Goal: Task Accomplishment & Management: Manage account settings

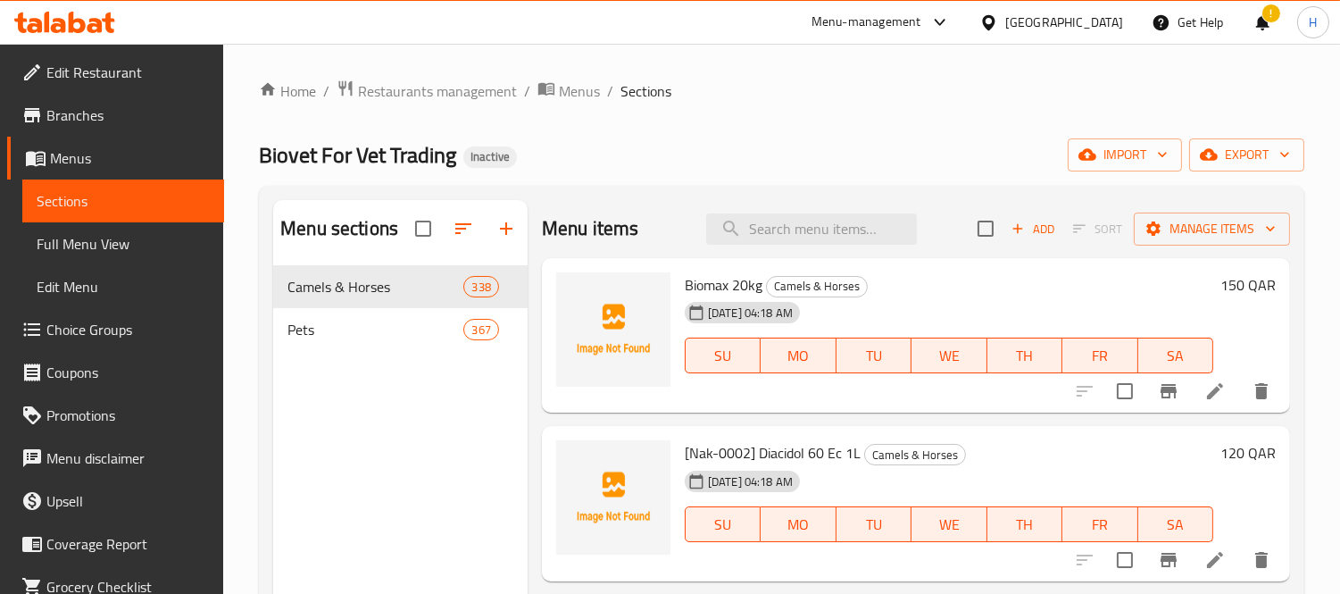
scroll to position [99, 0]
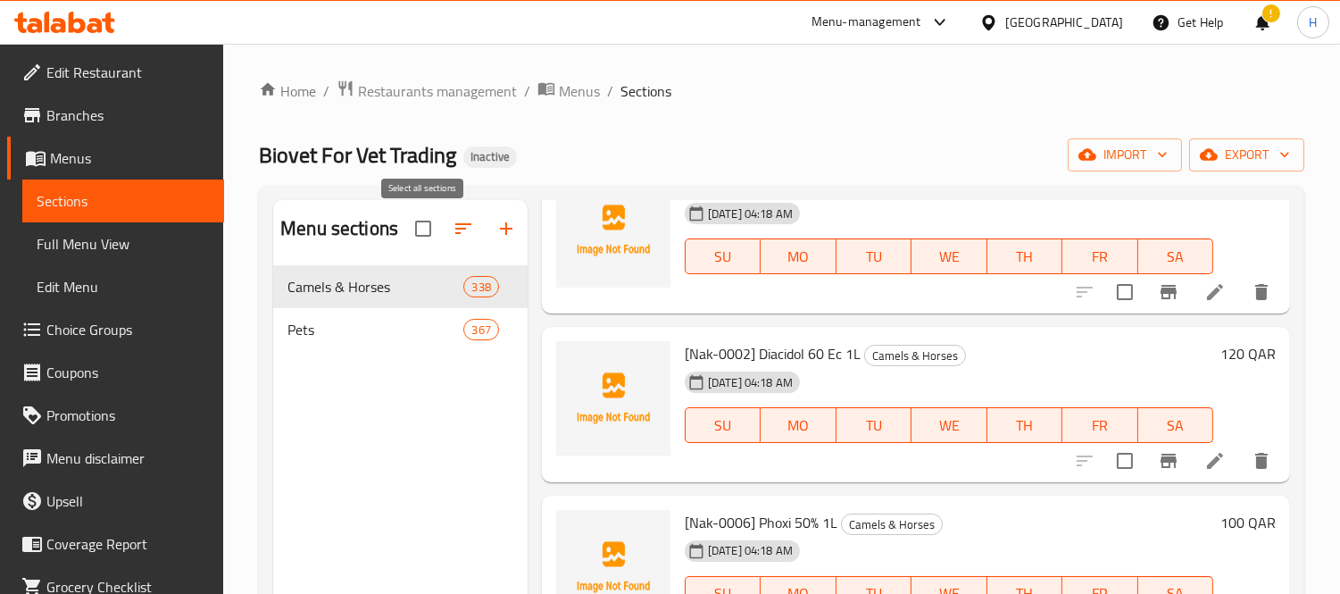
click at [421, 233] on input "checkbox" at bounding box center [423, 229] width 38 height 38
checkbox input "true"
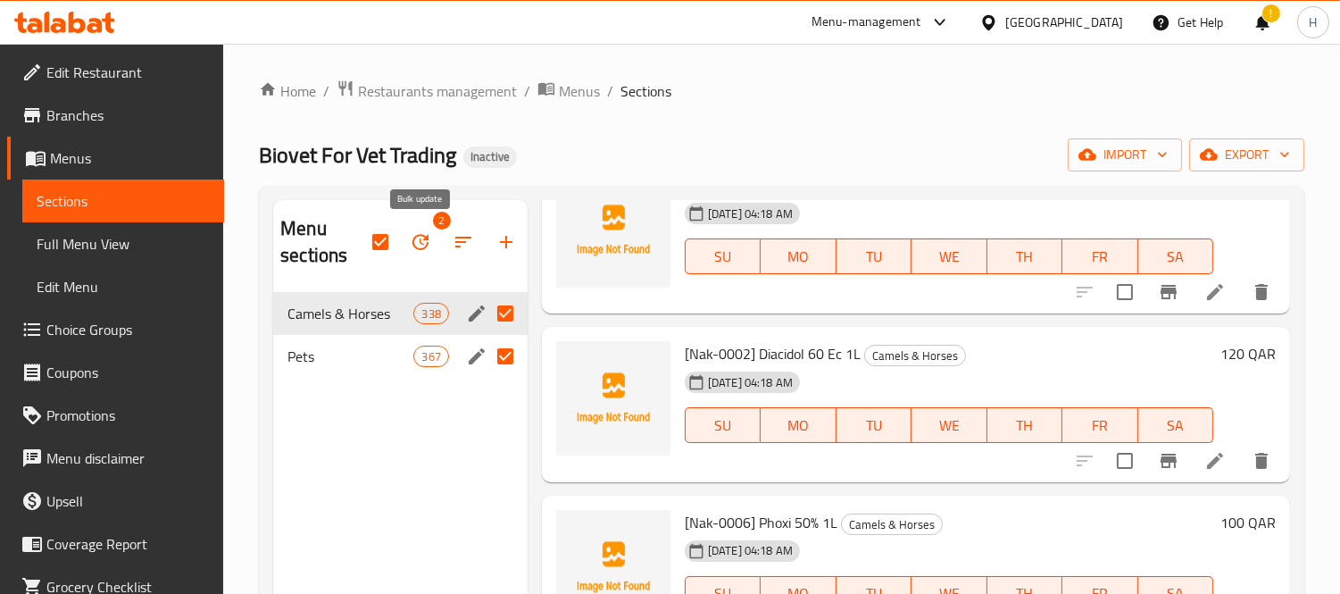
click at [416, 245] on icon "button" at bounding box center [420, 241] width 21 height 21
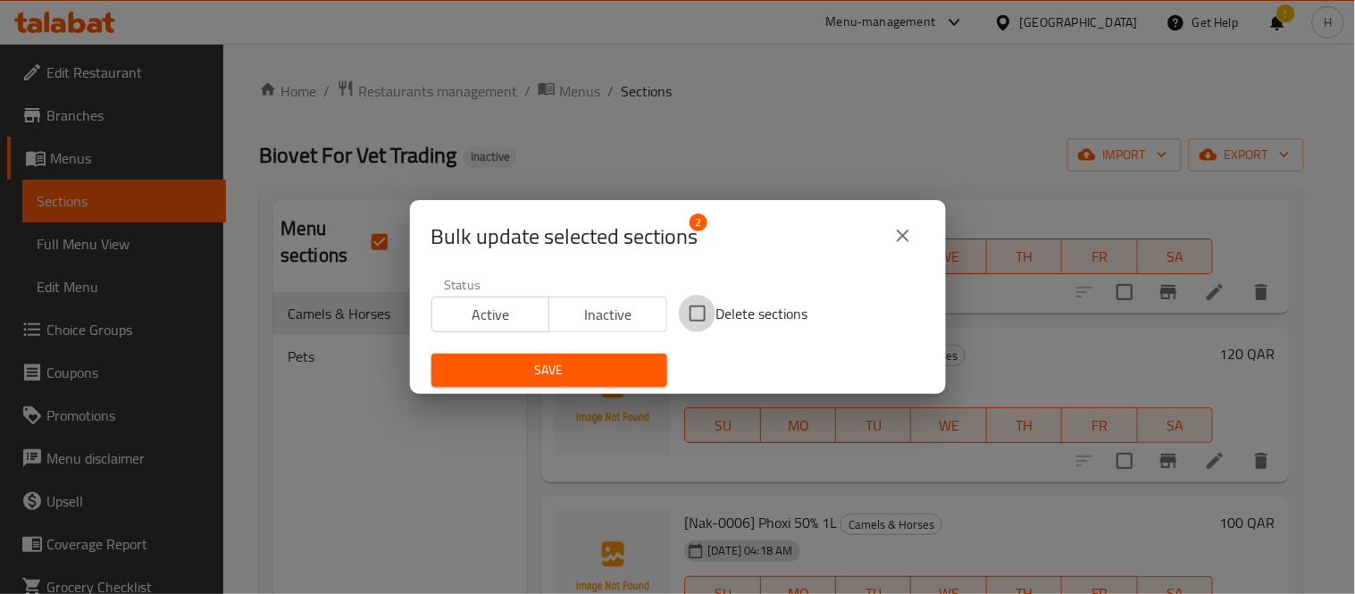
click at [693, 308] on input "Delete sections" at bounding box center [698, 314] width 38 height 38
checkbox input "true"
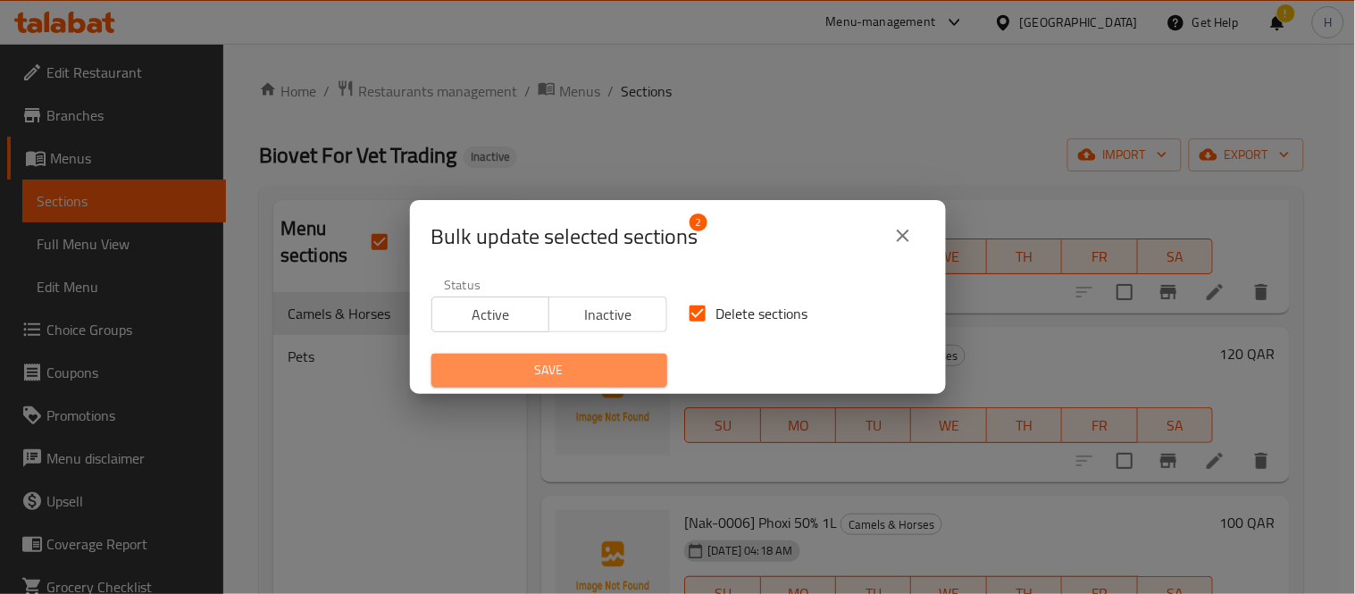
click at [554, 381] on button "Save" at bounding box center [549, 370] width 236 height 33
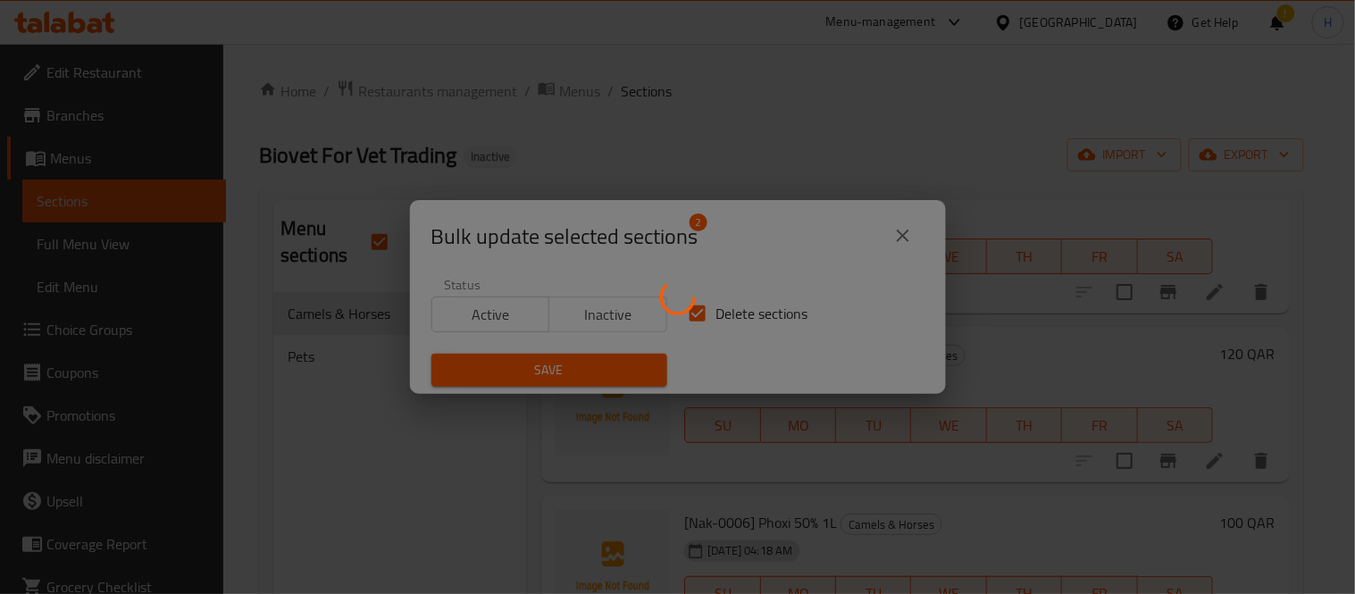
checkbox input "false"
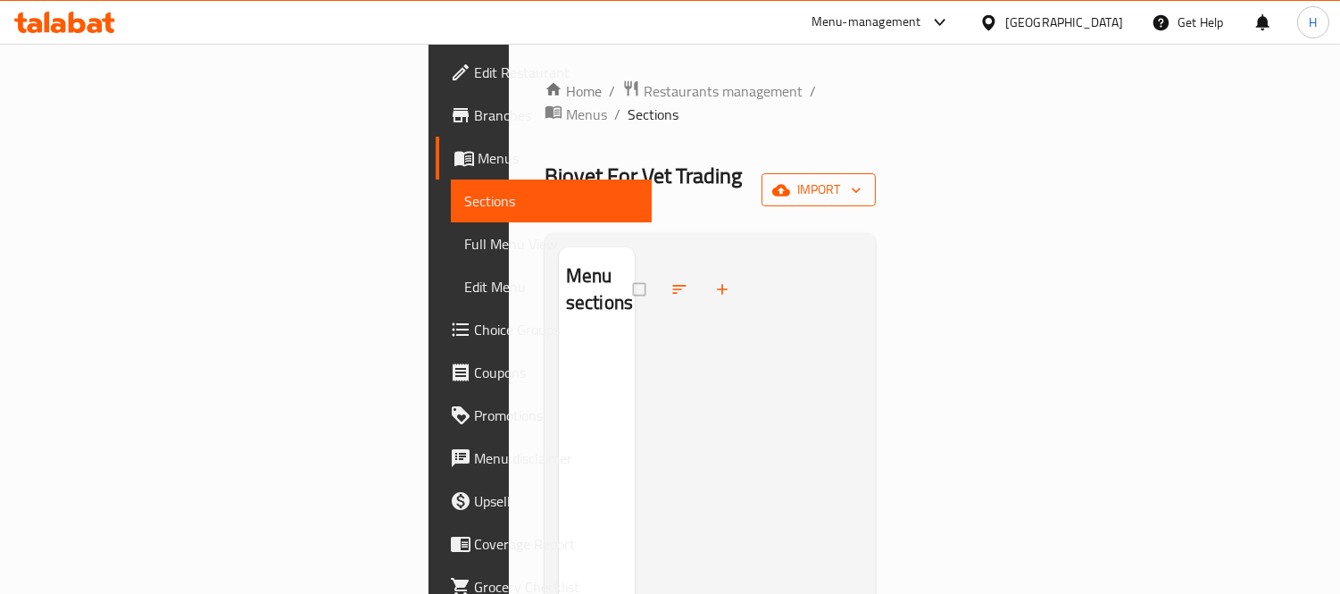
click at [862, 179] on span "import" at bounding box center [819, 190] width 86 height 22
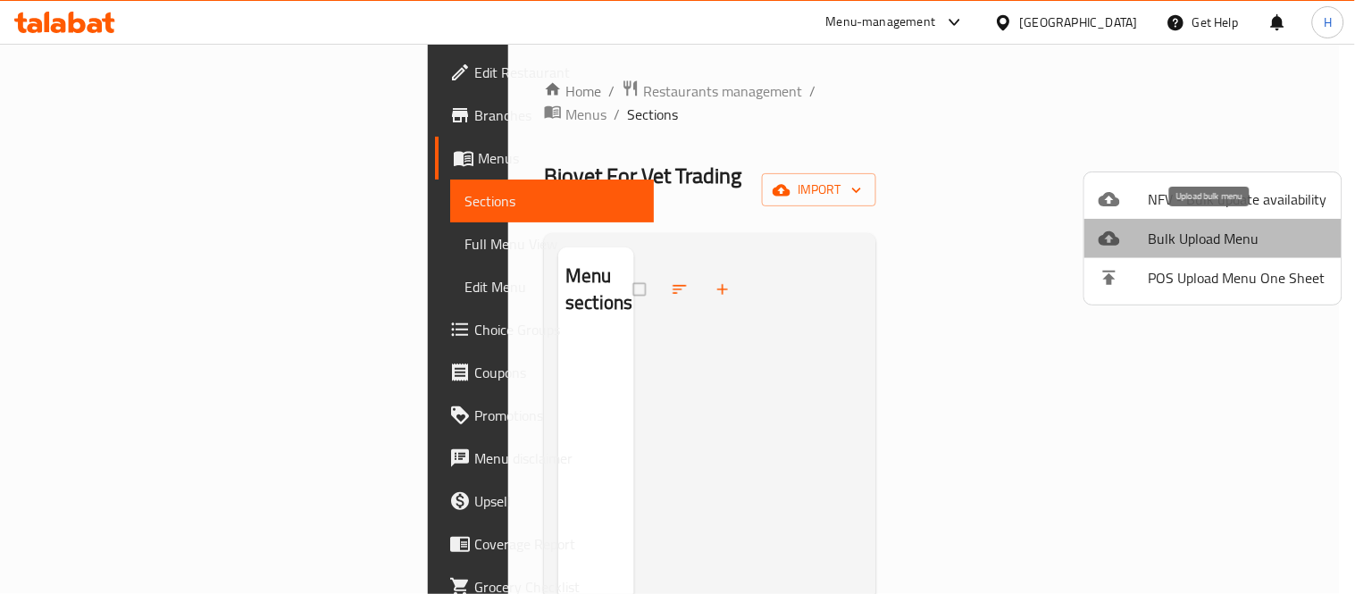
click at [1215, 232] on span "Bulk Upload Menu" at bounding box center [1237, 238] width 179 height 21
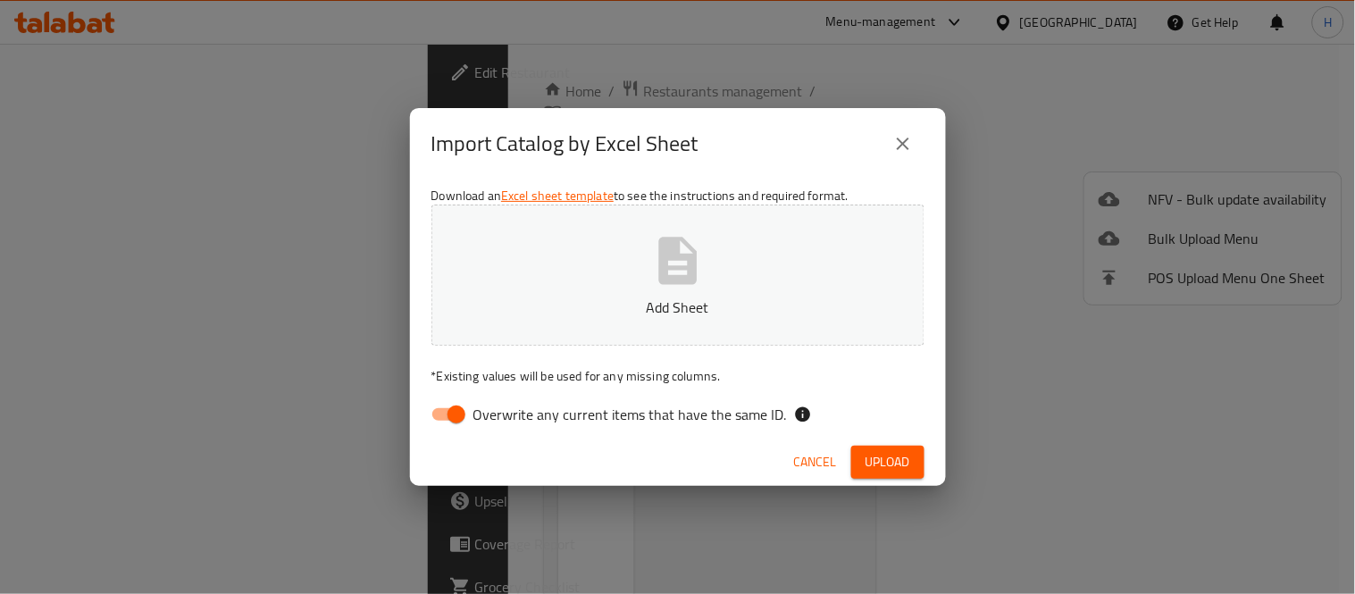
click at [442, 413] on input "Overwrite any current items that have the same ID." at bounding box center [456, 414] width 102 height 34
checkbox input "false"
click at [703, 281] on icon "button" at bounding box center [677, 260] width 57 height 57
click at [860, 447] on button "Upload" at bounding box center [887, 462] width 73 height 33
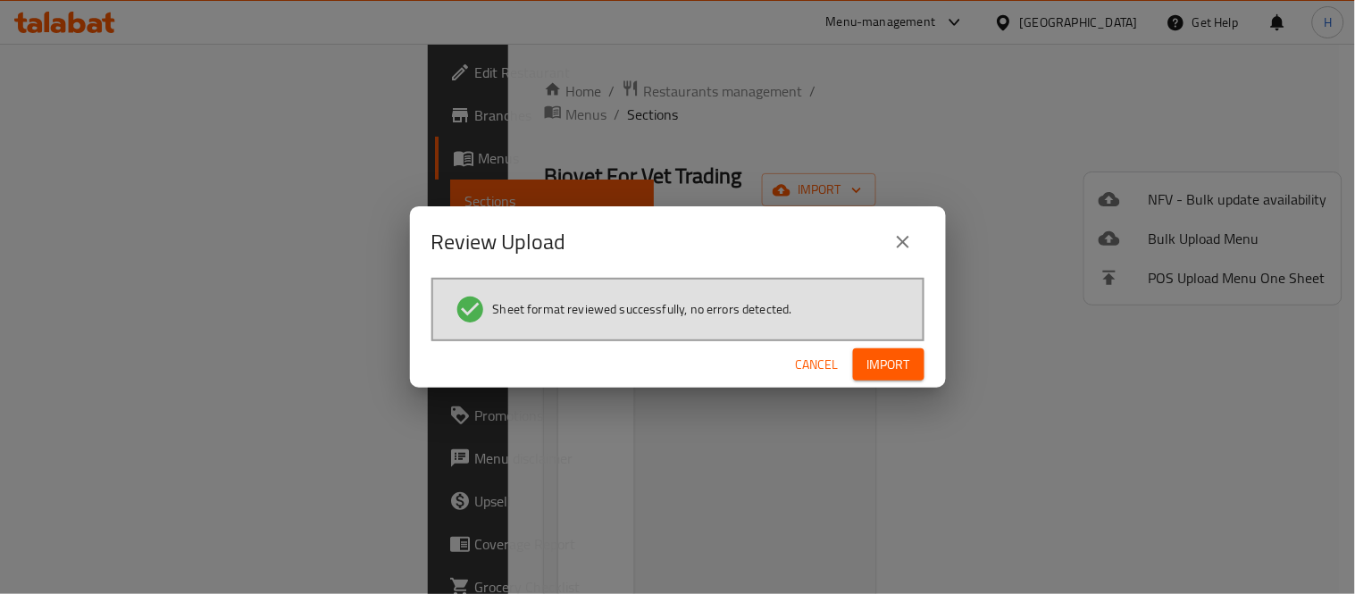
click at [889, 366] on span "Import" at bounding box center [888, 365] width 43 height 22
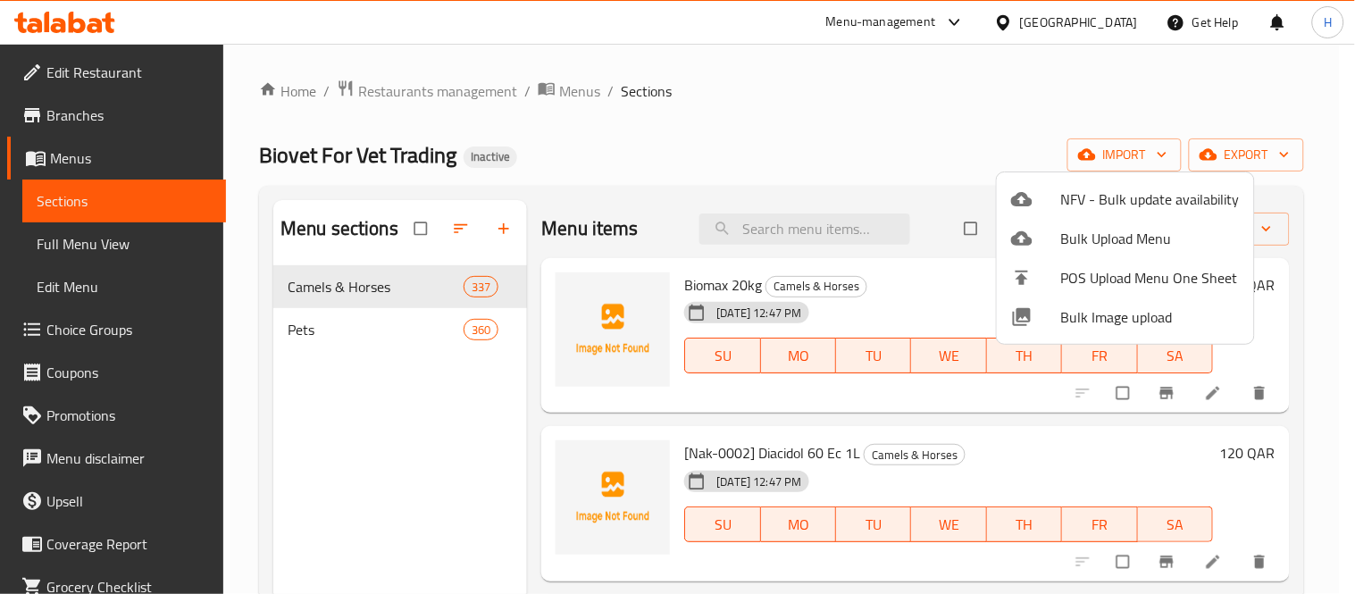
click at [998, 71] on div at bounding box center [677, 297] width 1355 height 594
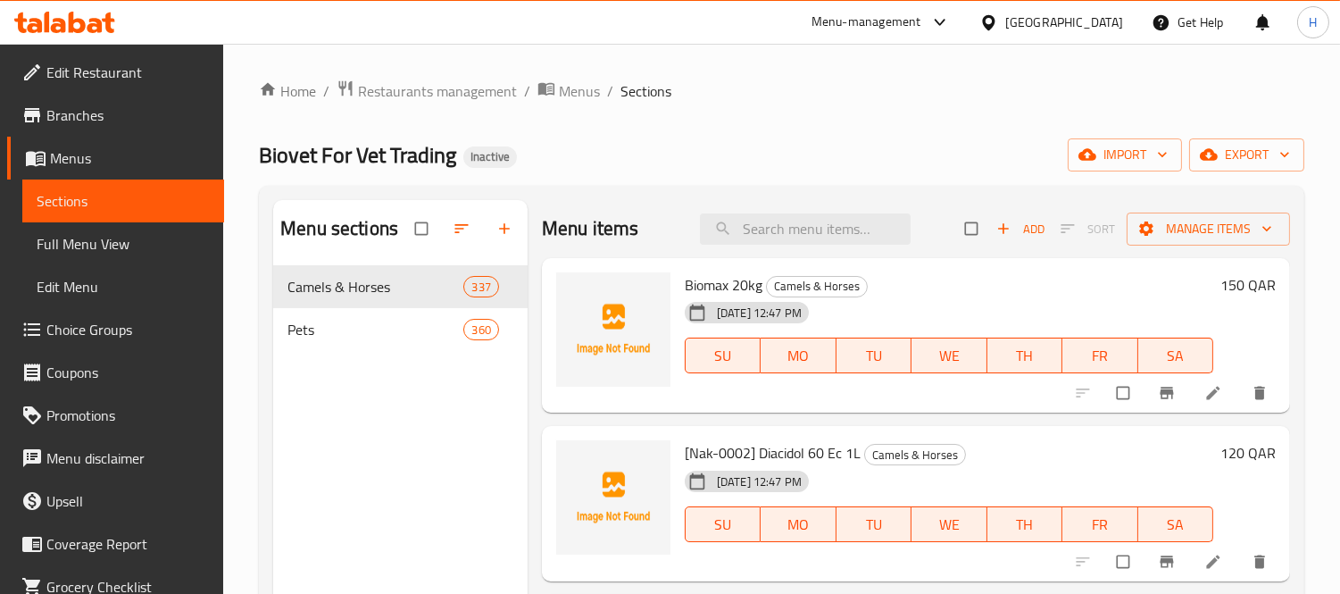
click at [77, 238] on span "Full Menu View" at bounding box center [123, 243] width 173 height 21
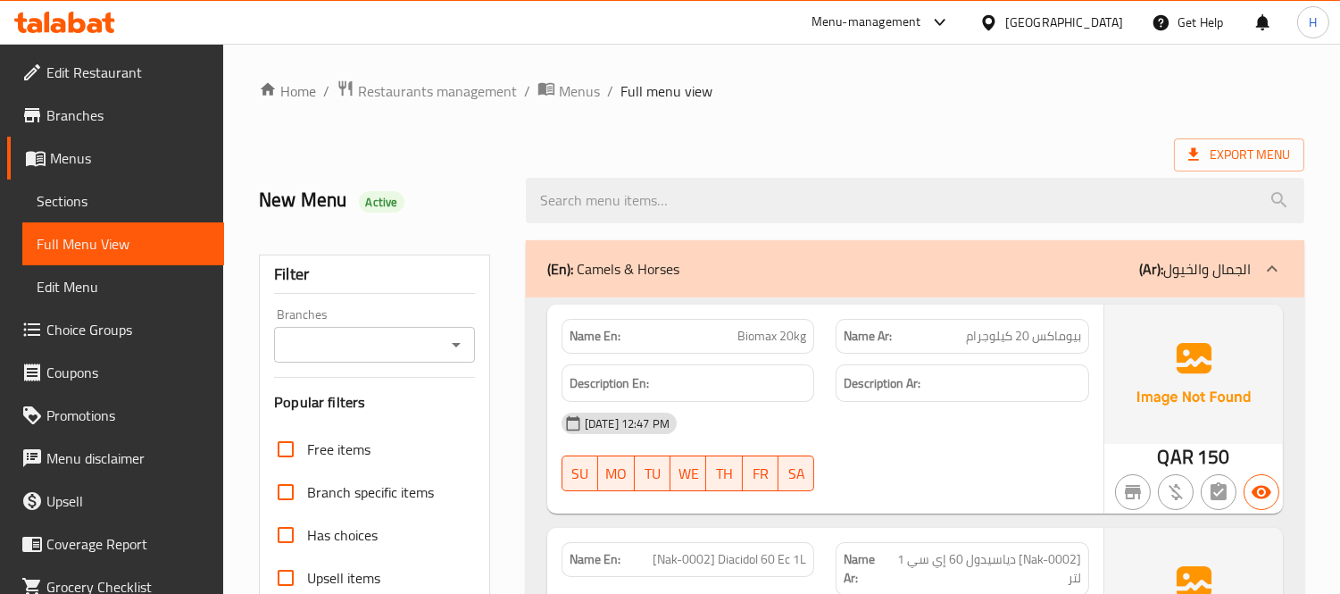
click at [442, 348] on div "Branches" at bounding box center [374, 345] width 201 height 36
click at [457, 354] on icon "Open" at bounding box center [456, 344] width 21 height 21
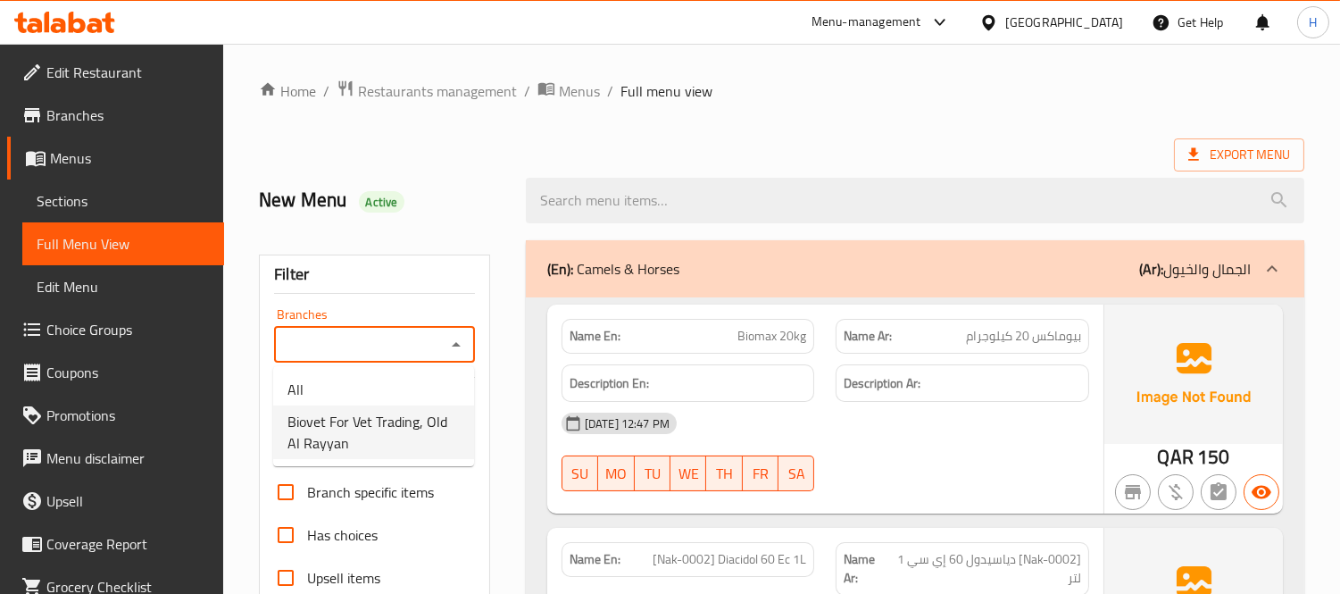
click at [430, 420] on span "Biovet For Vet Trading, Old Al Rayyan" at bounding box center [374, 432] width 172 height 43
type input "Biovet For Vet Trading, Old Al Rayyan"
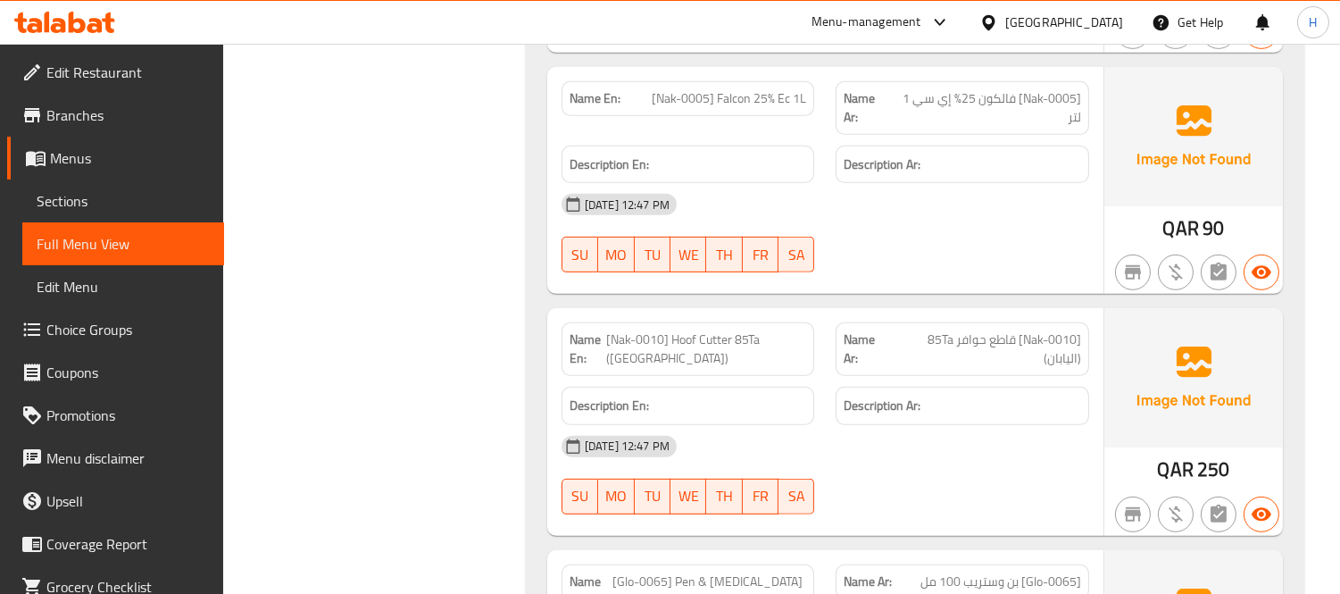
scroll to position [1984, 0]
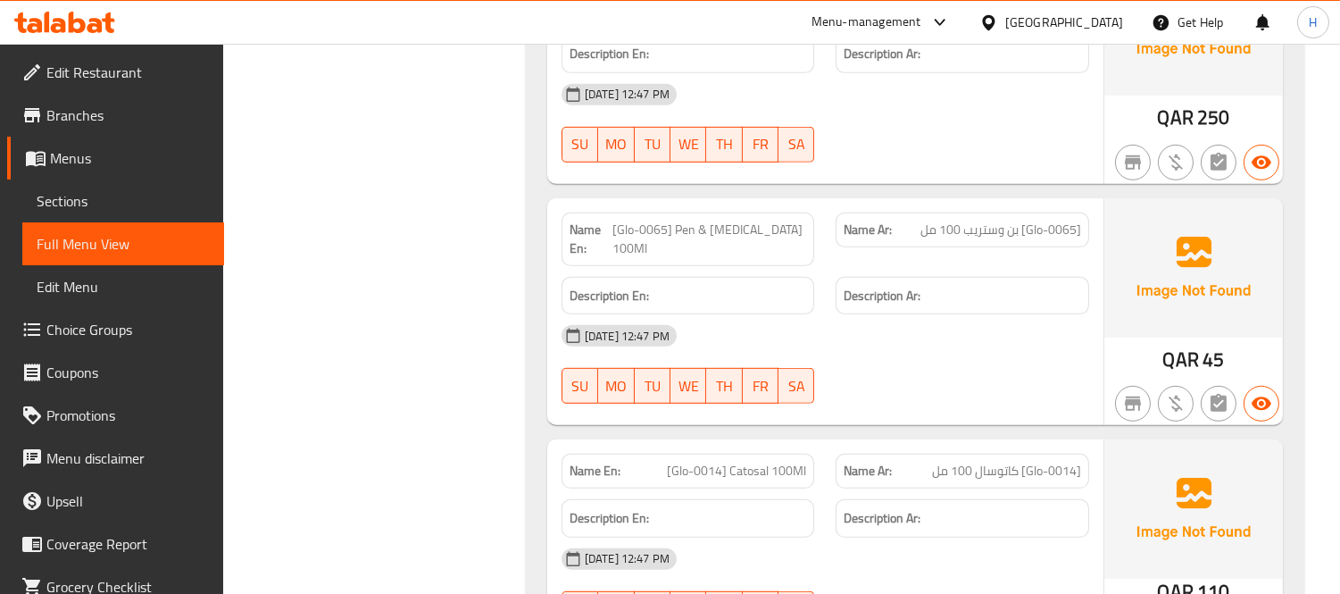
click at [1339, 36] on div "H" at bounding box center [1314, 22] width 54 height 43
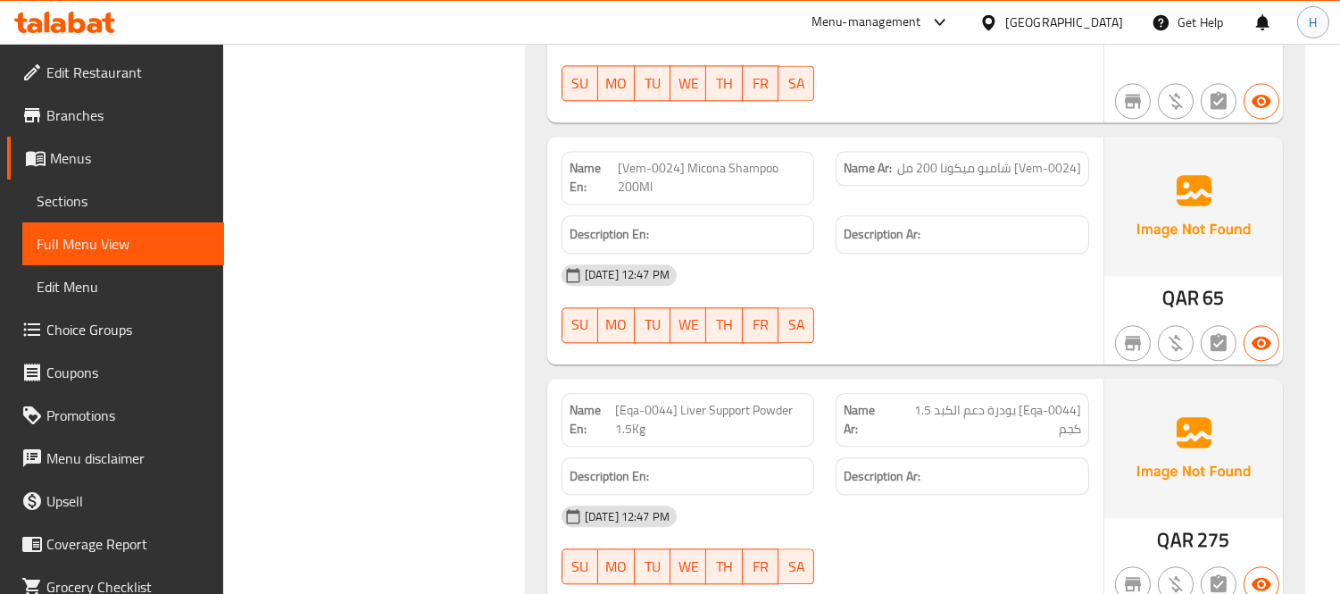
scroll to position [0, 0]
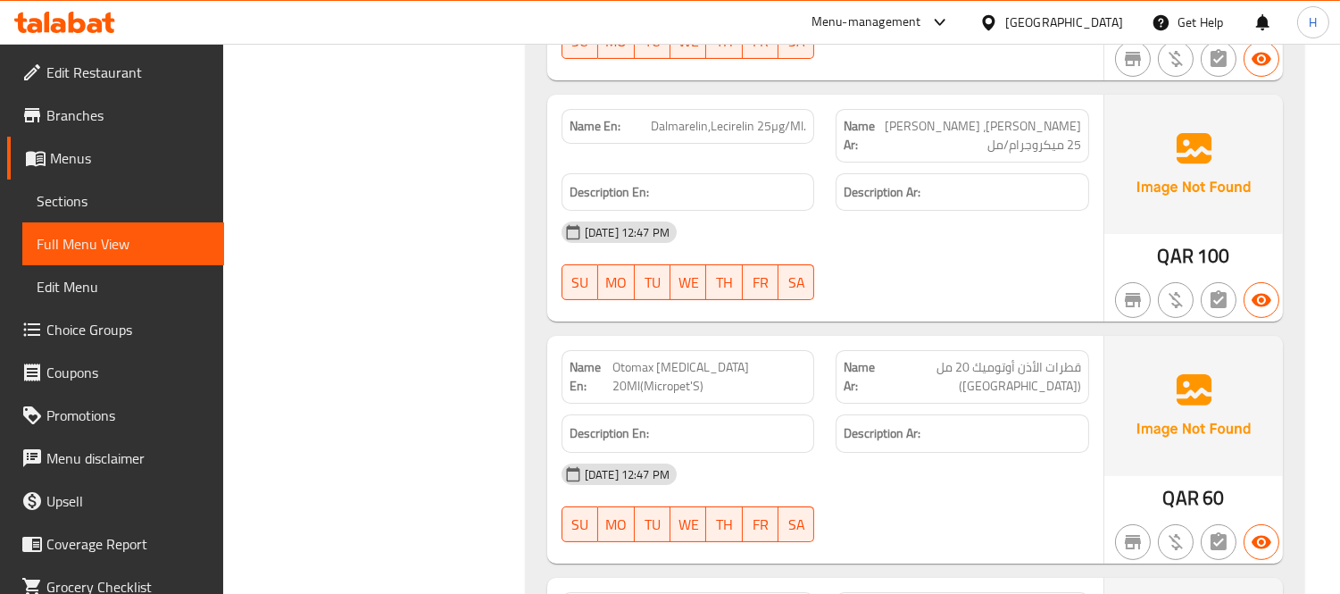
scroll to position [98303, 0]
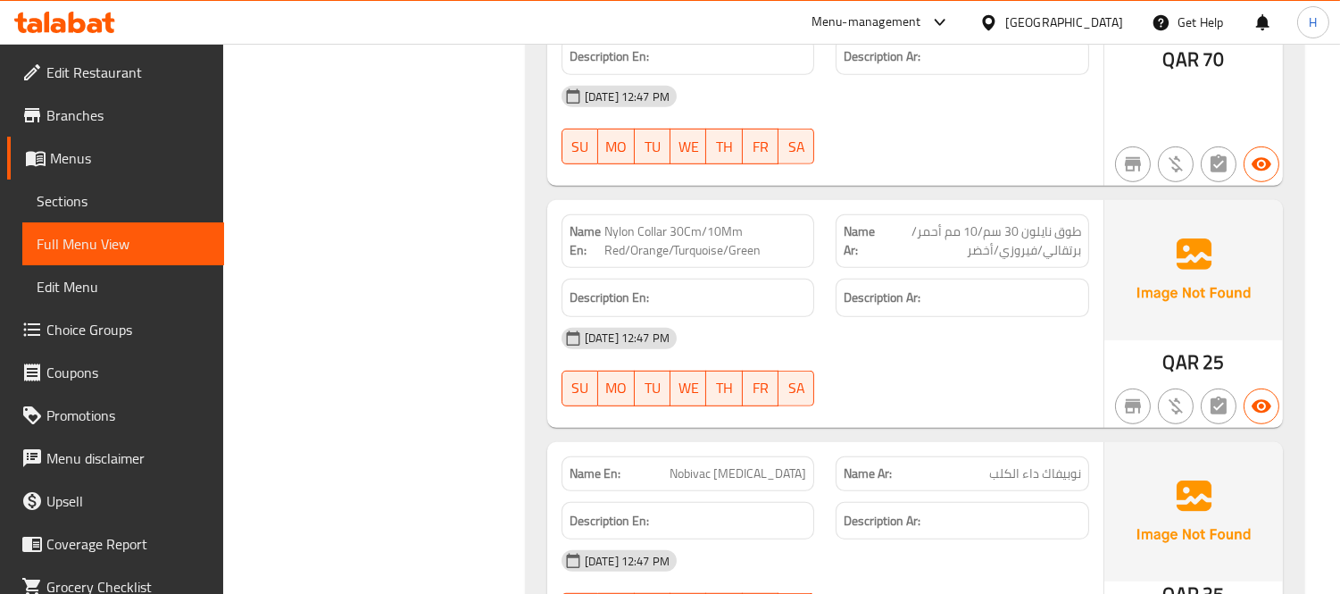
copy span "Netta Cat Litter Box"
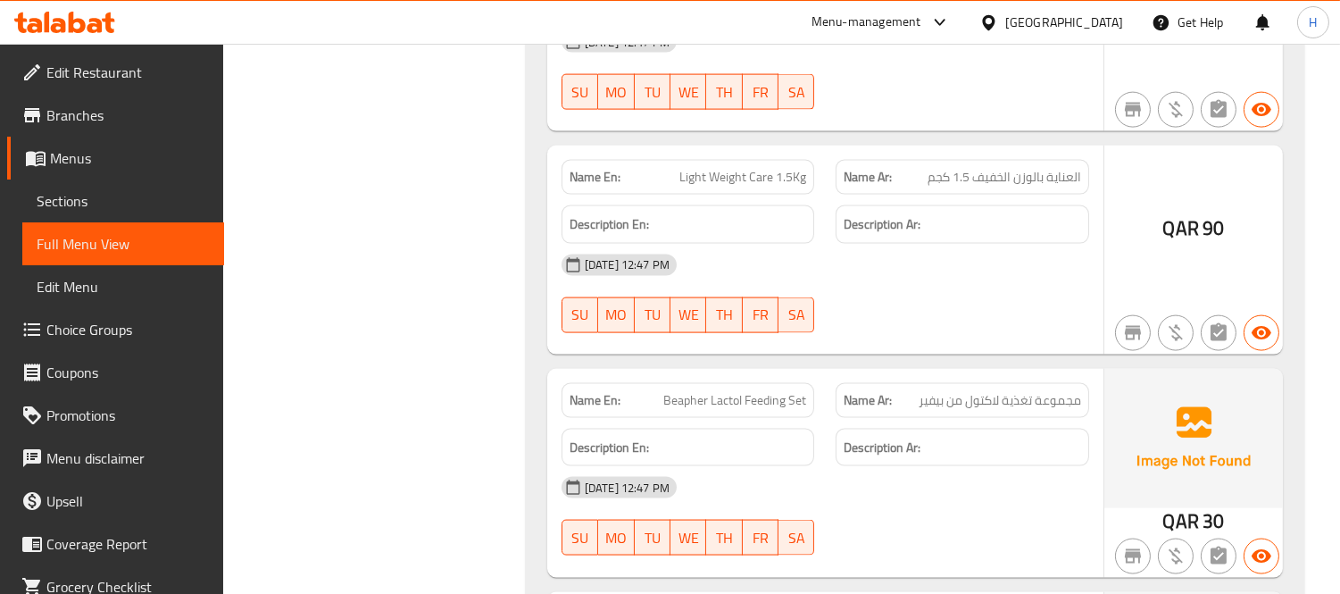
scroll to position [161501, 0]
copy span "Lifestyle 4 Pets-Handy Drinking Bottle 330Ml"
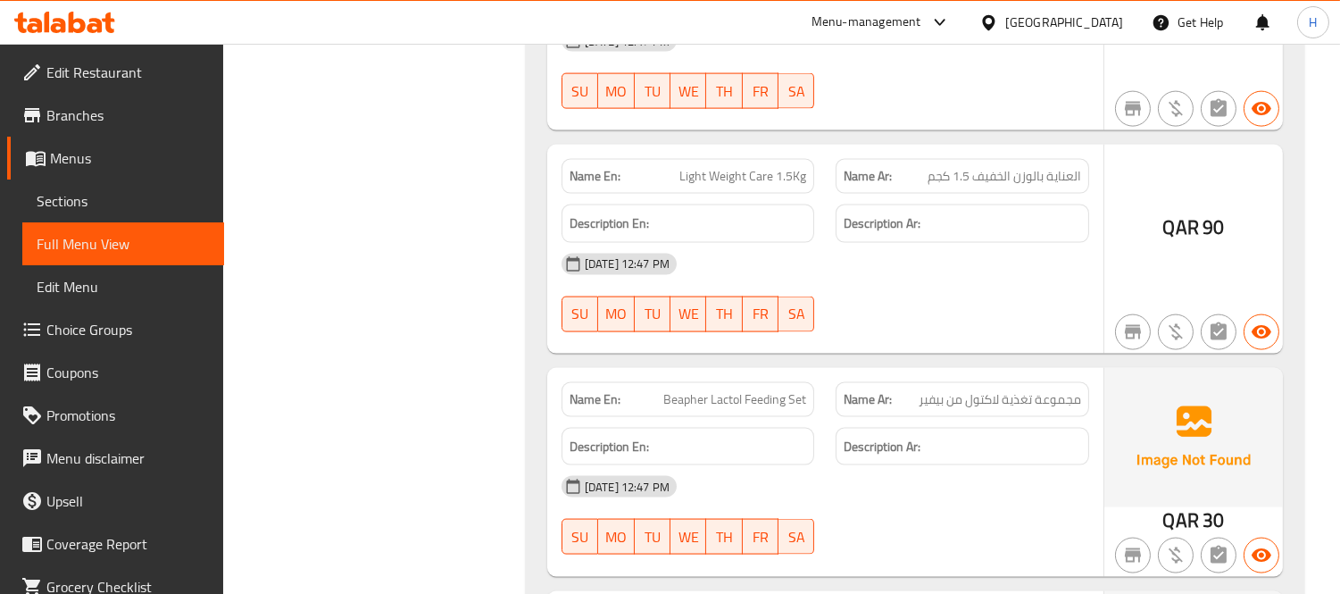
scroll to position [160509, 0]
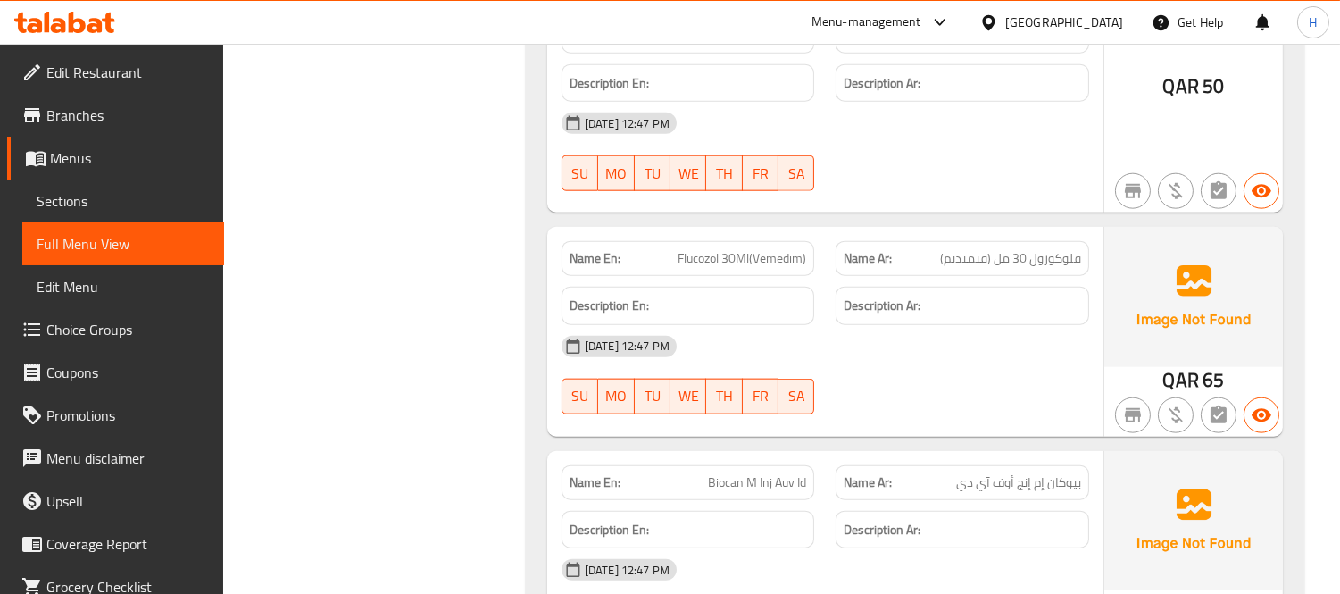
click at [752, 492] on span "Biocan M Inj Auv Id" at bounding box center [757, 501] width 98 height 19
copy span "Biocan M Inj Auv Id"
click at [780, 492] on span "Biocan M Inj Auv Id" at bounding box center [757, 501] width 98 height 19
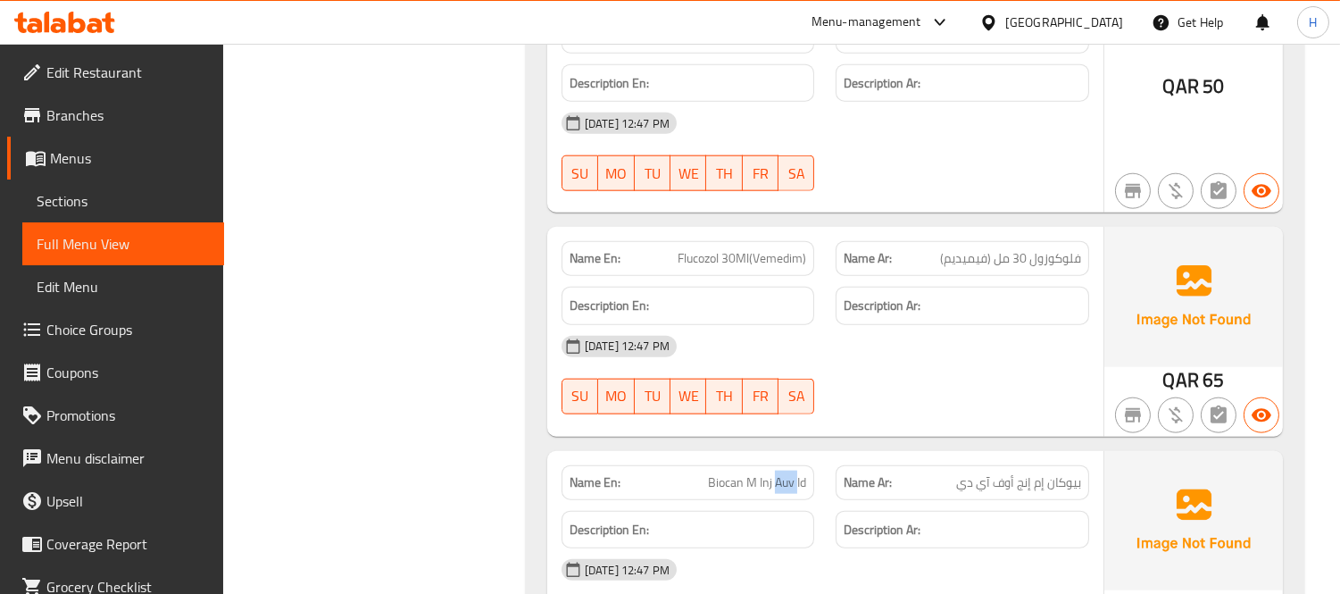
click at [780, 492] on span "Biocan M Inj Auv Id" at bounding box center [757, 501] width 98 height 19
copy span "Biocan M Inj Auv Id"
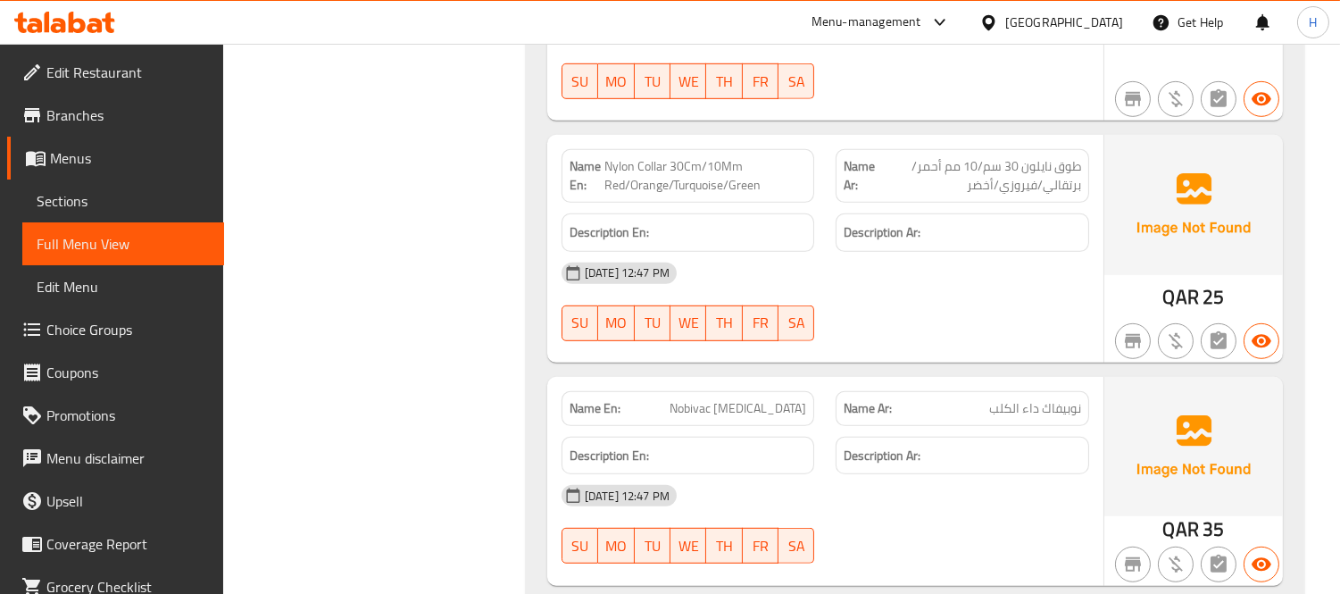
scroll to position [98369, 0]
click at [1061, 398] on span "نوبيفاك داء الكلب" at bounding box center [1035, 407] width 92 height 19
copy span "نوبيفاك داء الكلب"
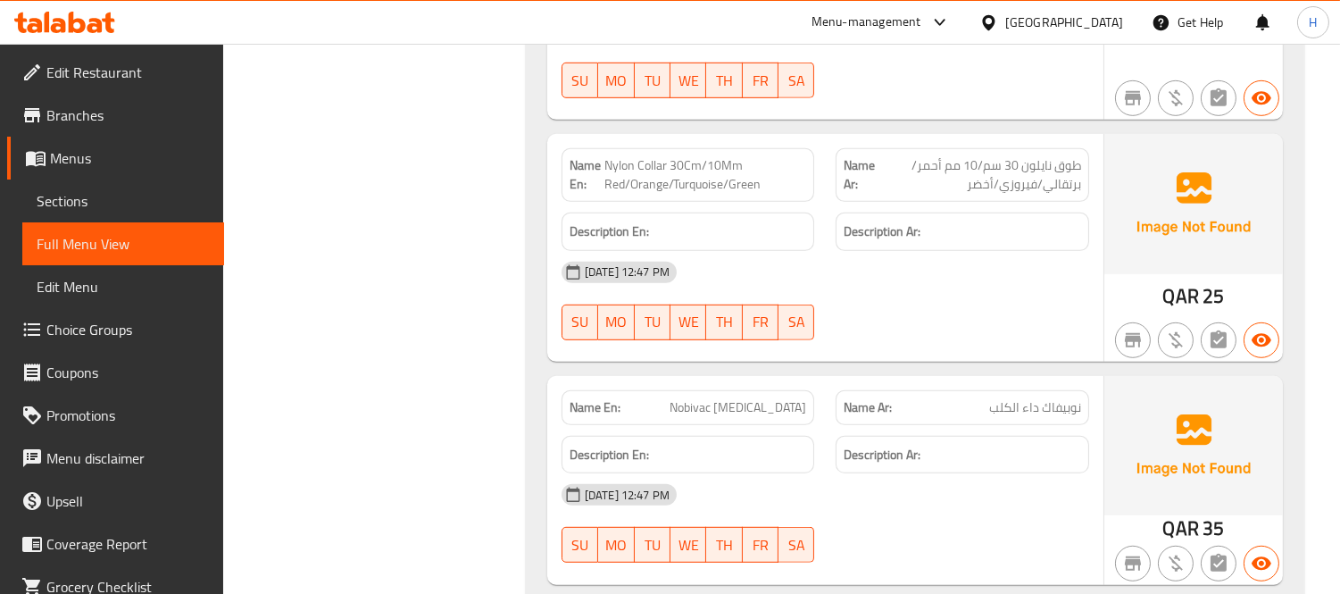
click at [806, 398] on span "Nobivac [MEDICAL_DATA]" at bounding box center [738, 407] width 137 height 19
copy span "Nobivac [MEDICAL_DATA]"
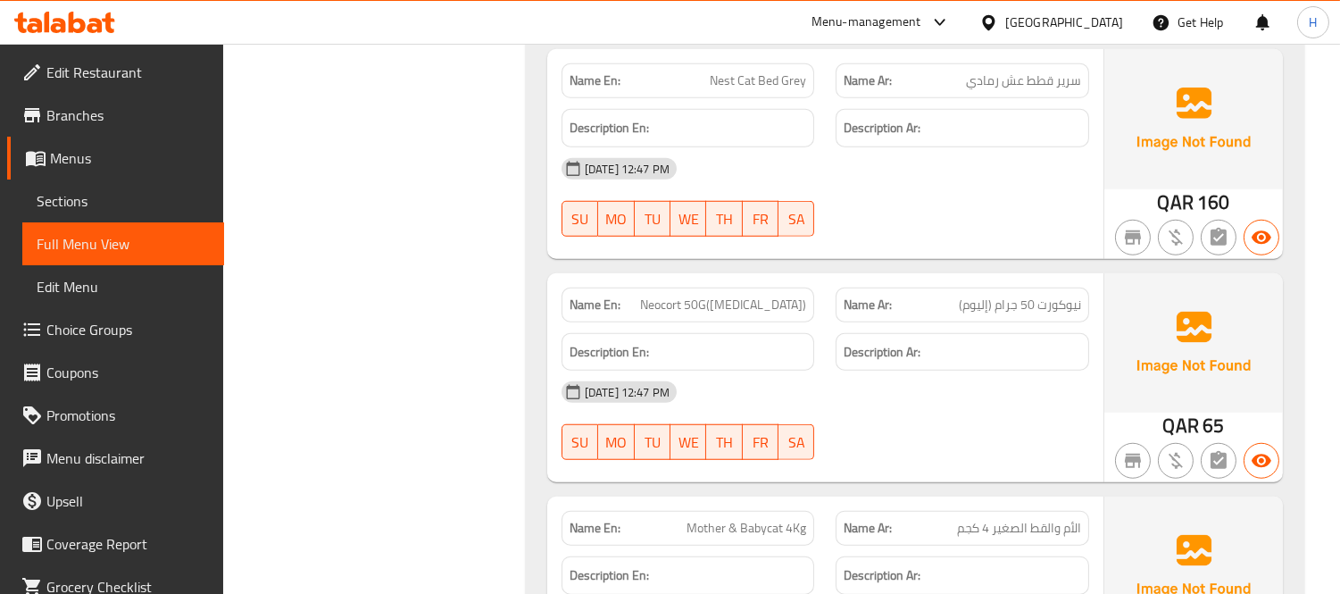
scroll to position [99163, 0]
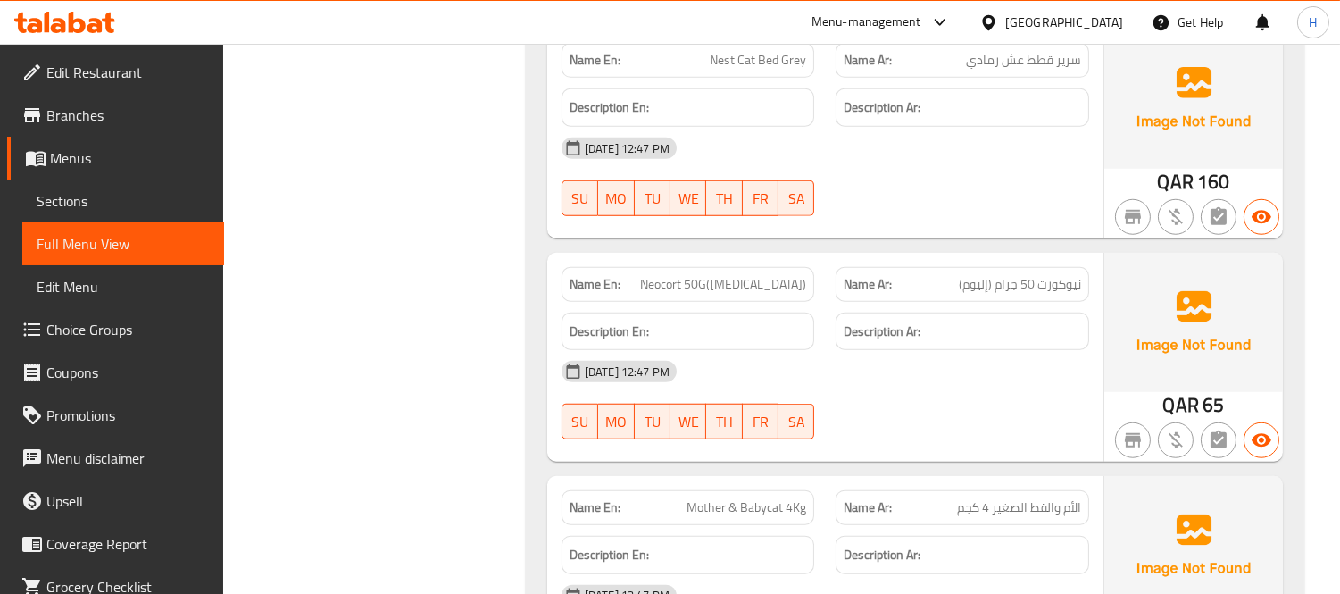
click at [797, 498] on span "Mother & Babycat 4Kg" at bounding box center [747, 507] width 120 height 19
copy span "Mother & Babycat 4Kg"
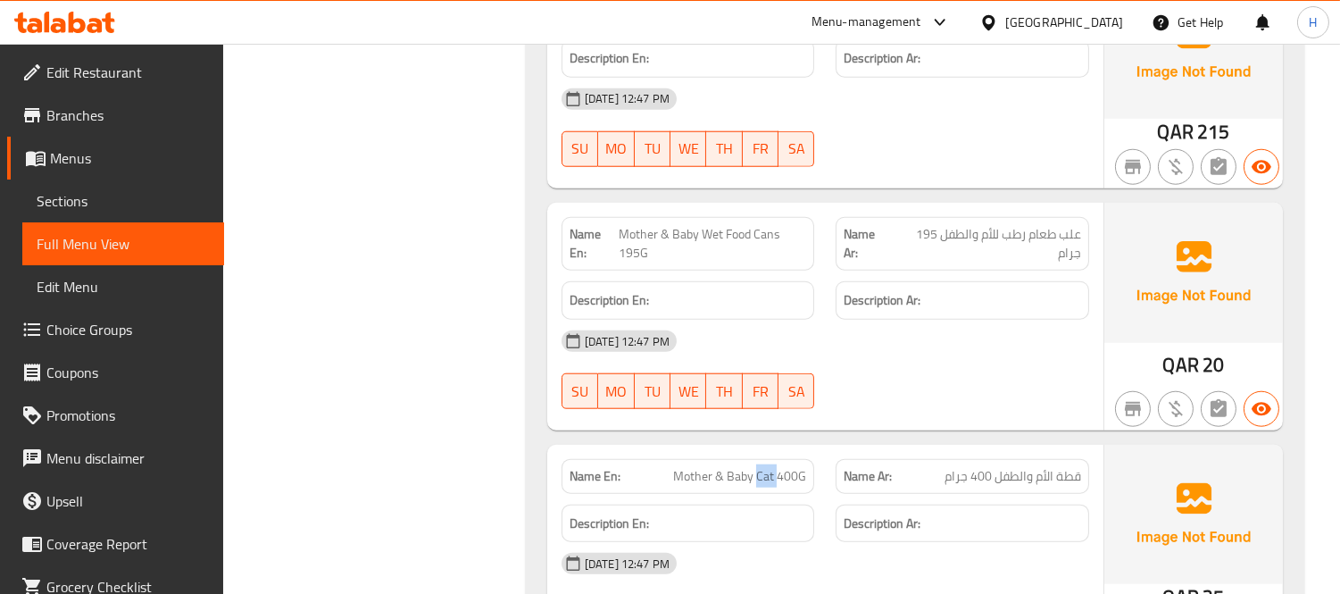
click at [763, 467] on span "Mother & Baby Cat 400G" at bounding box center [739, 476] width 133 height 19
copy span "Mother & Baby Cat 400G"
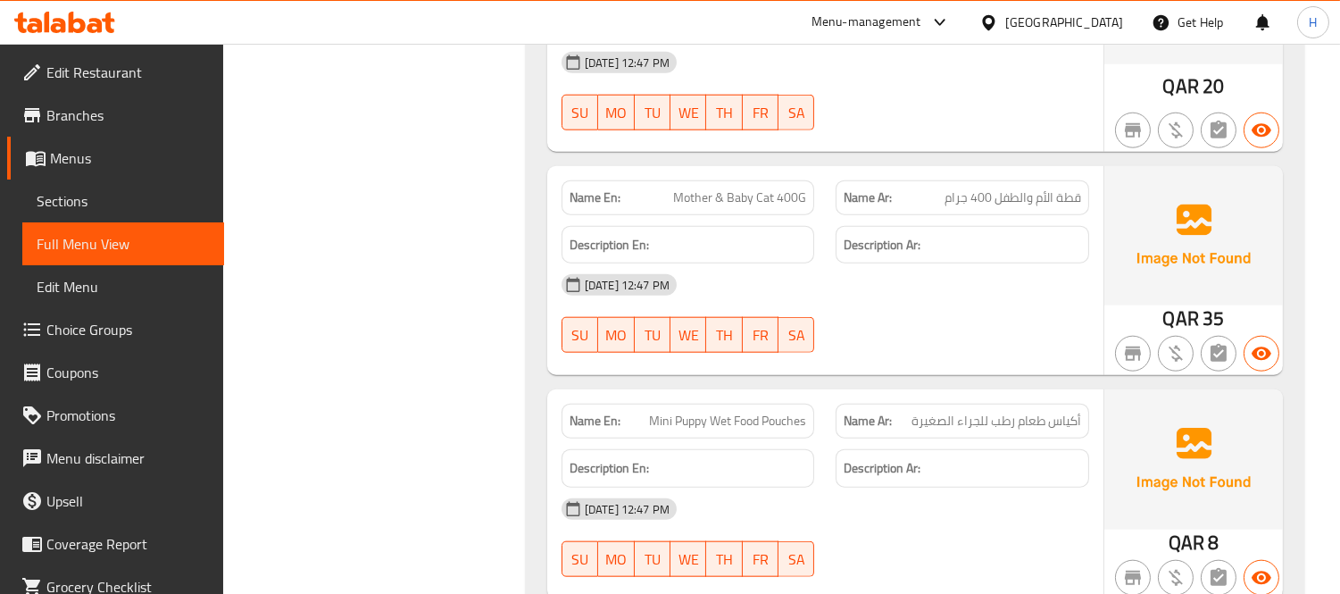
scroll to position [99957, 0]
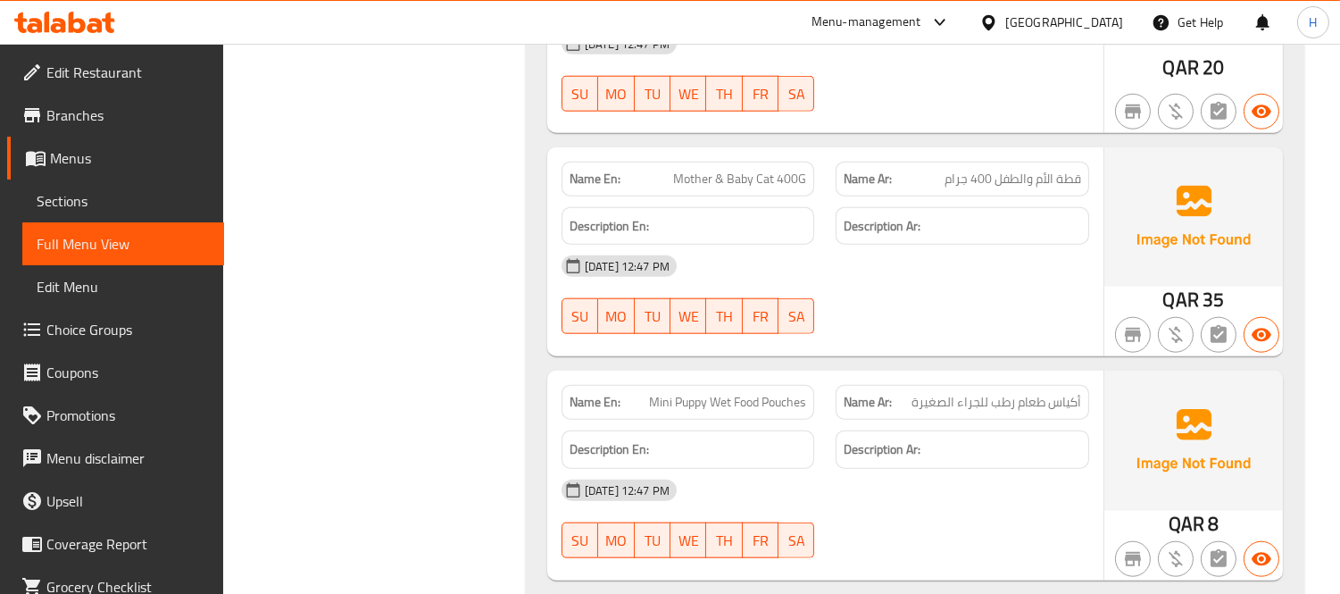
click at [778, 393] on span "Mini Puppy Wet Food Pouches" at bounding box center [727, 402] width 157 height 19
copy span "Mini Puppy Wet Food Pouches"
click at [778, 393] on span "Mini Puppy Wet Food Pouches" at bounding box center [727, 402] width 157 height 19
click at [765, 512] on div "SU MO TU WE TH FR SA" at bounding box center [688, 540] width 275 height 57
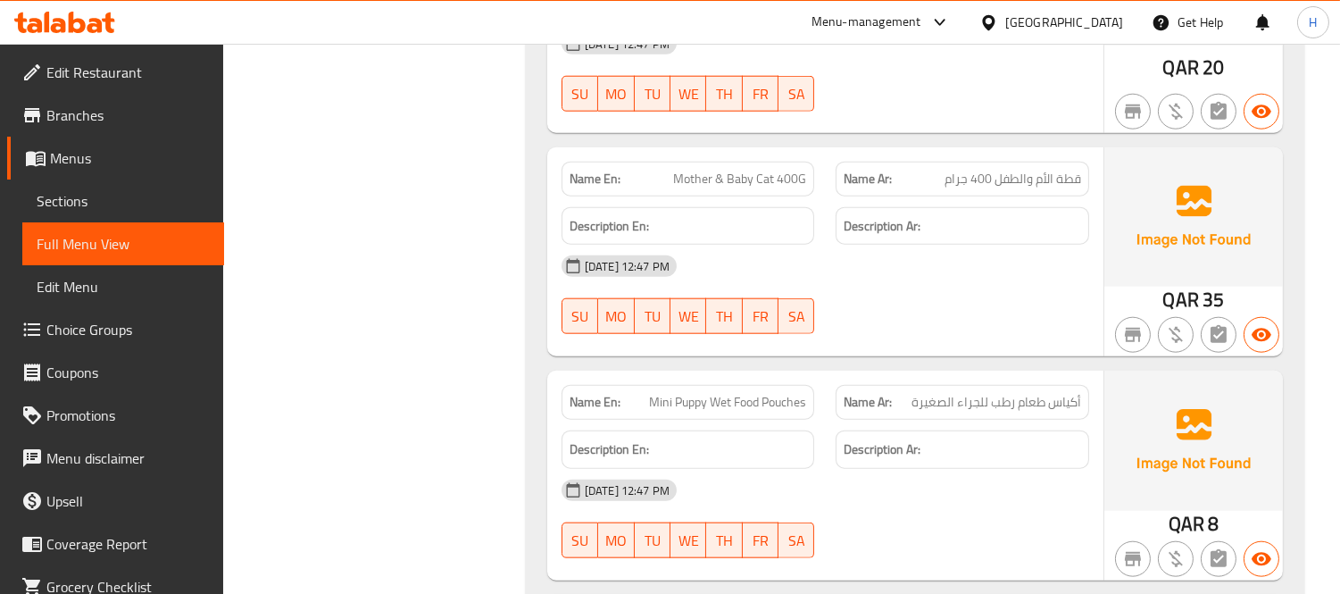
click at [724, 469] on div "[DATE] 12:47 PM" at bounding box center [825, 490] width 549 height 43
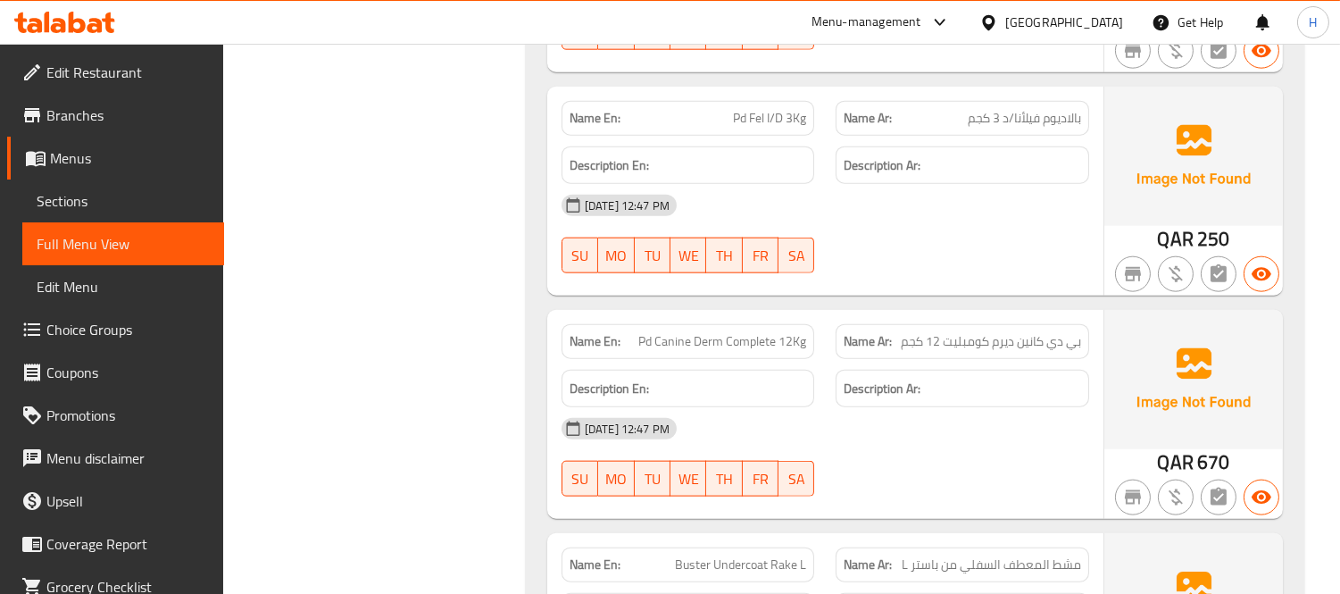
click at [929, 574] on span "مشط المعطف السفلي من باستر L" at bounding box center [991, 583] width 179 height 19
drag, startPoint x: 929, startPoint y: 302, endPoint x: 1082, endPoint y: 288, distance: 154.2
click at [1082, 566] on div "Name Ar: مشط المعطف السفلي من باستر L" at bounding box center [963, 583] width 254 height 35
click at [1077, 574] on span "مشط المعطف السفلي من باستر L" at bounding box center [991, 583] width 179 height 19
drag, startPoint x: 1078, startPoint y: 298, endPoint x: 913, endPoint y: 289, distance: 164.5
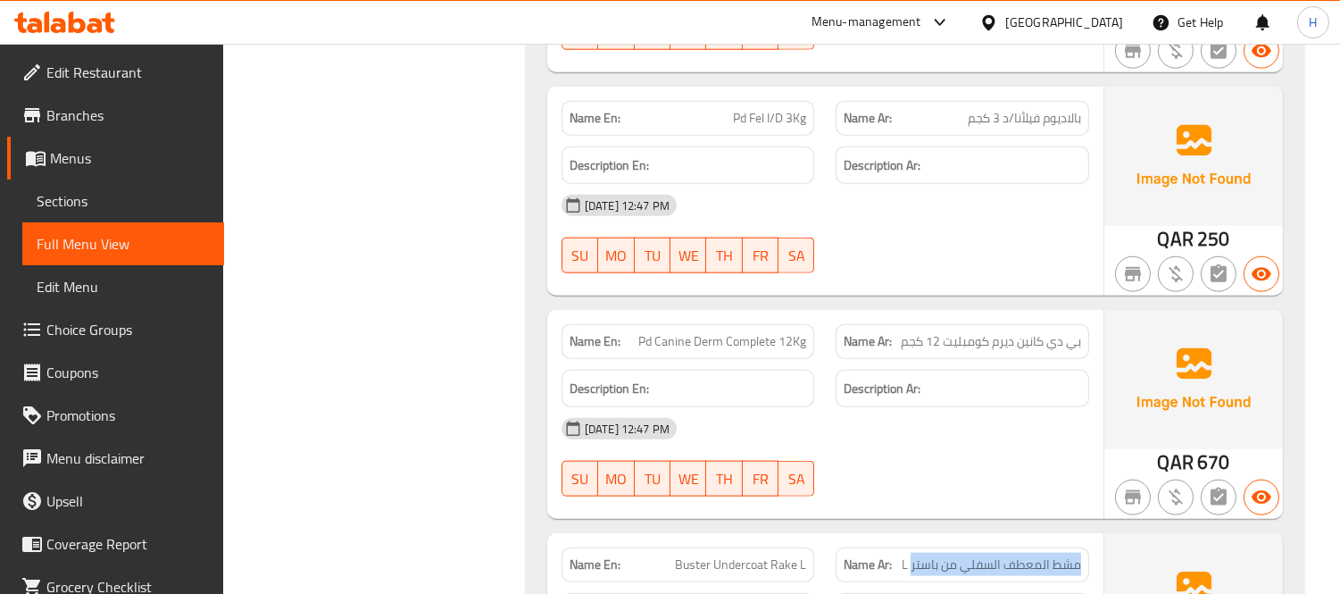
click at [913, 574] on span "مشط المعطف السفلي من باستر L" at bounding box center [991, 583] width 179 height 19
click at [805, 574] on span "Buster Undercoat Rake L" at bounding box center [740, 583] width 131 height 19
click at [798, 574] on span "Buster Undercoat Rake L" at bounding box center [740, 583] width 131 height 19
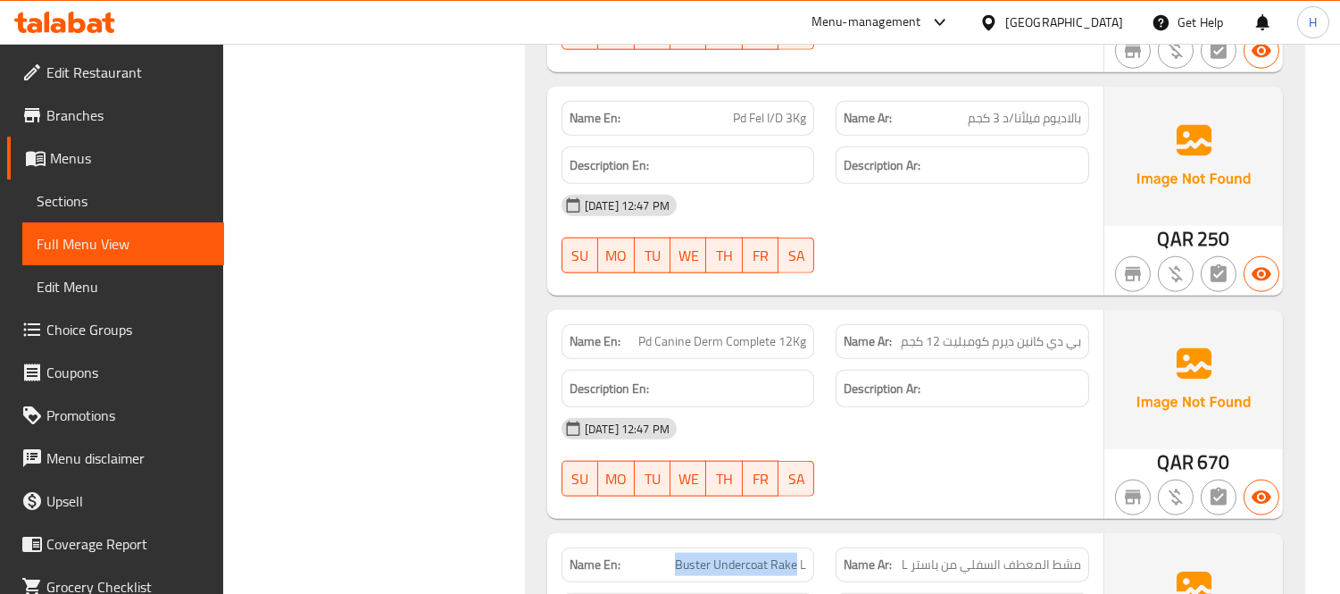
drag, startPoint x: 796, startPoint y: 296, endPoint x: 671, endPoint y: 292, distance: 124.2
click at [671, 574] on p "Name En: Buster Undercoat Rake L" at bounding box center [689, 583] width 238 height 19
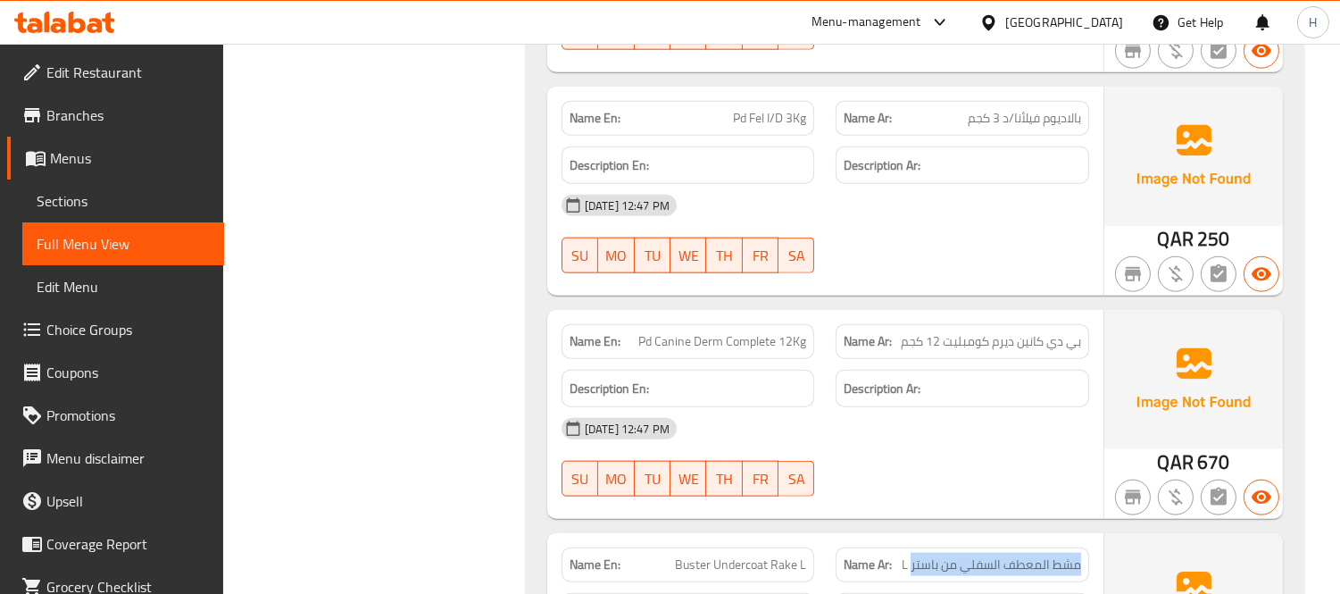
drag, startPoint x: 913, startPoint y: 300, endPoint x: 1078, endPoint y: 304, distance: 165.2
click at [1078, 574] on span "مشط المعطف السفلي من باستر L" at bounding box center [991, 583] width 179 height 19
click at [931, 574] on span "مشط المعطف السفلي من باستر L" at bounding box center [991, 583] width 179 height 19
drag, startPoint x: 913, startPoint y: 299, endPoint x: 1100, endPoint y: 301, distance: 186.6
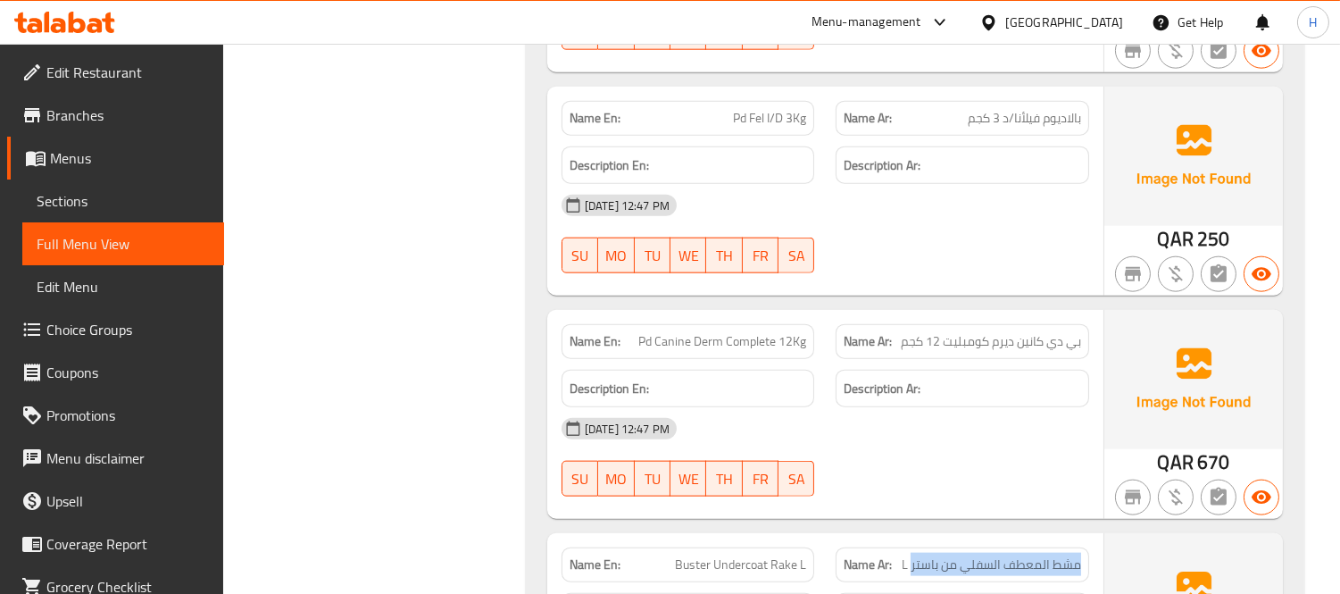
scroll to position [136612, 0]
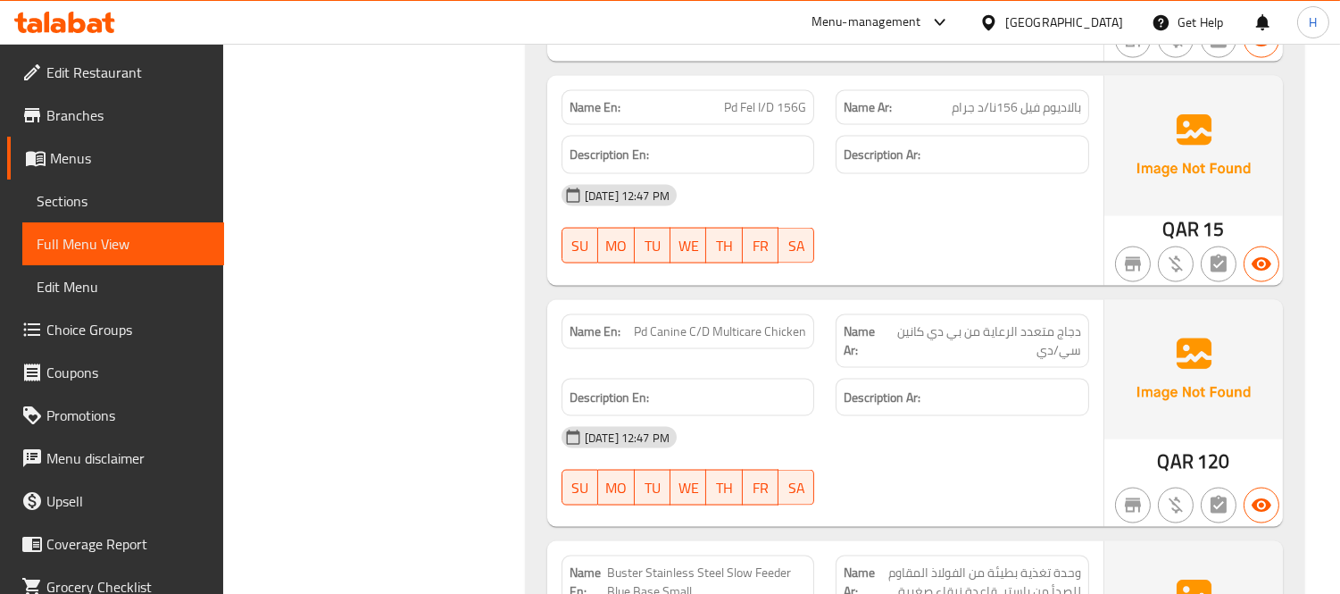
click at [973, 563] on span "وحدة تغذية بطيئة من الفولاذ المقاوم للصدأ من باستر، قاعدة زرقاء صغيرة" at bounding box center [978, 582] width 206 height 38
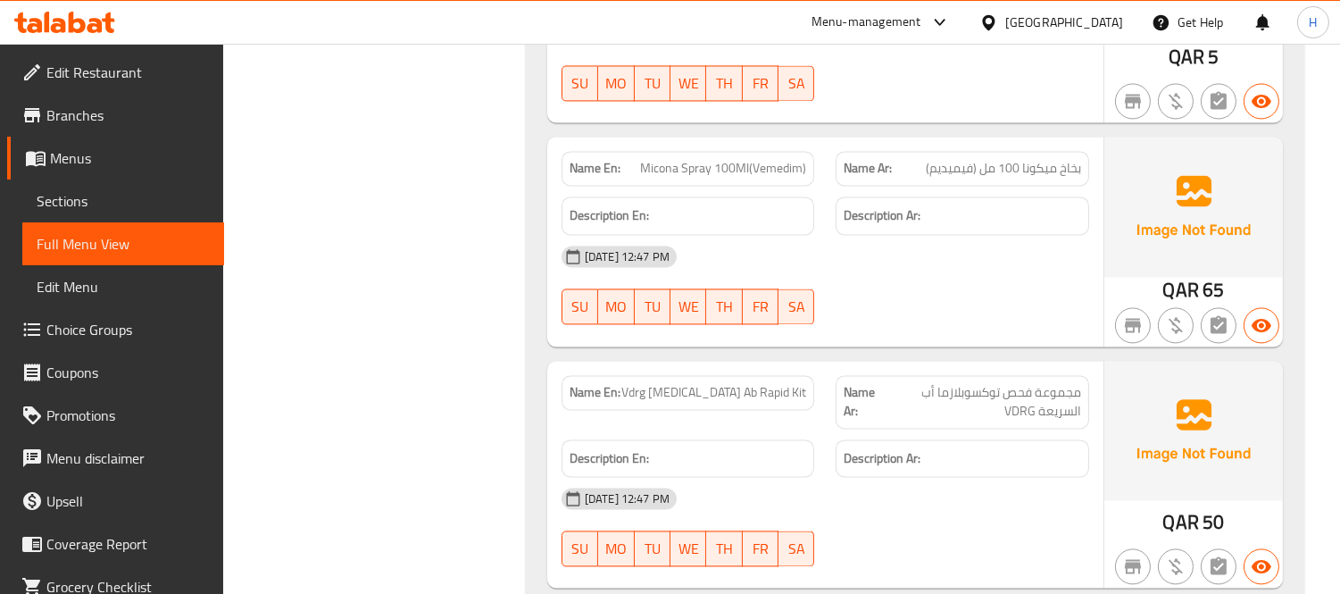
scroll to position [79085, 0]
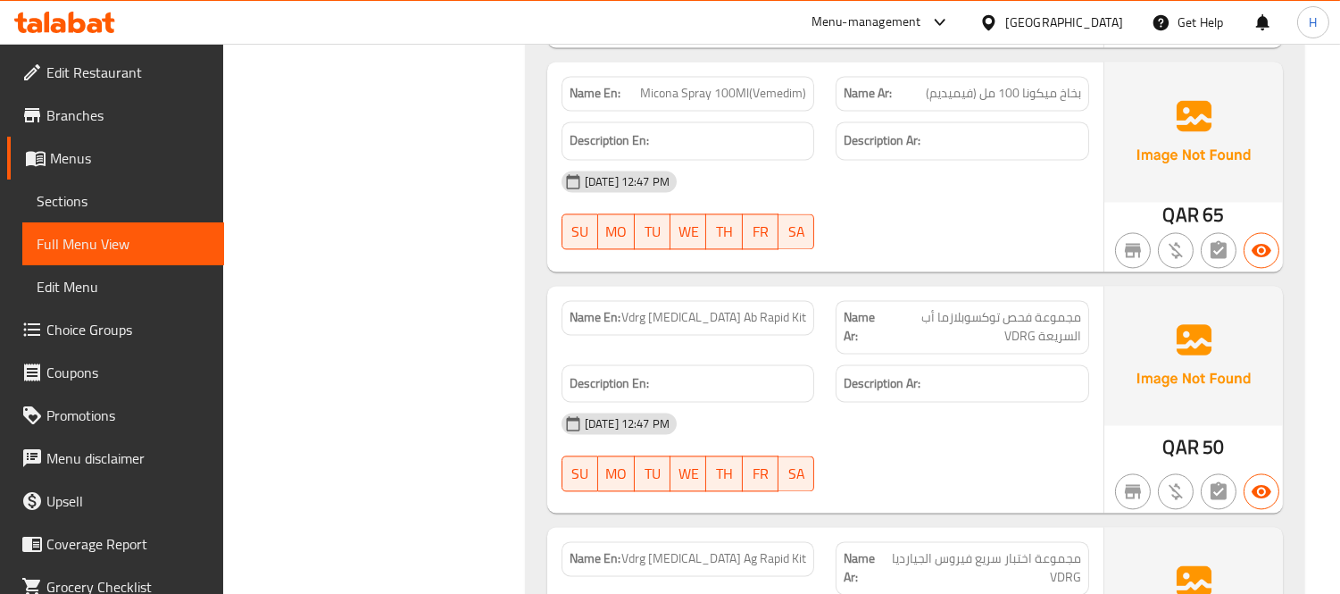
click at [779, 308] on span "Vdrg [MEDICAL_DATA] Ab Rapid Kit" at bounding box center [713, 317] width 185 height 19
click at [760, 308] on span "Vdrg [MEDICAL_DATA] Ab Rapid Kit" at bounding box center [713, 317] width 185 height 19
click at [684, 308] on span "Vdrg [MEDICAL_DATA] Ab Rapid Kit" at bounding box center [713, 317] width 185 height 19
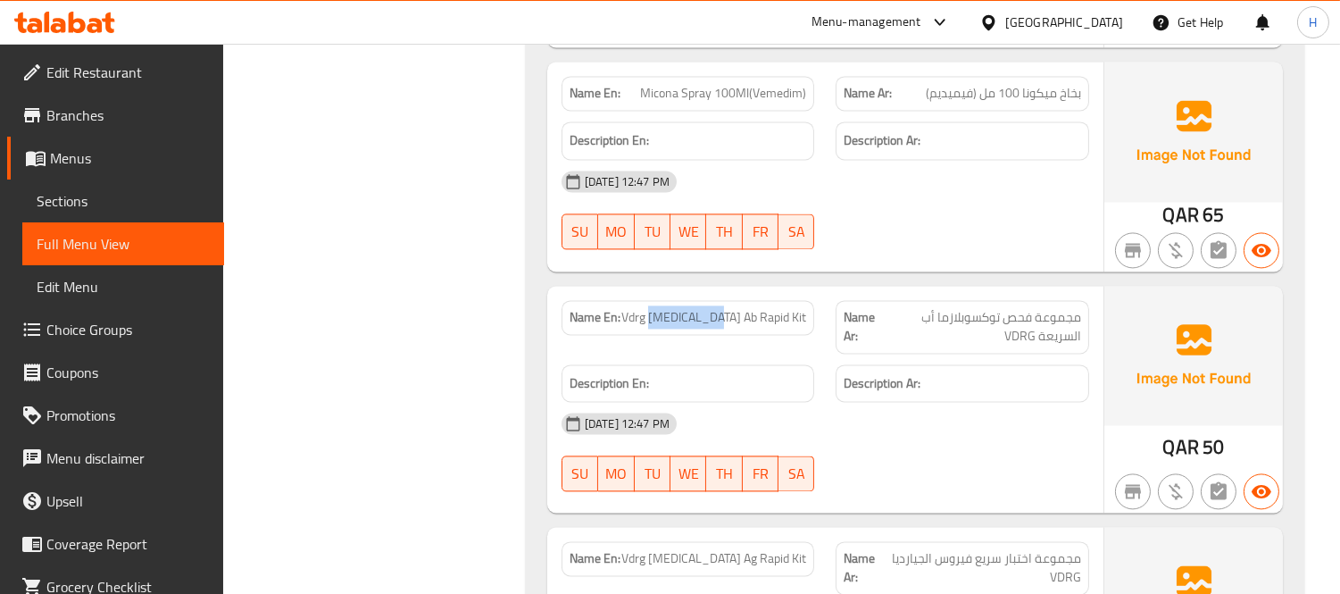
click at [684, 308] on span "Vdrg [MEDICAL_DATA] Ab Rapid Kit" at bounding box center [713, 317] width 185 height 19
drag, startPoint x: 684, startPoint y: 130, endPoint x: 752, endPoint y: 137, distance: 68.1
click at [752, 300] on div "Name En: Vdrg Toxoplasma Ab Rapid Kit" at bounding box center [689, 317] width 254 height 35
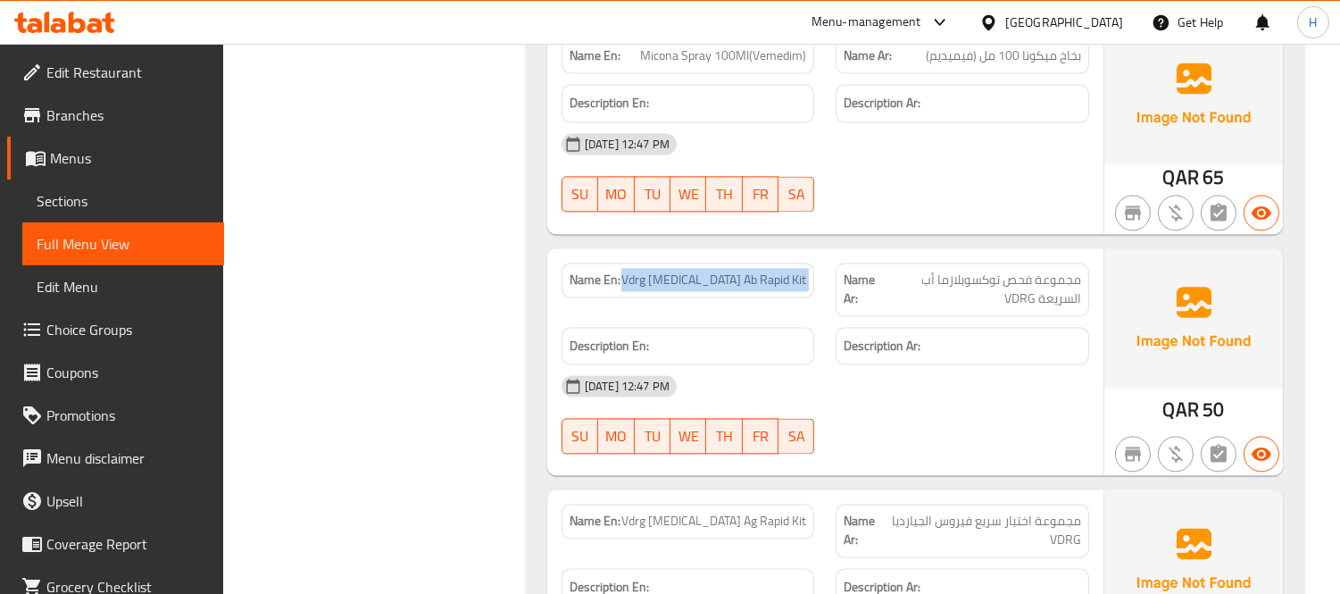
scroll to position [79184, 0]
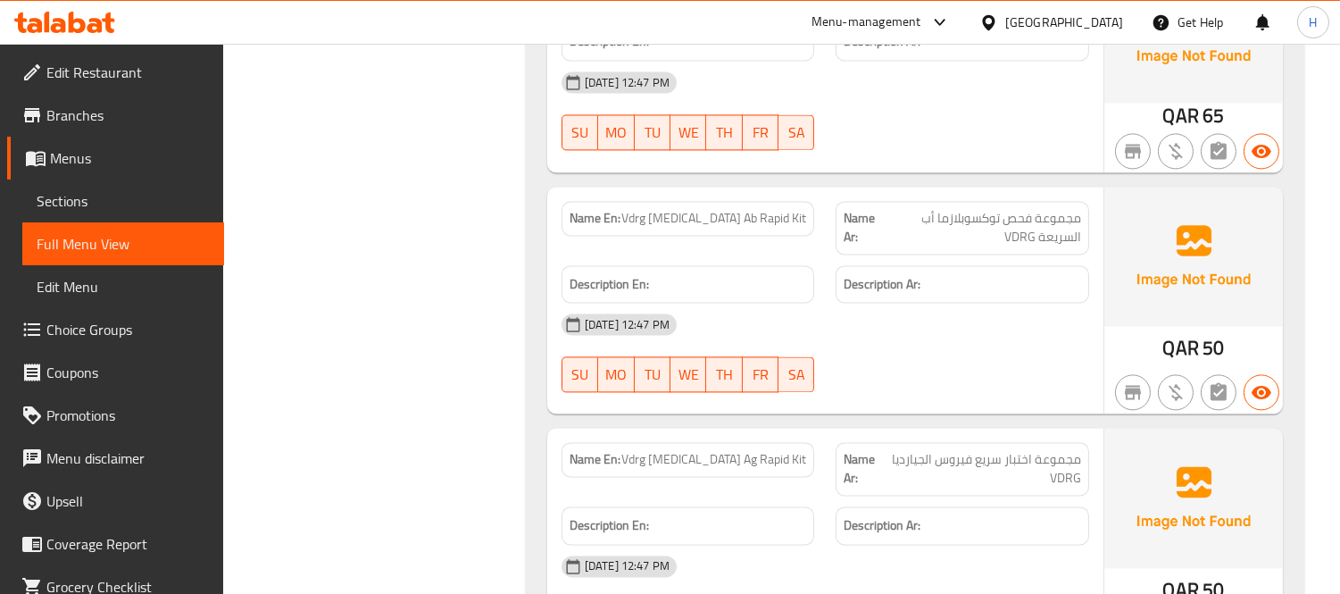
click at [772, 450] on span "Vdrg [MEDICAL_DATA] Ag Rapid Kit" at bounding box center [713, 459] width 185 height 19
copy span "Vdrg [MEDICAL_DATA] Ag Rapid Kit"
click at [772, 450] on span "Vdrg [MEDICAL_DATA] Ag Rapid Kit" at bounding box center [713, 459] width 185 height 19
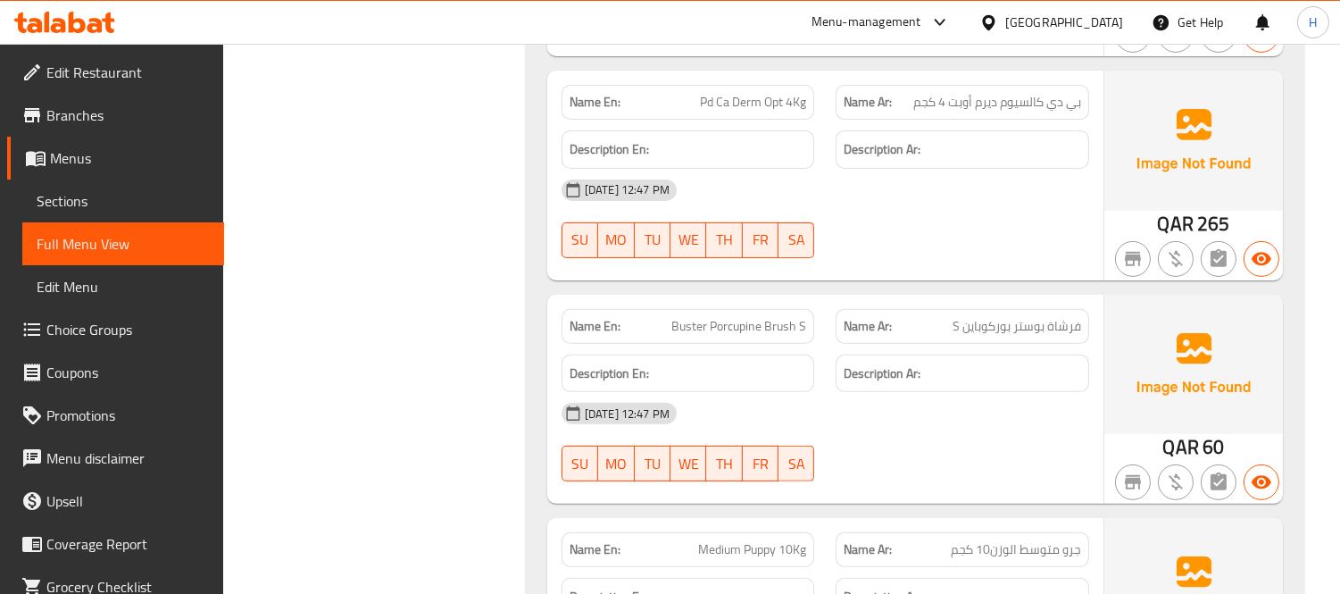
scroll to position [146087, 0]
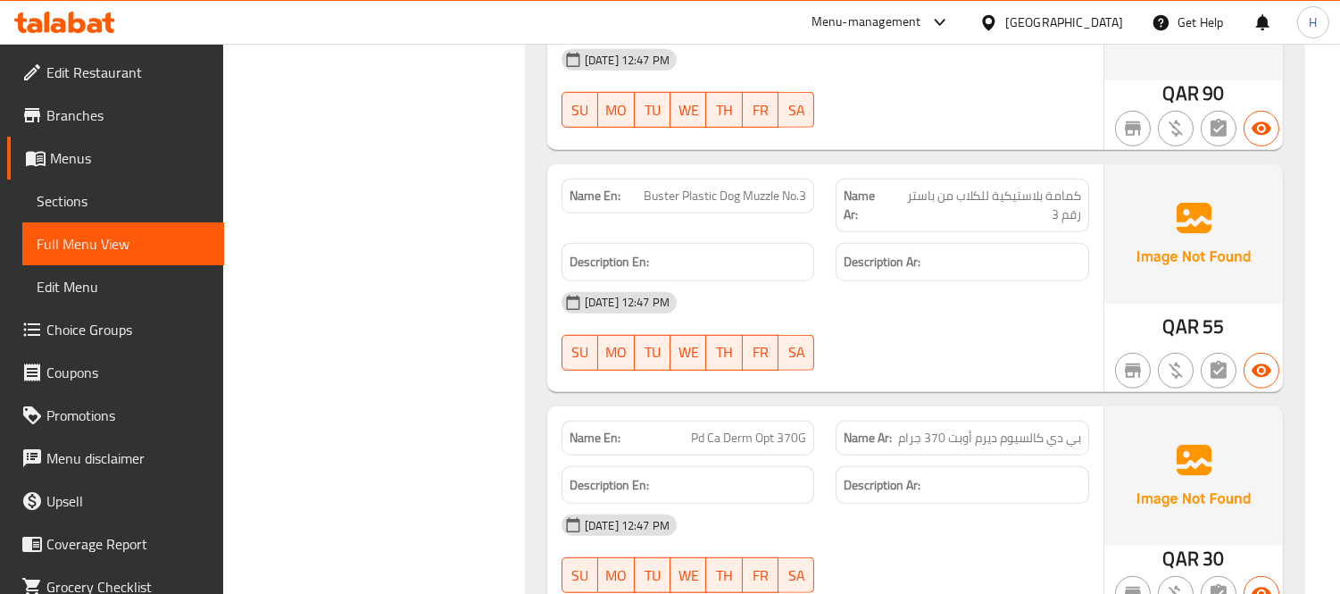
scroll to position [147079, 0]
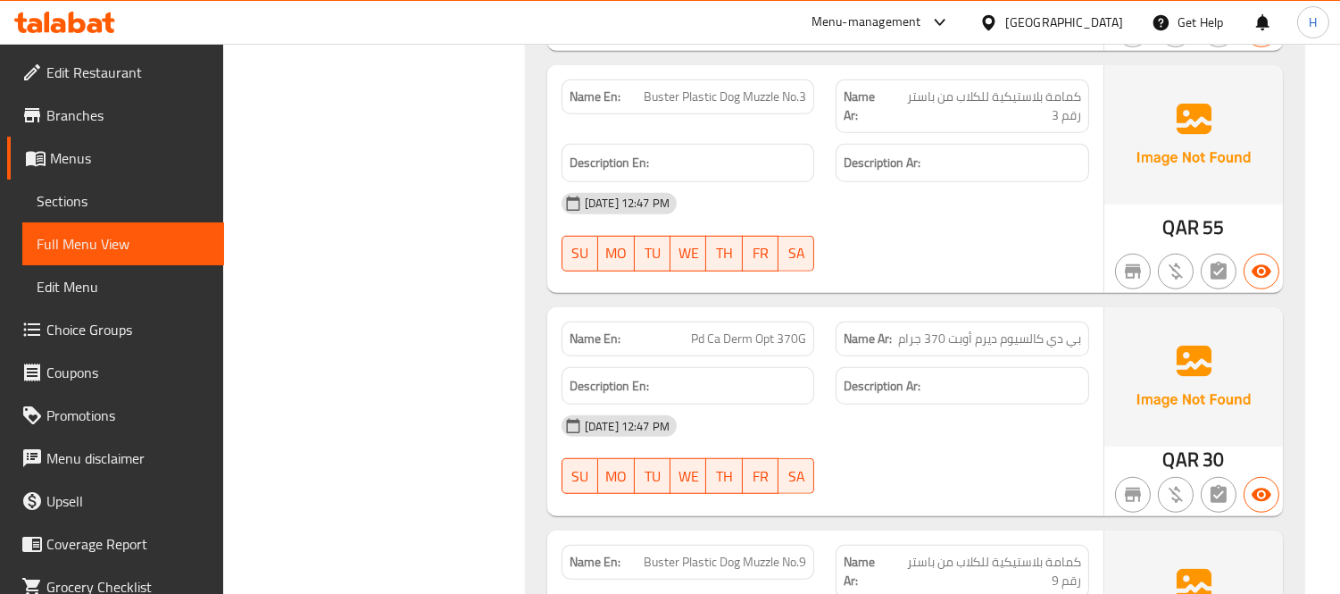
click at [693, 545] on div "Name En: Buster Plastic Dog Muzzle No.9" at bounding box center [689, 562] width 254 height 35
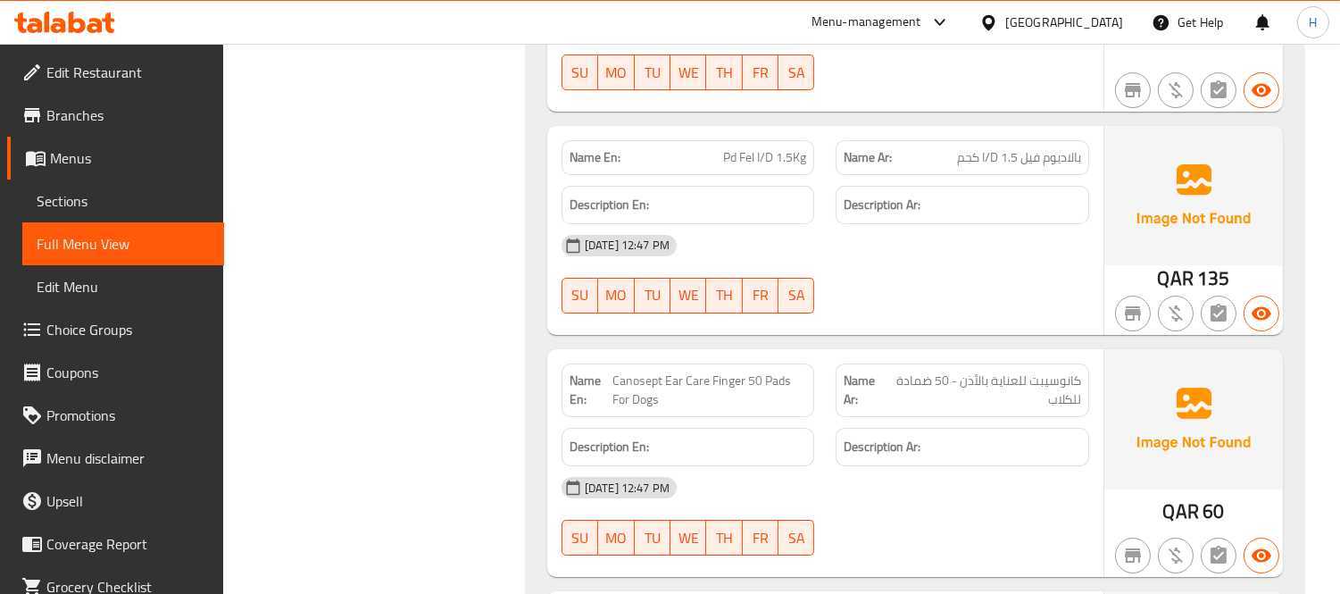
scroll to position [132841, 0]
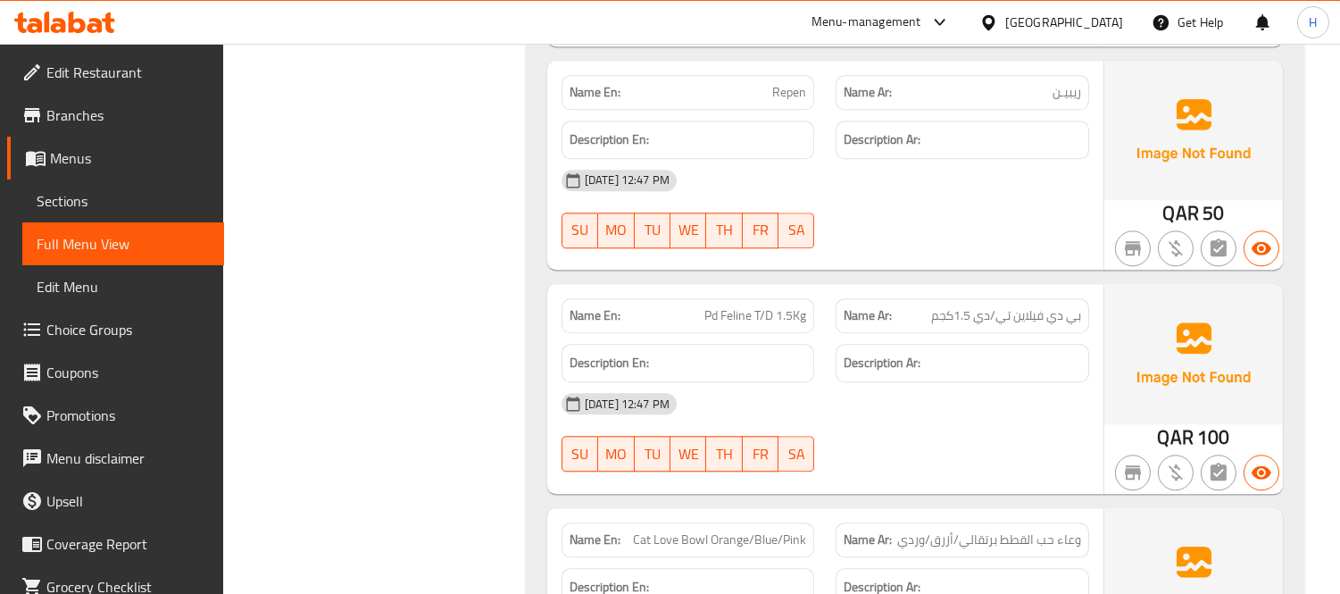
scroll to position [129006, 0]
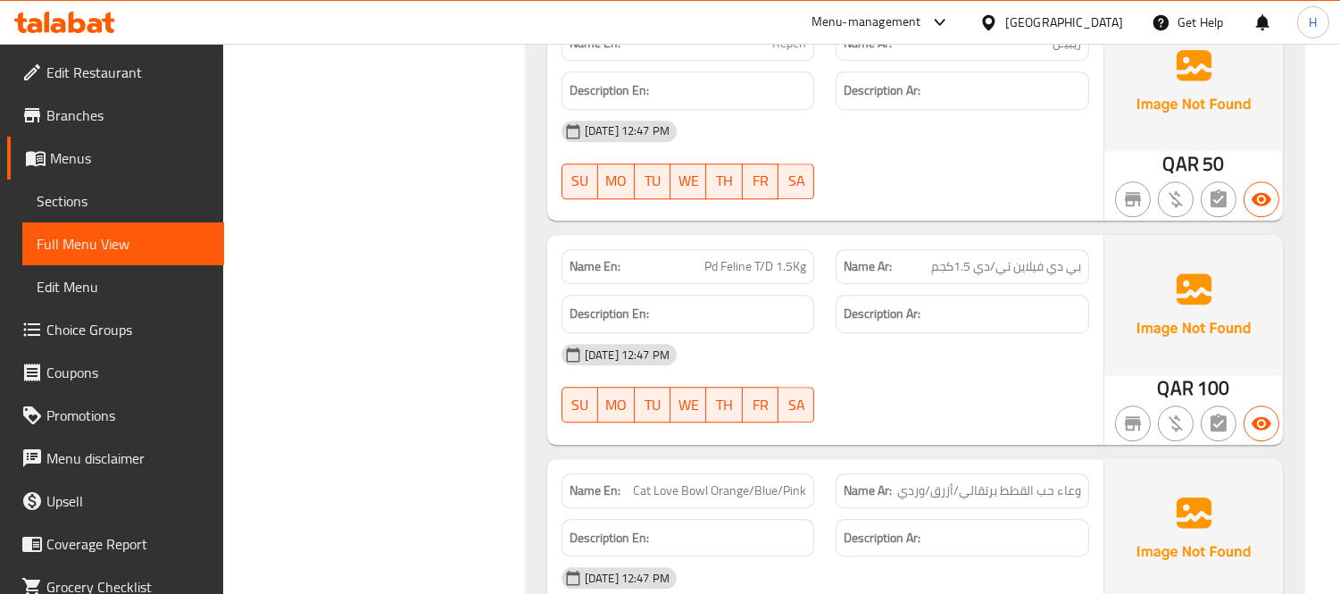
click at [942, 481] on span "وعاء حب القطط برتقالي/أزرق/وردي" at bounding box center [989, 490] width 184 height 19
drag, startPoint x: 942, startPoint y: 200, endPoint x: 991, endPoint y: 199, distance: 49.1
click at [991, 481] on span "وعاء حب القطط برتقالي/أزرق/وردي" at bounding box center [989, 490] width 184 height 19
drag, startPoint x: 991, startPoint y: 199, endPoint x: 911, endPoint y: 191, distance: 80.8
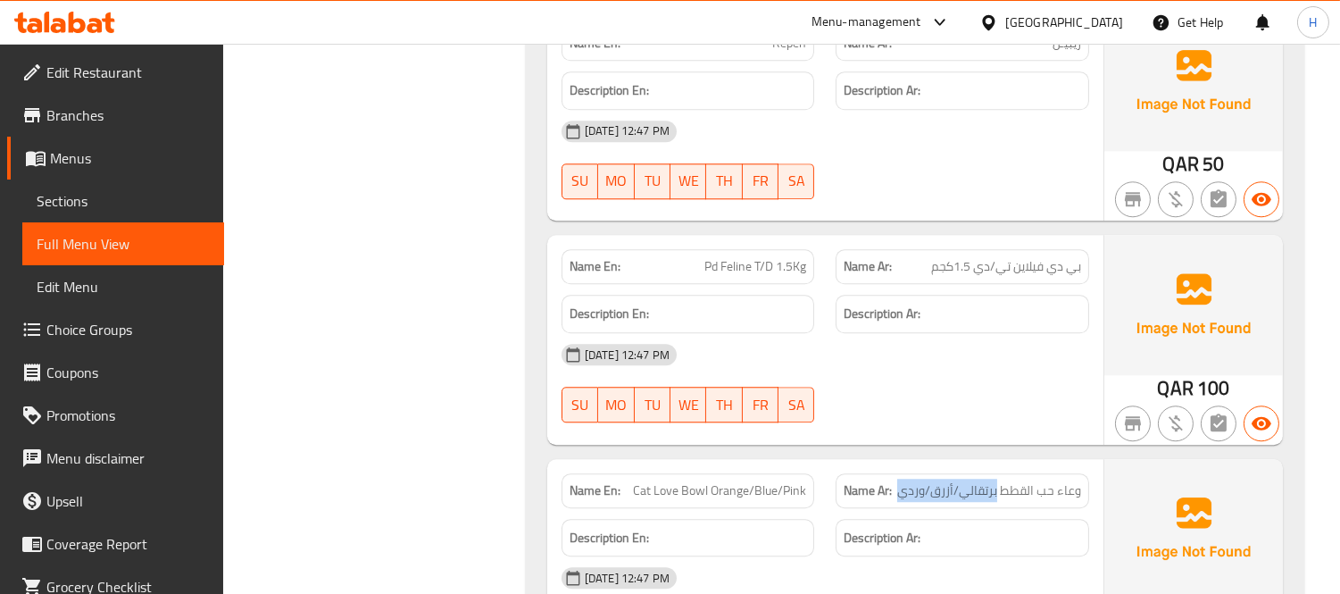
click at [911, 481] on span "وعاء حب القطط برتقالي/أزرق/وردي" at bounding box center [989, 490] width 184 height 19
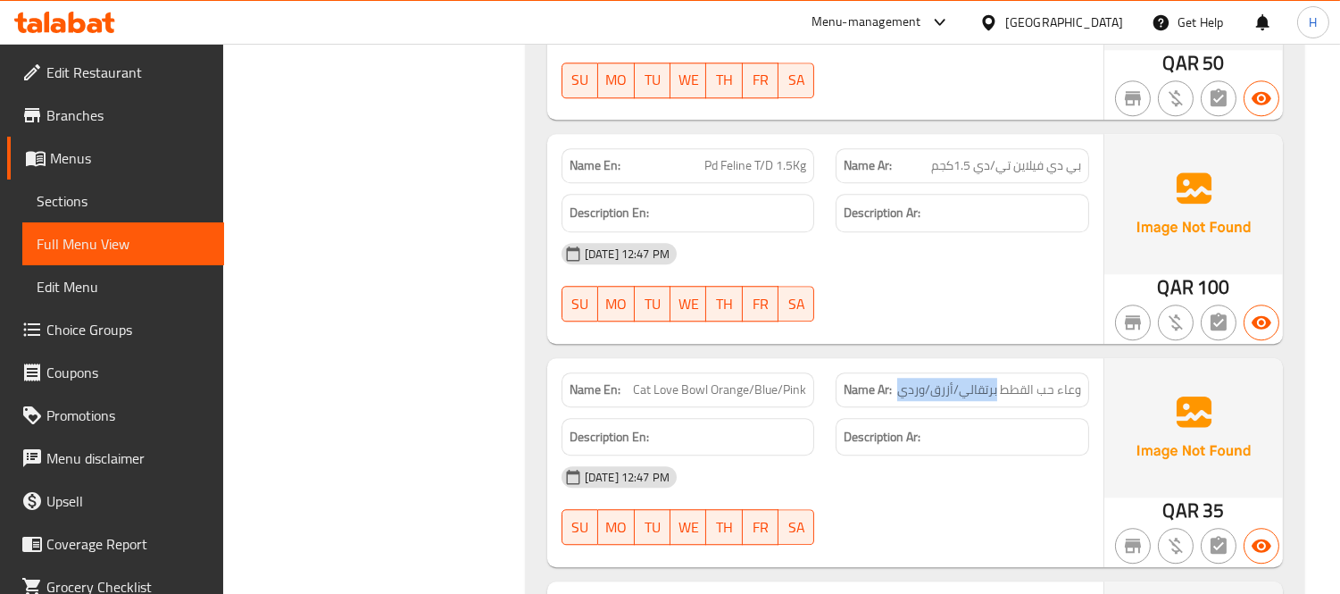
scroll to position [129105, 0]
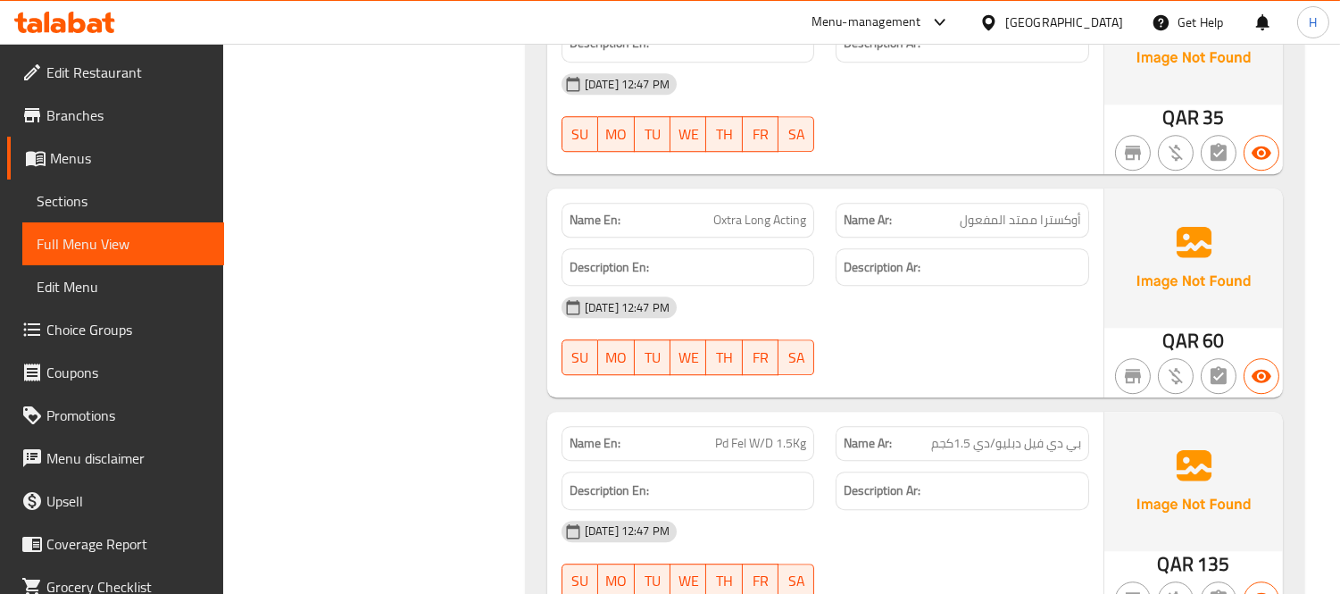
scroll to position [108717, 0]
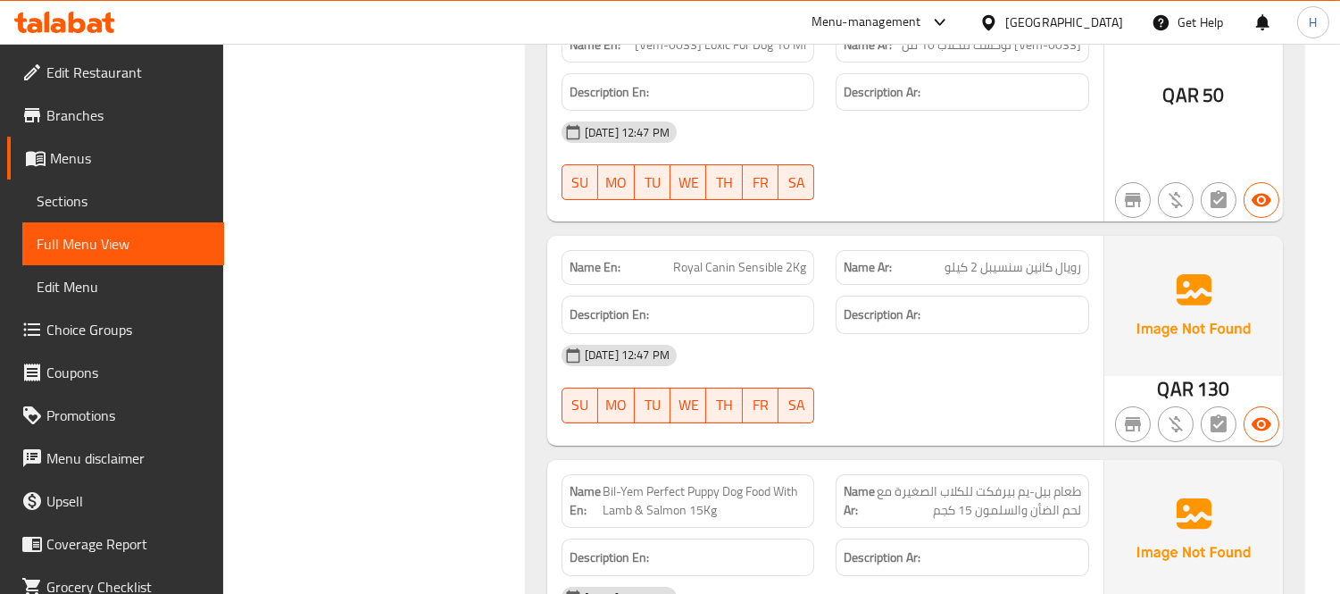
click at [900, 334] on div "[DATE] 12:47 PM" at bounding box center [825, 355] width 549 height 43
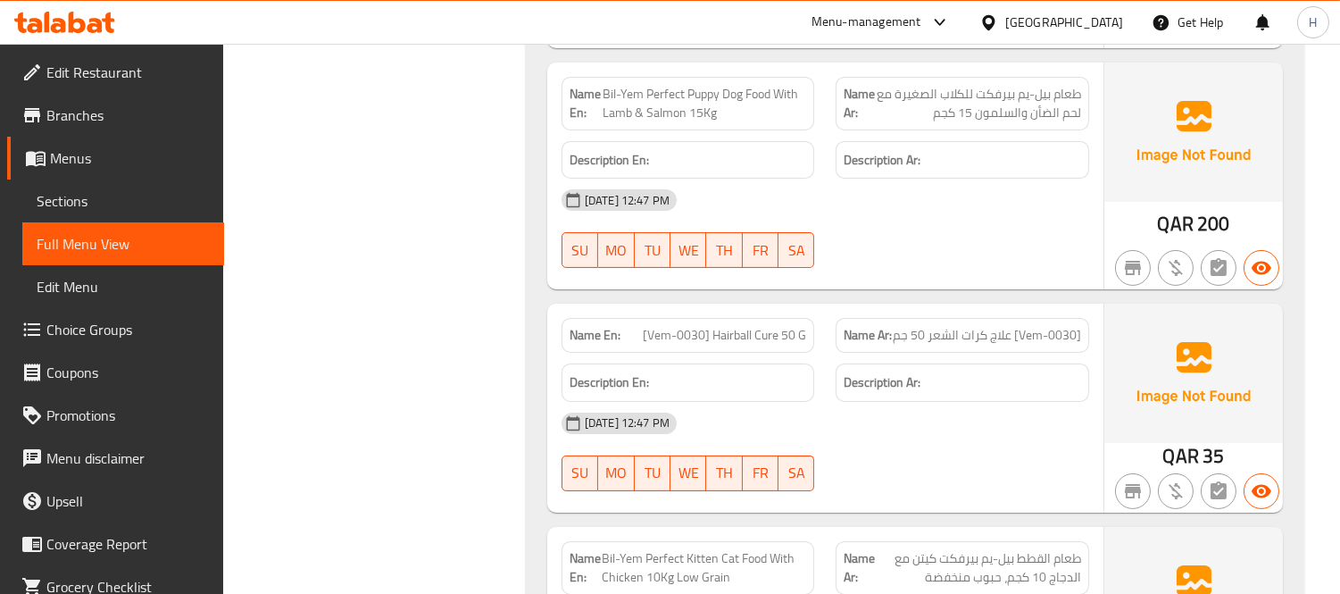
scroll to position [109213, 0]
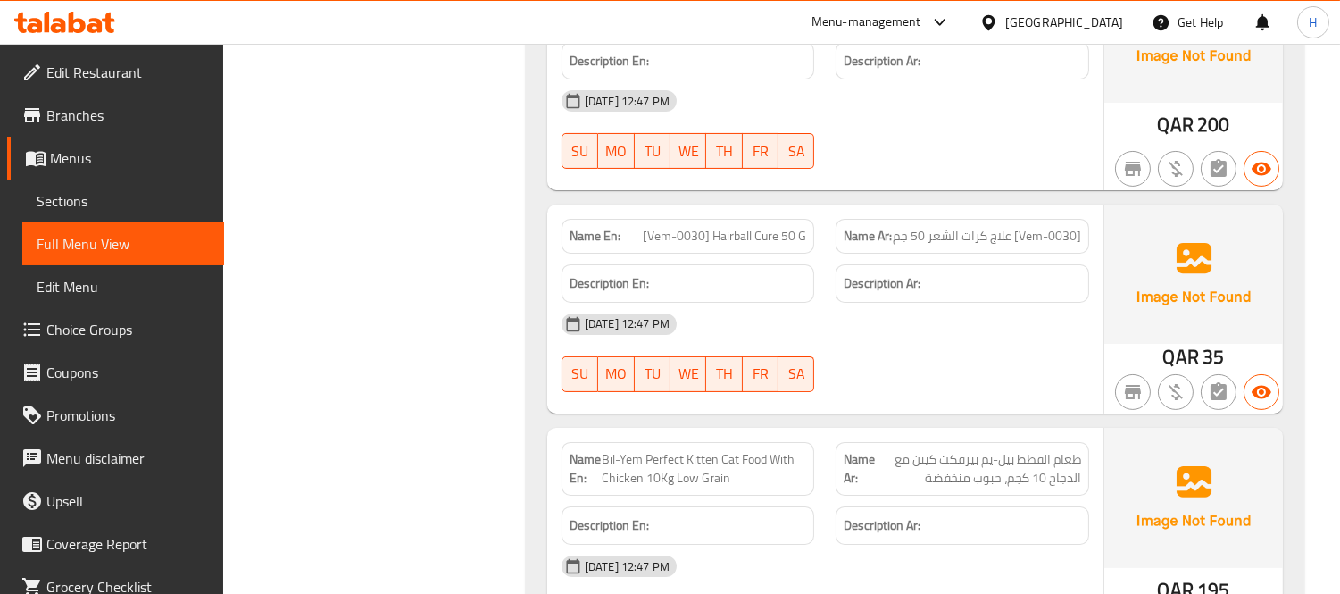
click at [931, 450] on span "طعام القطط بيل-يم بيرفكت كيتن مع الدجاج 10 كجم، حبوب منخفضة" at bounding box center [978, 469] width 206 height 38
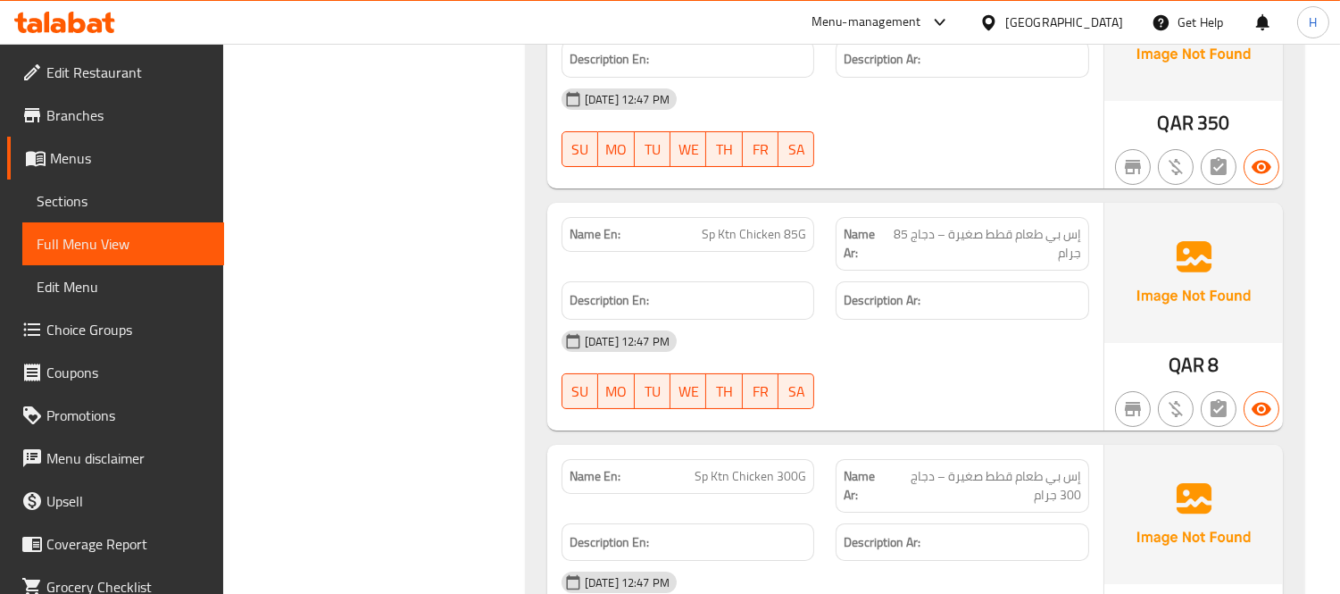
scroll to position [112416, 0]
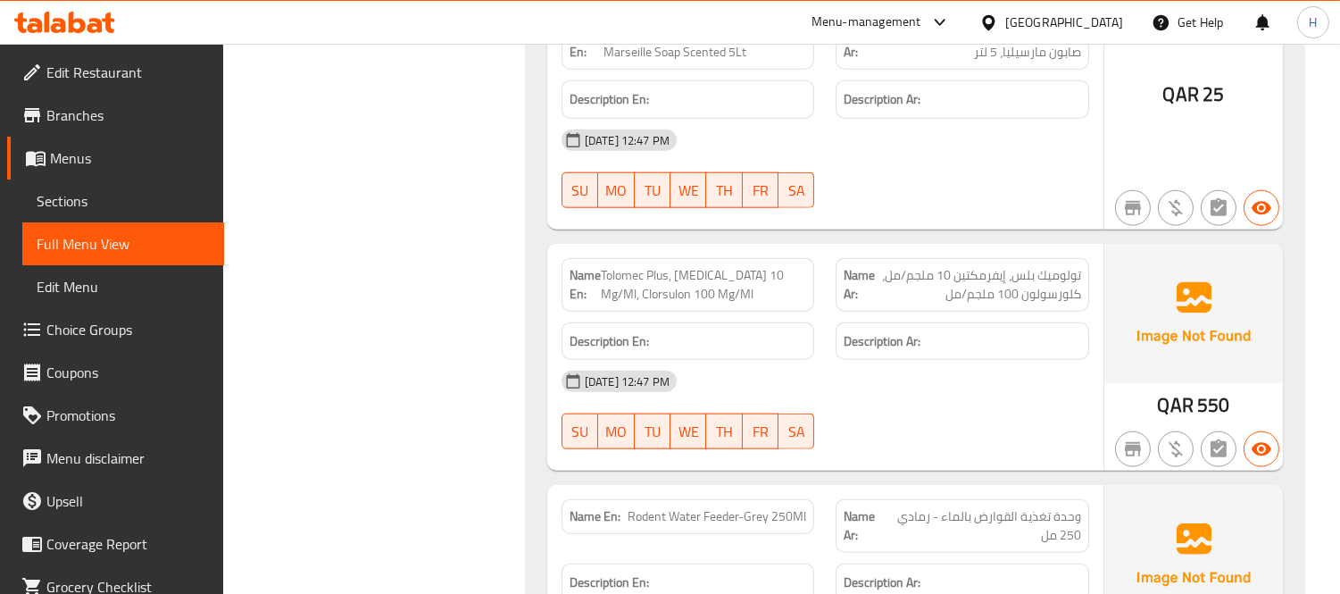
click at [677, 507] on span "Rodent Water Feeder-Grey 250Ml" at bounding box center [717, 516] width 179 height 19
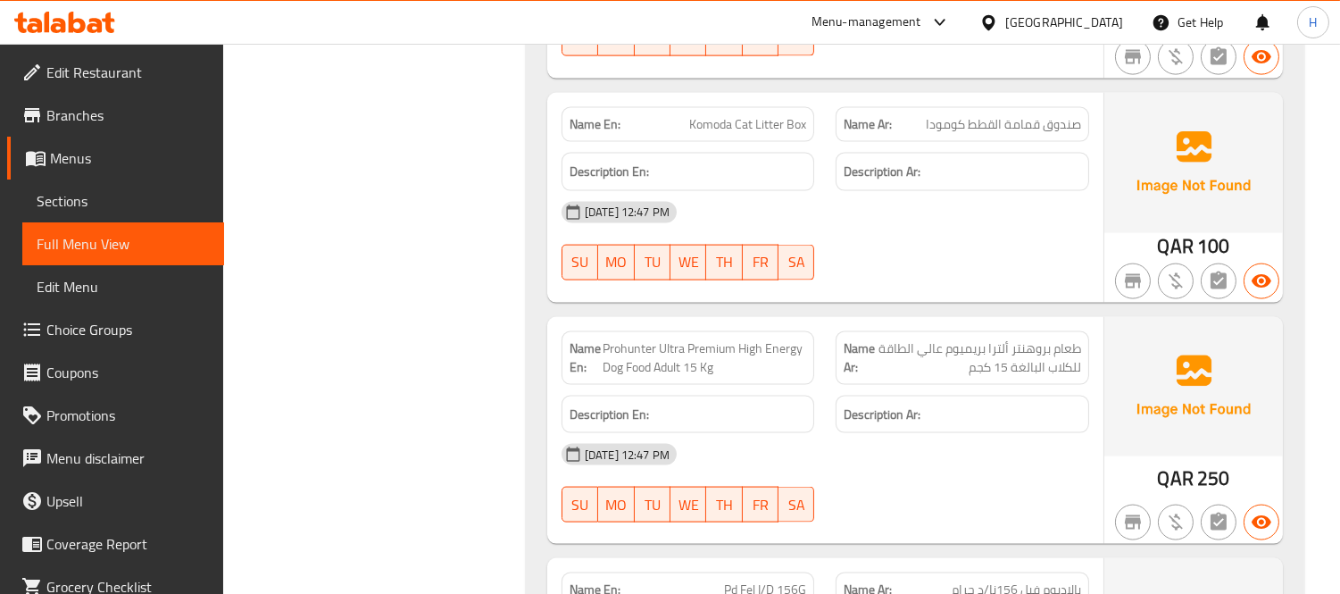
scroll to position [138407, 0]
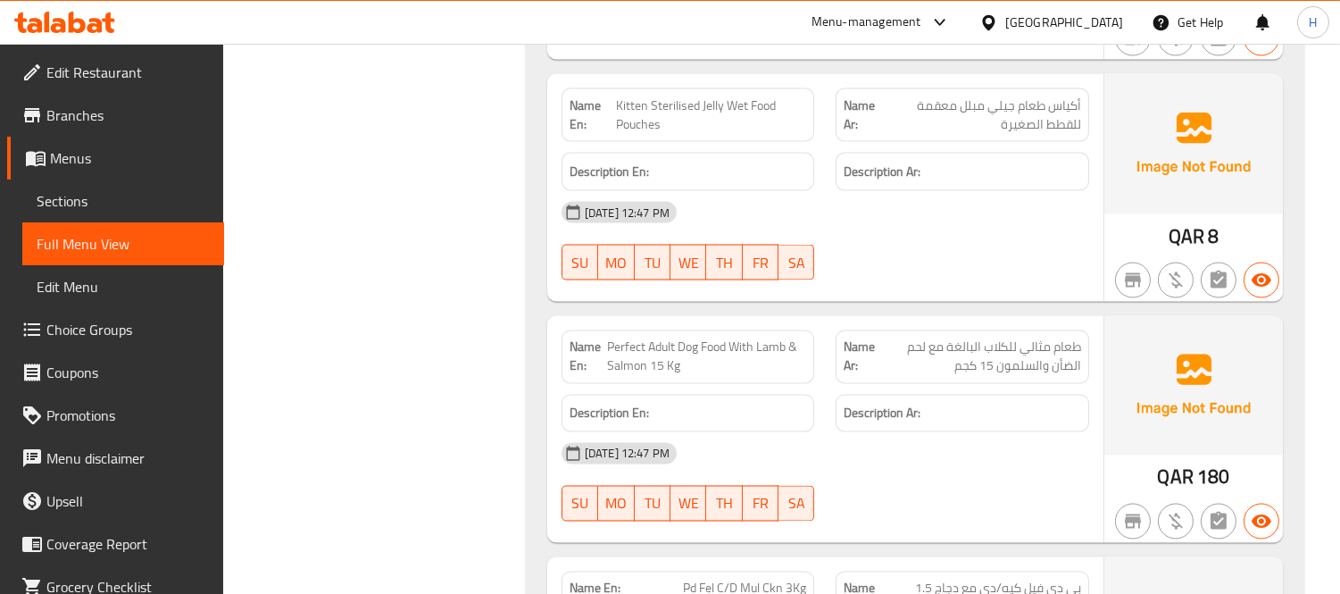
click at [755, 579] on span "Pd Fel C/D Mul Ckn 3Kg" at bounding box center [744, 588] width 123 height 19
click at [728, 579] on span "Pd Fel C/D Mul Ckn 3Kg" at bounding box center [744, 588] width 123 height 19
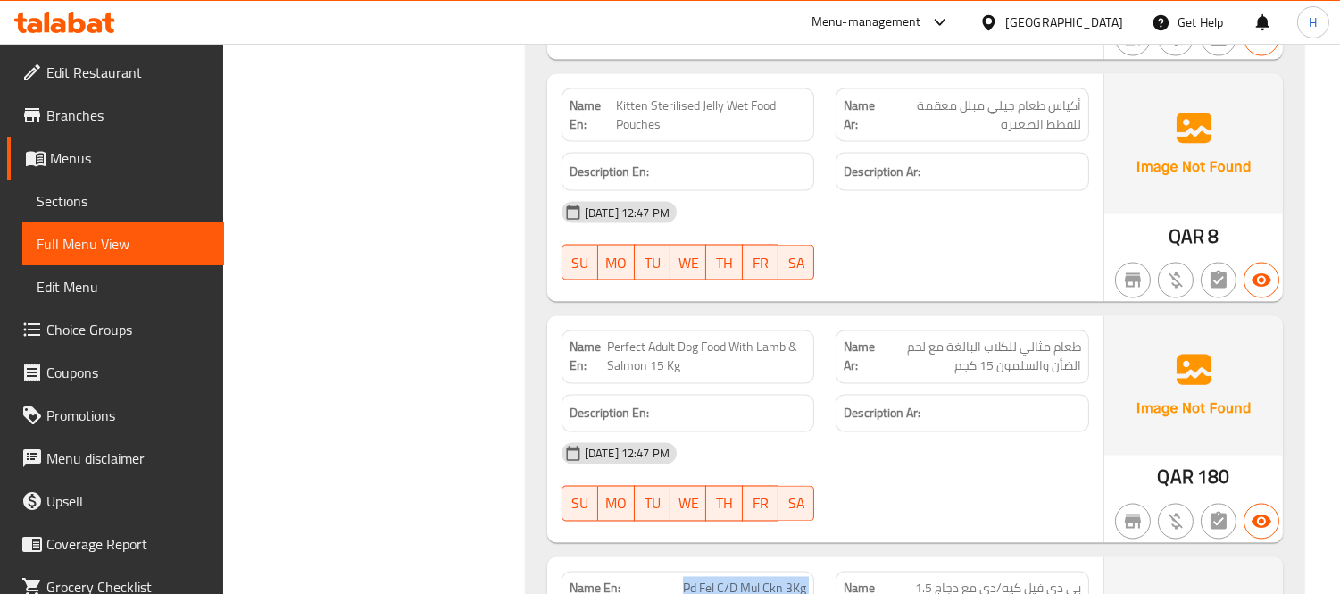
click at [728, 579] on span "Pd Fel C/D Mul Ckn 3Kg" at bounding box center [744, 588] width 123 height 19
click at [800, 579] on span "Pd Fel C/D Mul Ckn 3Kg" at bounding box center [744, 588] width 123 height 19
click at [109, 206] on span "Sections" at bounding box center [123, 200] width 173 height 21
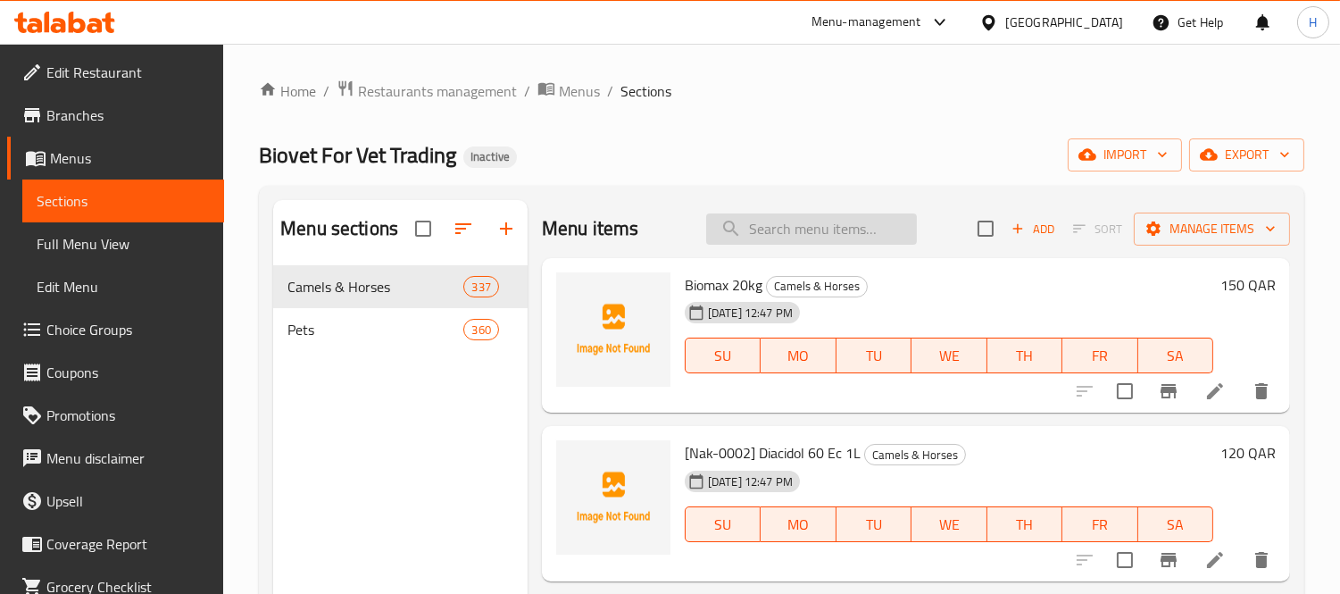
click at [764, 235] on input "search" at bounding box center [811, 228] width 211 height 31
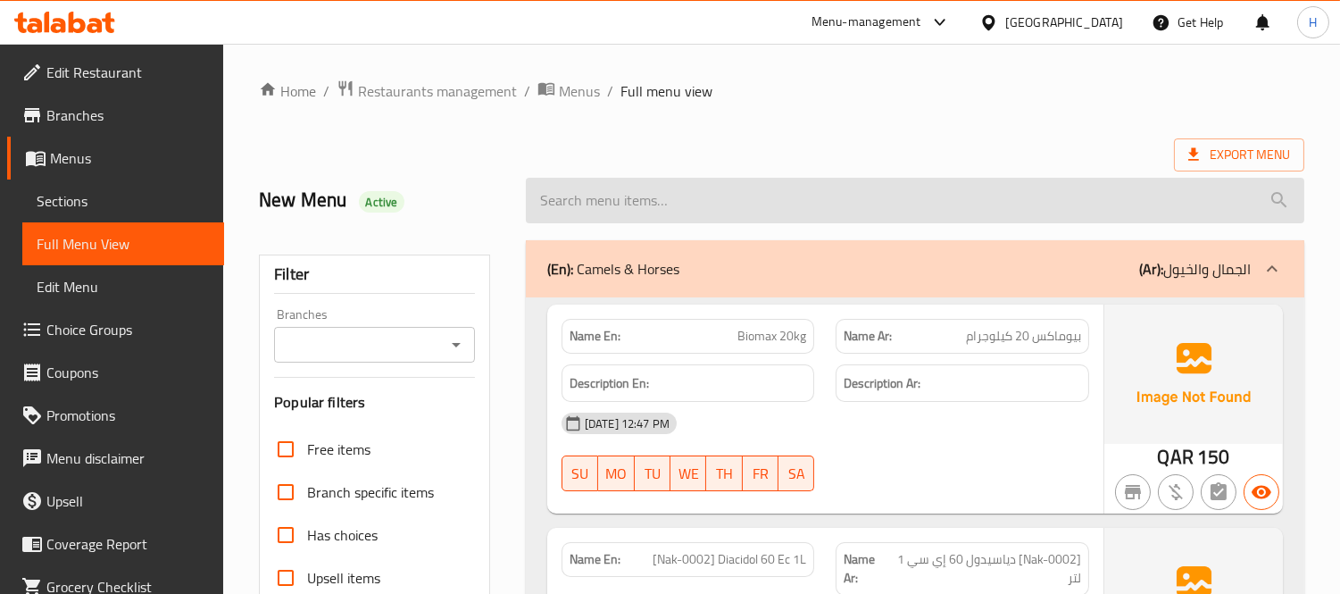
click at [673, 200] on input "search" at bounding box center [915, 201] width 779 height 46
paste input "Aagent 10 10"
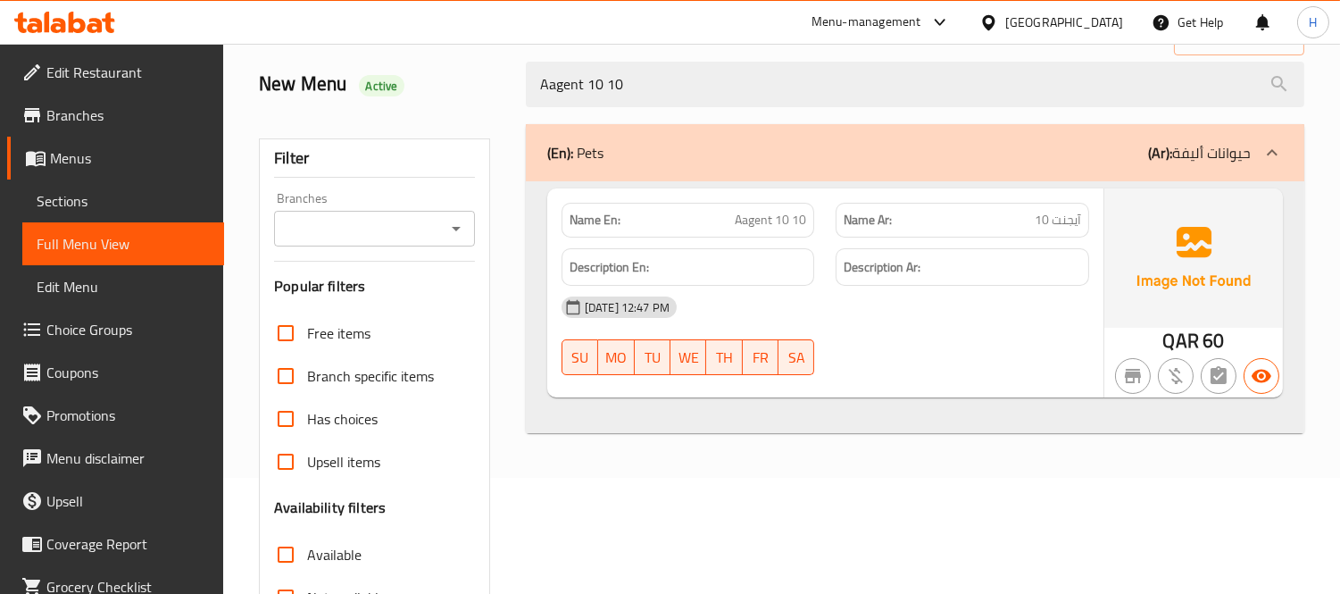
scroll to position [297, 0]
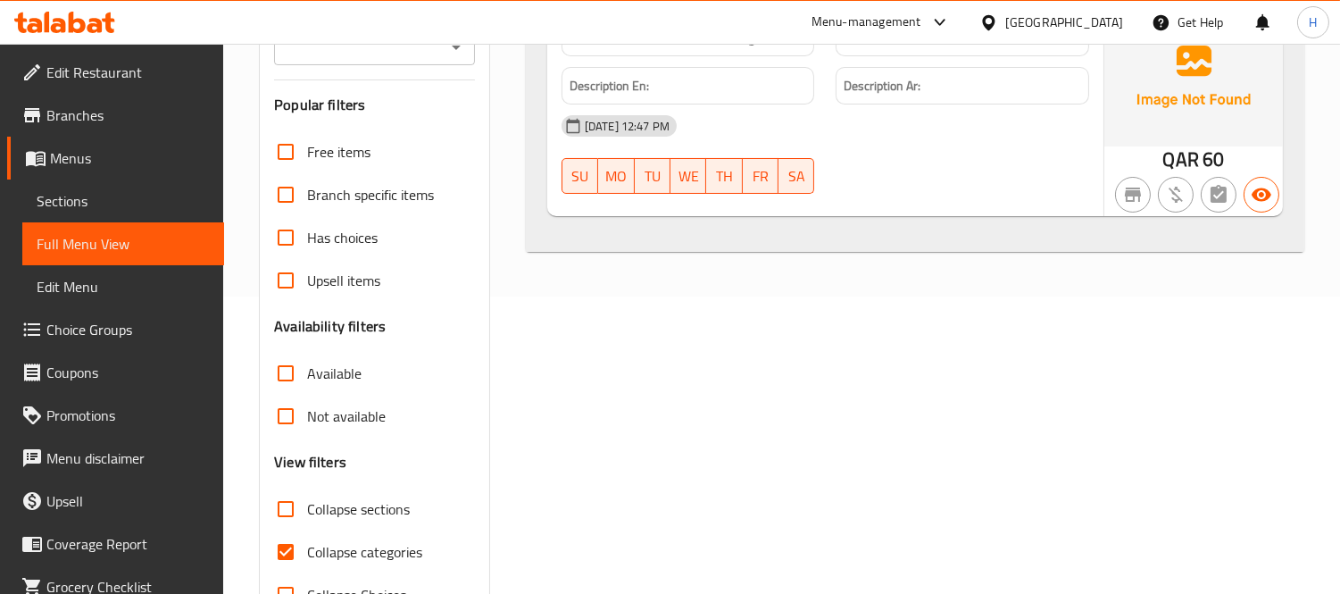
type input "Aagent 10 10"
click at [126, 198] on span "Sections" at bounding box center [123, 200] width 173 height 21
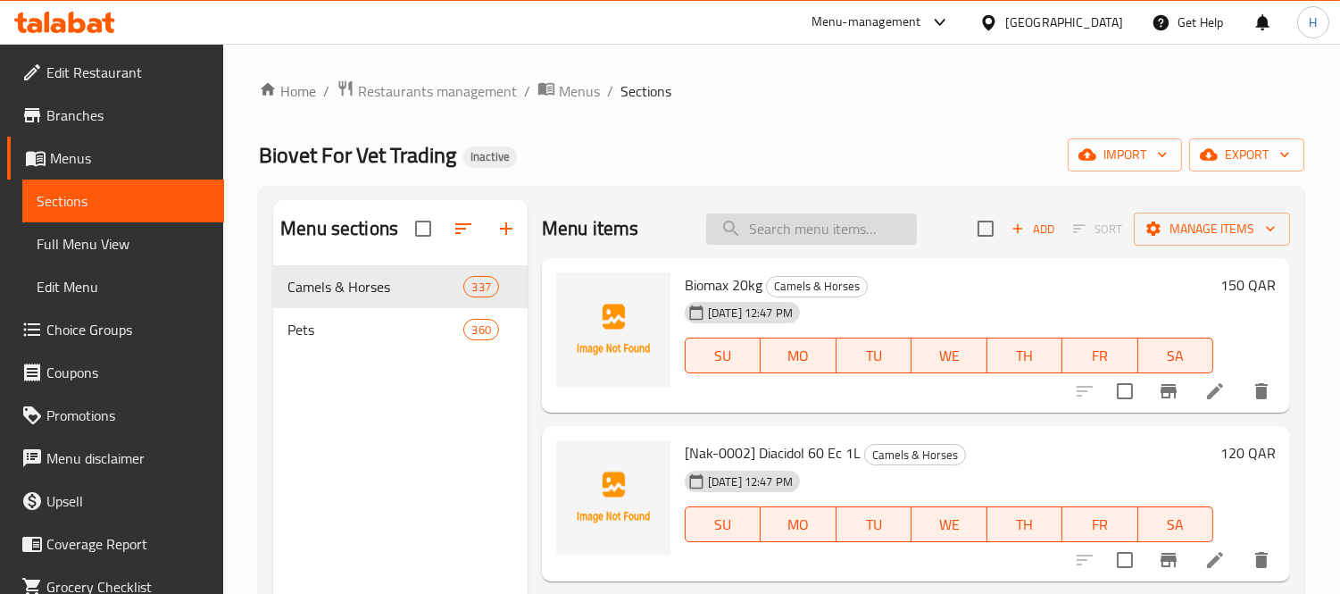
click at [781, 221] on input "search" at bounding box center [811, 228] width 211 height 31
paste input "Aagent 10 10"
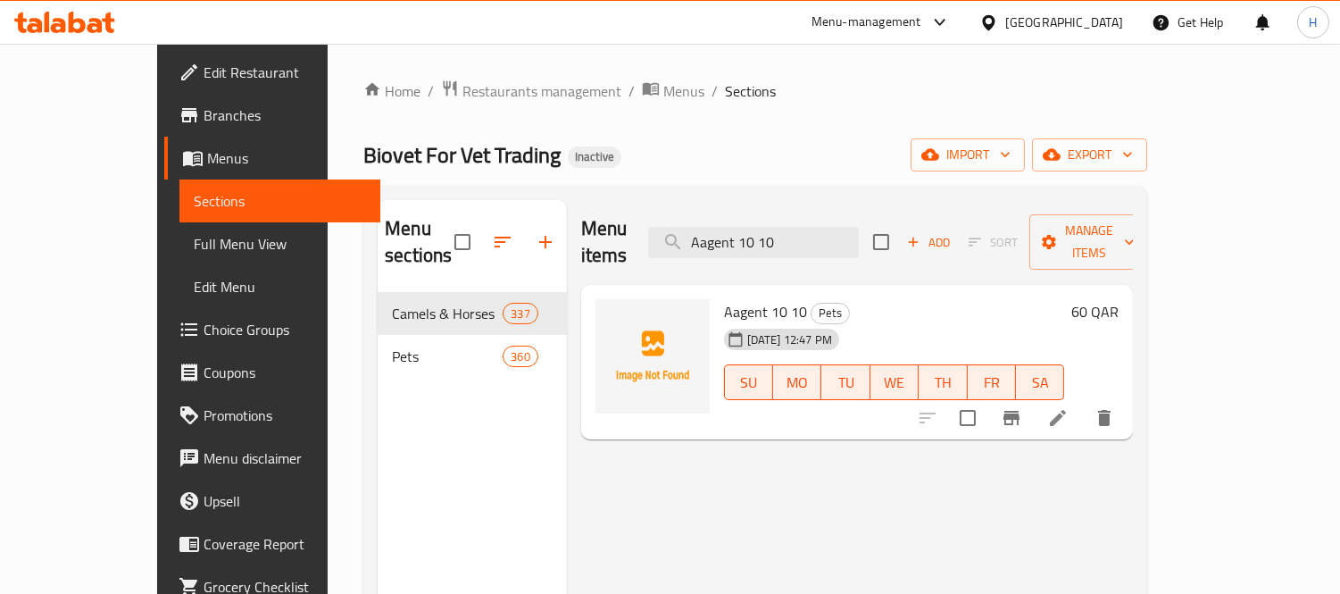
drag, startPoint x: 805, startPoint y: 226, endPoint x: 931, endPoint y: 238, distance: 126.5
click at [931, 238] on div "Menu items Aagent 10 10 Add Sort Manage items" at bounding box center [857, 242] width 553 height 85
click at [848, 229] on input "Aagent 10 10" at bounding box center [753, 242] width 211 height 31
drag, startPoint x: 814, startPoint y: 229, endPoint x: 1007, endPoint y: 273, distance: 197.8
click at [1007, 273] on div "Menu items Aagent 10 10 Add Sort Manage items Aagent 10 10 Pets 10-09-2025 12:4…" at bounding box center [850, 497] width 567 height 594
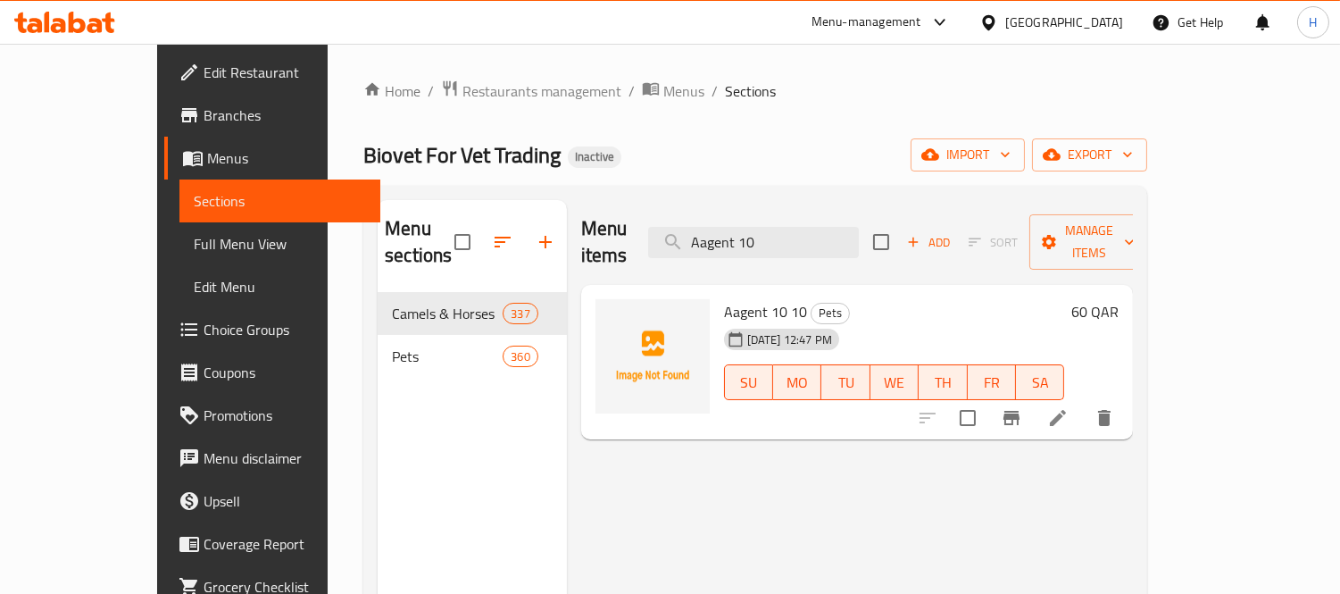
type input "Aagent 10"
click at [1083, 402] on li at bounding box center [1058, 418] width 50 height 32
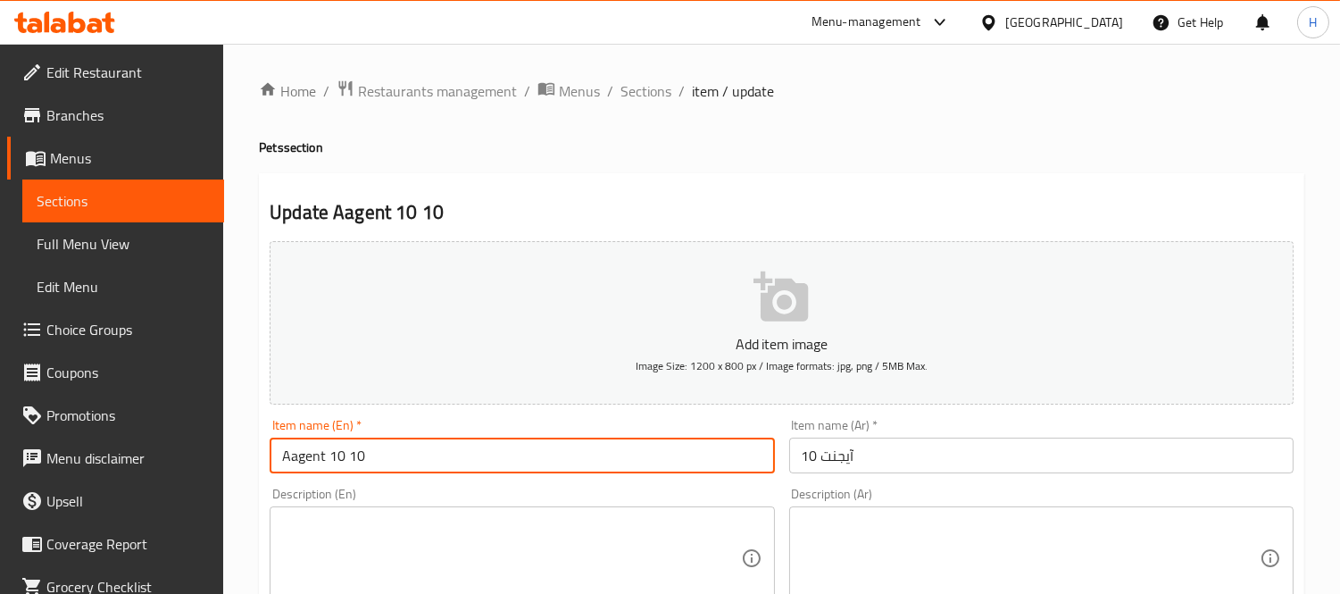
drag, startPoint x: 346, startPoint y: 464, endPoint x: 529, endPoint y: 478, distance: 183.5
click at [529, 478] on div "Item name (En)   * Aagent 10 10 Item name (En) *" at bounding box center [522, 446] width 519 height 69
type input "Aagent 10"
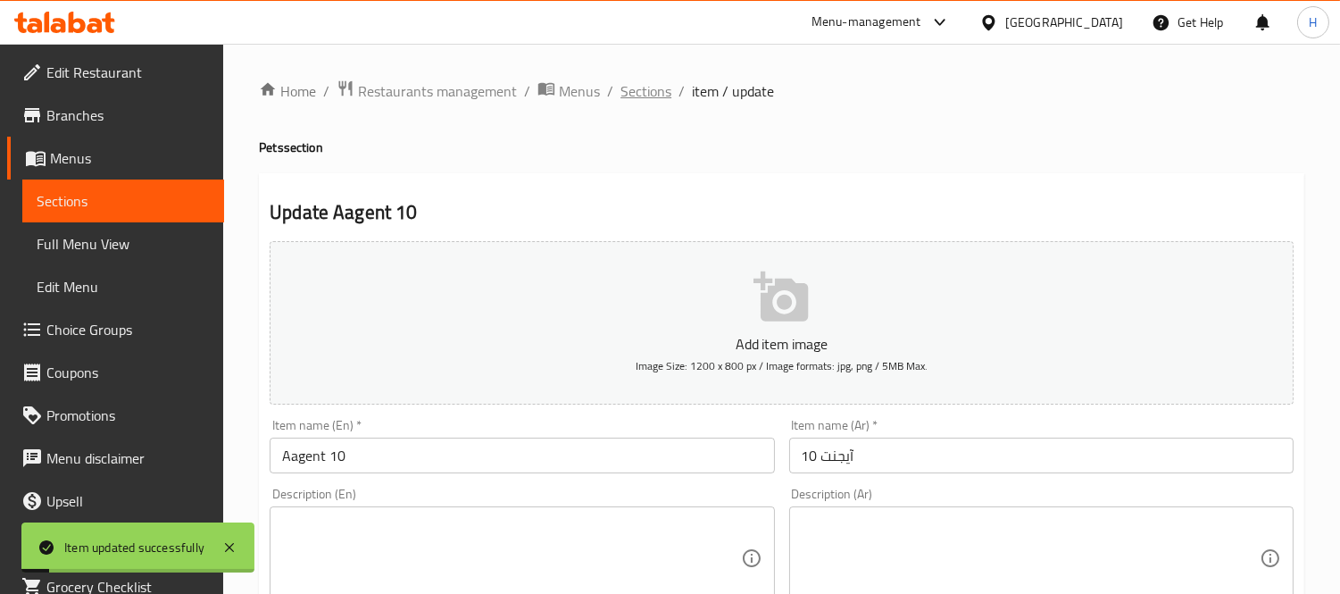
click at [650, 86] on span "Sections" at bounding box center [646, 90] width 51 height 21
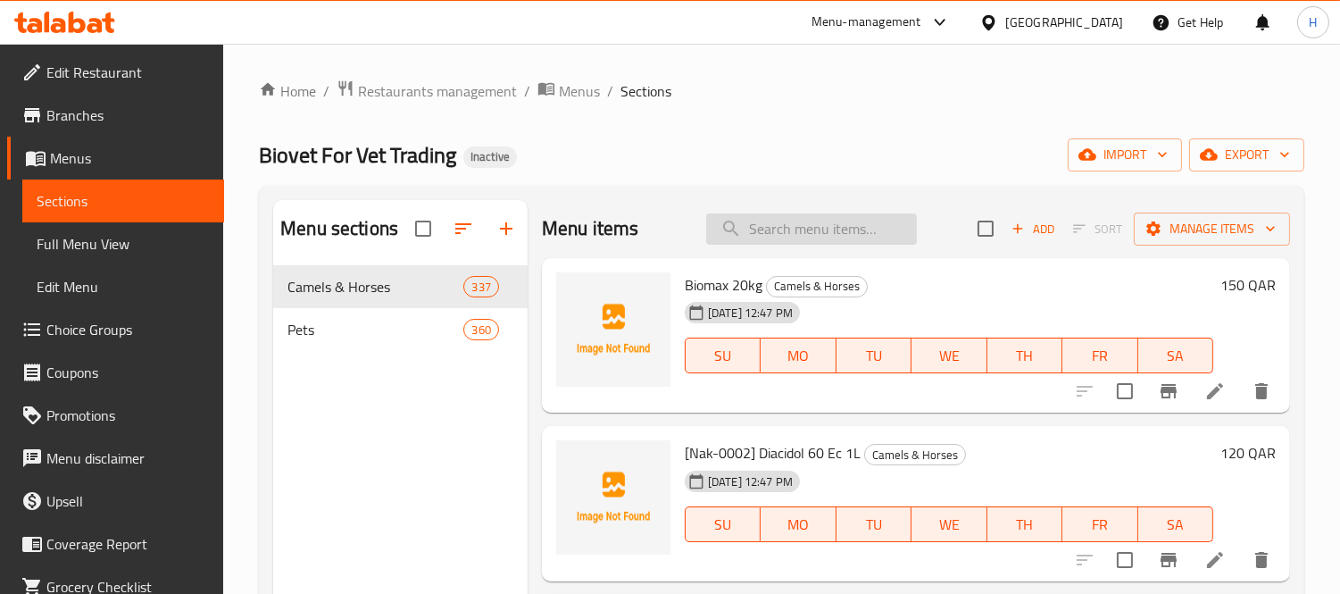
click at [774, 227] on input "search" at bounding box center [811, 228] width 211 height 31
paste input "Pd Fel C/D Mul"
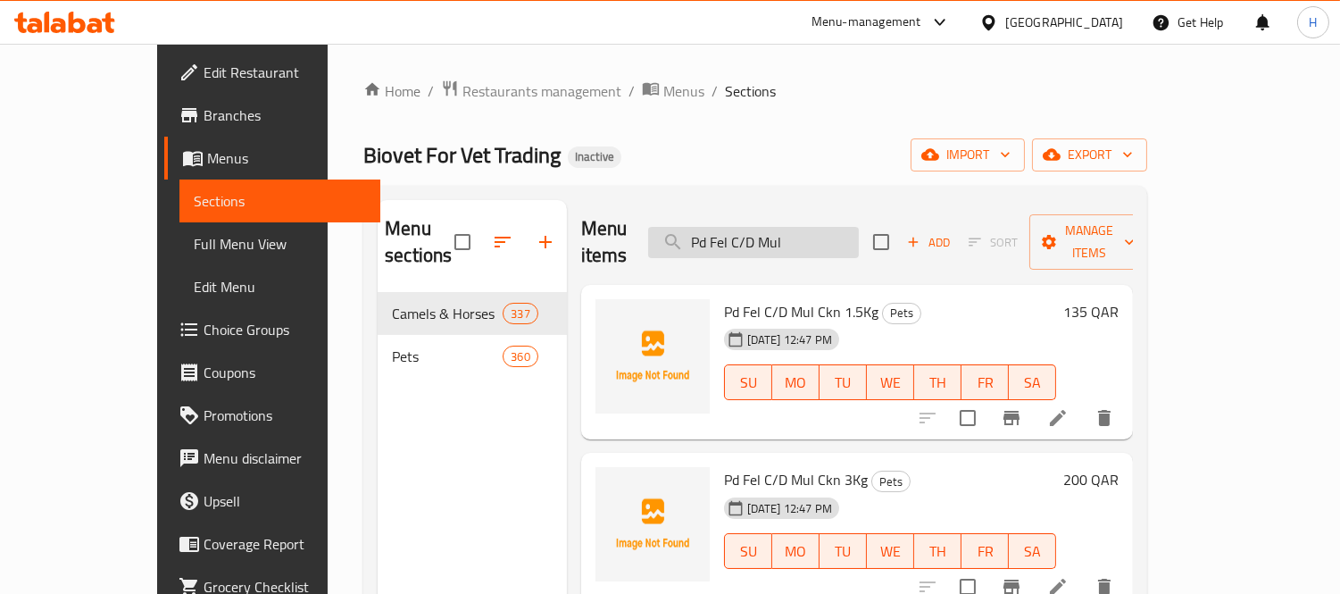
scroll to position [99, 0]
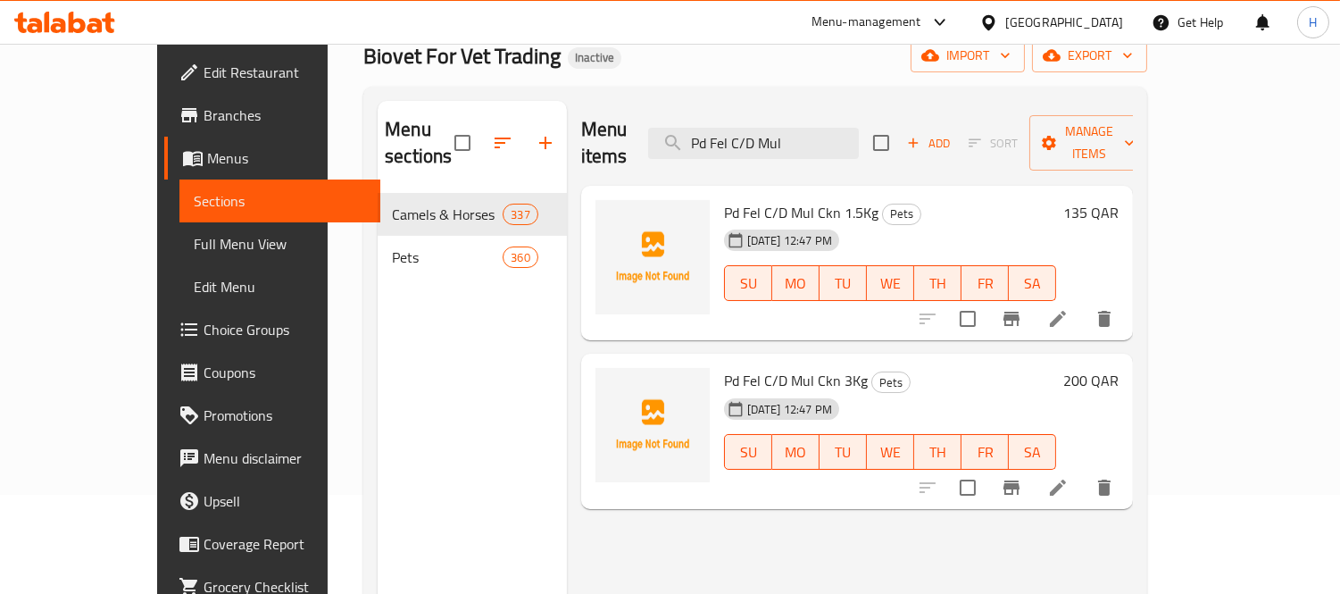
type input "Pd Fel C/D Mul"
click at [1069, 477] on icon at bounding box center [1057, 487] width 21 height 21
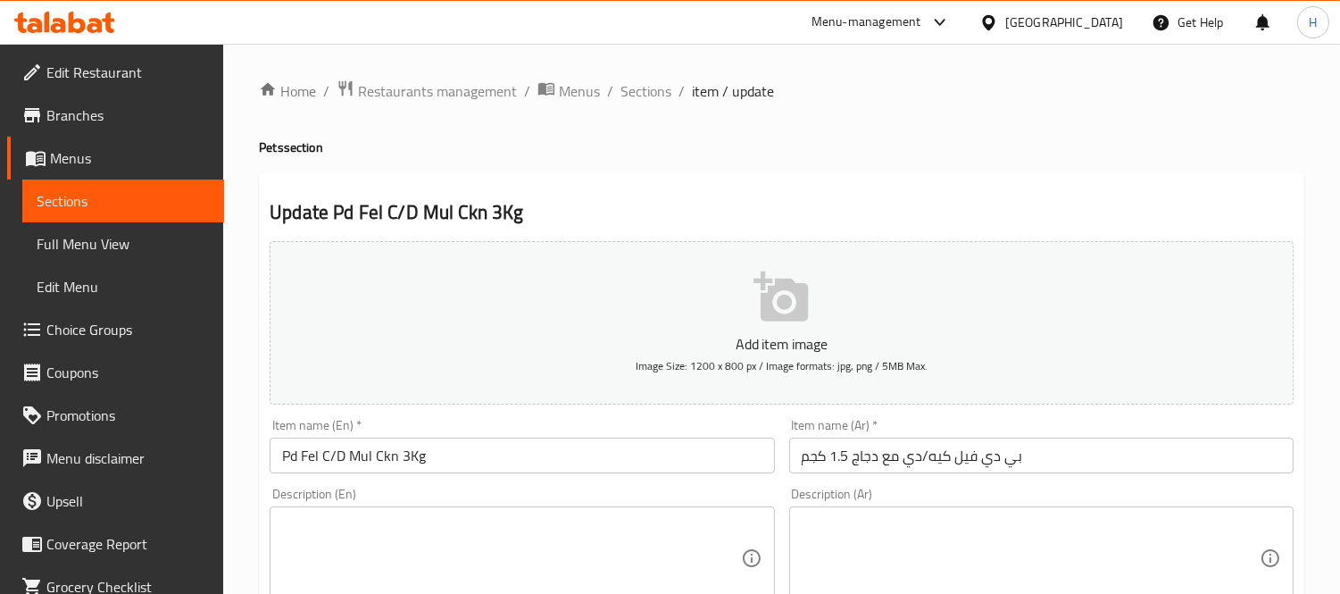
click at [832, 465] on input "بي دي فيل كيه/دي مع دجاج 1.5 كجم" at bounding box center [1041, 456] width 504 height 36
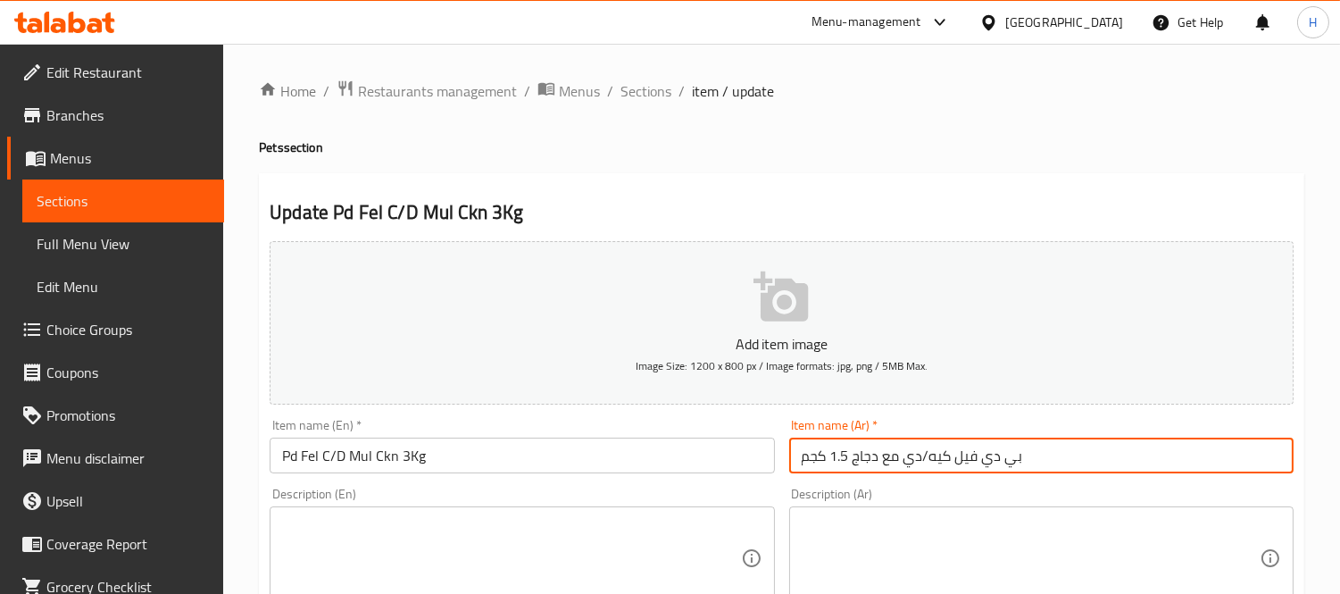
click at [832, 465] on input "بي دي فيل كيه/دي مع دجاج 1.5 كجم" at bounding box center [1041, 456] width 504 height 36
paste input "عام القطط الجاف هيلز بريسكربشن دايت فيلين سي/دي مولتي كير مع الدجاج، 3"
click at [1096, 453] on input "طعام القطط الجاف هيلز بريسكربشن دايت فيلين سي/دي مولتي كير مع الدجاج، 3 كجم" at bounding box center [1041, 456] width 504 height 36
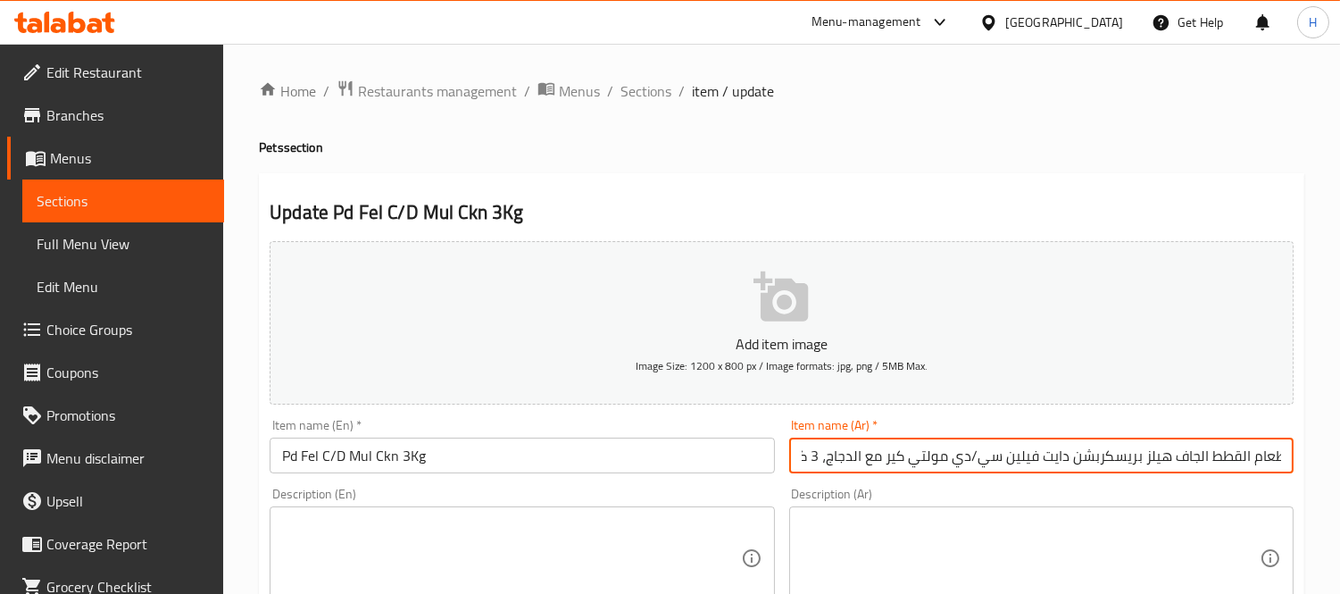
click at [1096, 453] on input "طعام القطط الجاف هيلز بريسكربشن دايت فيلين سي/دي مولتي كير مع الدجاج، 3 كجم" at bounding box center [1041, 456] width 504 height 36
click at [828, 461] on input "طعام القطط الجاف هيلز بريسكربشن دايت فيلين سي/دي مولتي كير مع الدجاج، 3 كجم" at bounding box center [1041, 456] width 504 height 36
drag, startPoint x: 825, startPoint y: 460, endPoint x: 729, endPoint y: 462, distance: 96.4
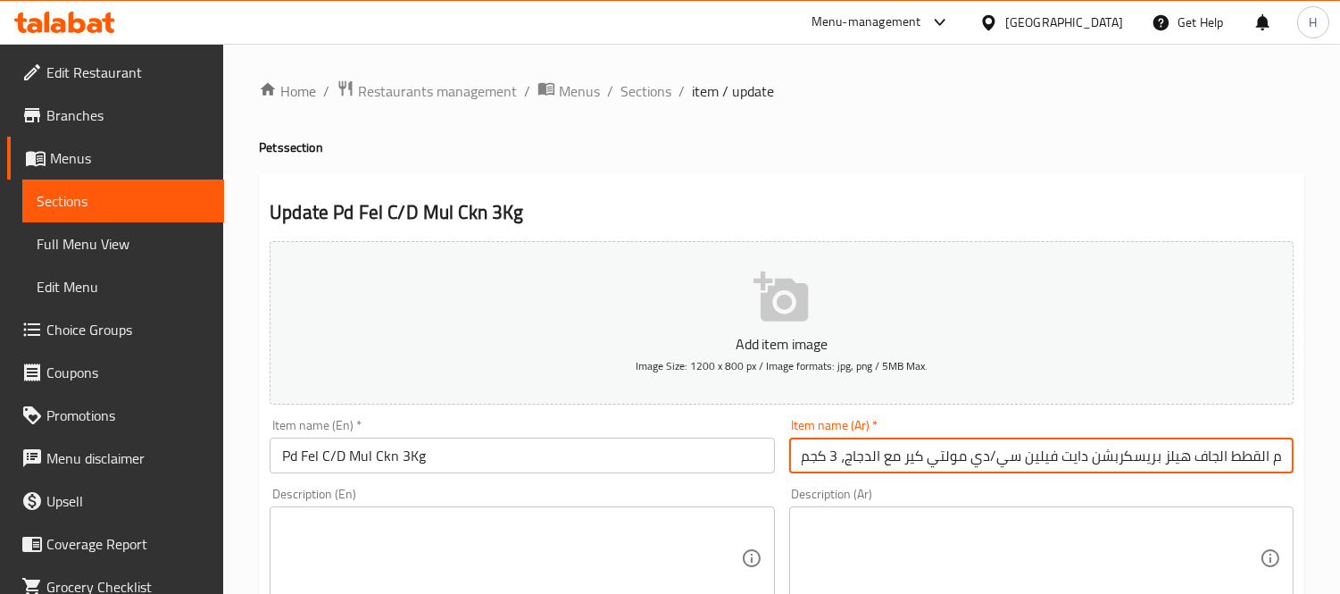
drag, startPoint x: 1236, startPoint y: 467, endPoint x: 1281, endPoint y: 467, distance: 45.5
click at [1237, 466] on input "طعام القطط الجاف هيلز بريسكربشن دايت فيلين سي/دي مولتي كير مع الدجاج، 3 كجم" at bounding box center [1041, 456] width 504 height 36
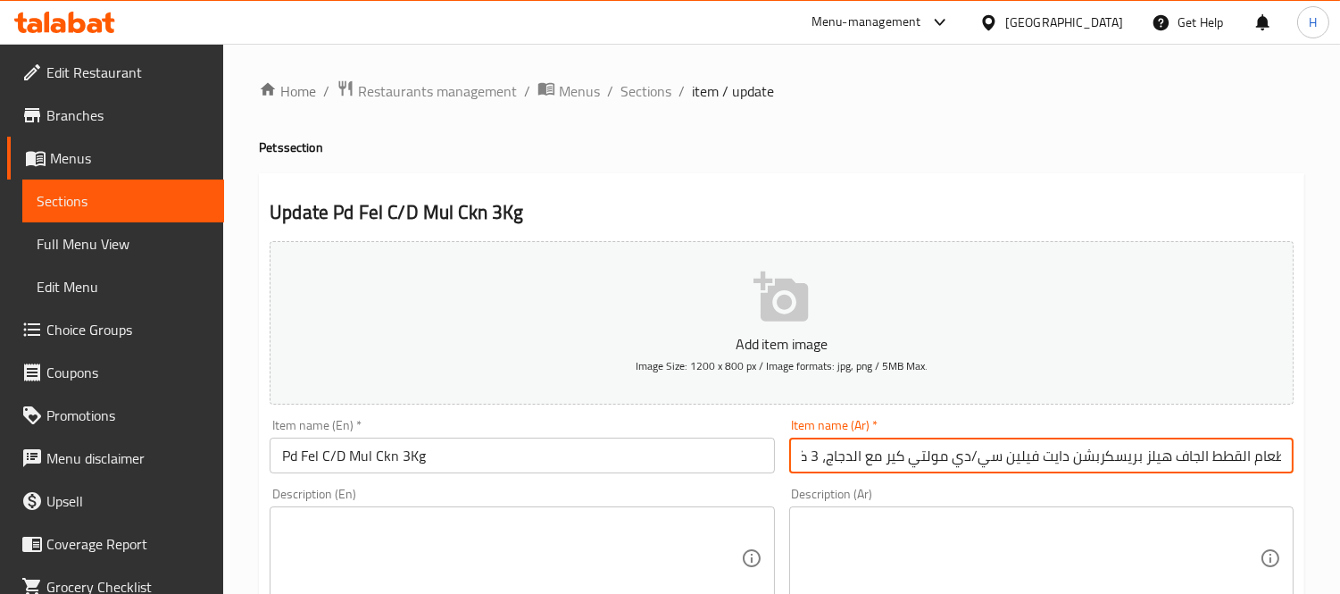
click at [1162, 463] on input "طعام القطط الجاف هيلز بريسكربشن دايت فيلين سي/دي مولتي كير مع الدجاج، 3 كجم" at bounding box center [1041, 456] width 504 height 36
click at [1066, 460] on input "طعام القطط الجاف بريسكربشن دايت فيلين سي/دي مولتي كير مع الدجاج، 3 كجم" at bounding box center [1041, 456] width 504 height 36
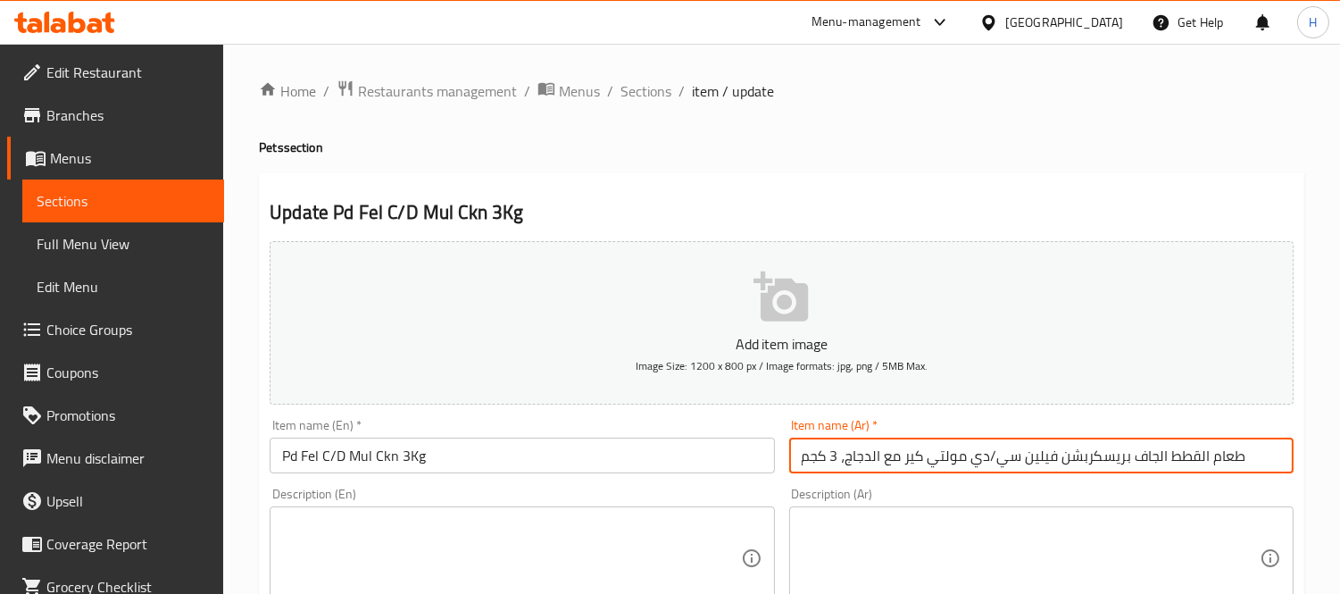
click at [1125, 461] on input "طعام القطط الجاف بريسكربشن فيلين سي/دي مولتي كير مع الدجاج، 3 كجم" at bounding box center [1041, 456] width 504 height 36
click at [1181, 471] on input "طعام القطط الجاف بريسكربشن فيلين سي/دي مولتي كير مع الدجاج، 3 كجم" at bounding box center [1041, 456] width 504 height 36
drag, startPoint x: 1130, startPoint y: 457, endPoint x: 1281, endPoint y: 471, distance: 152.4
click at [1281, 471] on input "طعام القطط الجاف بريسكربشن فيلين سي/دي مولتي كير مع الدجاج، 3 كجم" at bounding box center [1041, 456] width 504 height 36
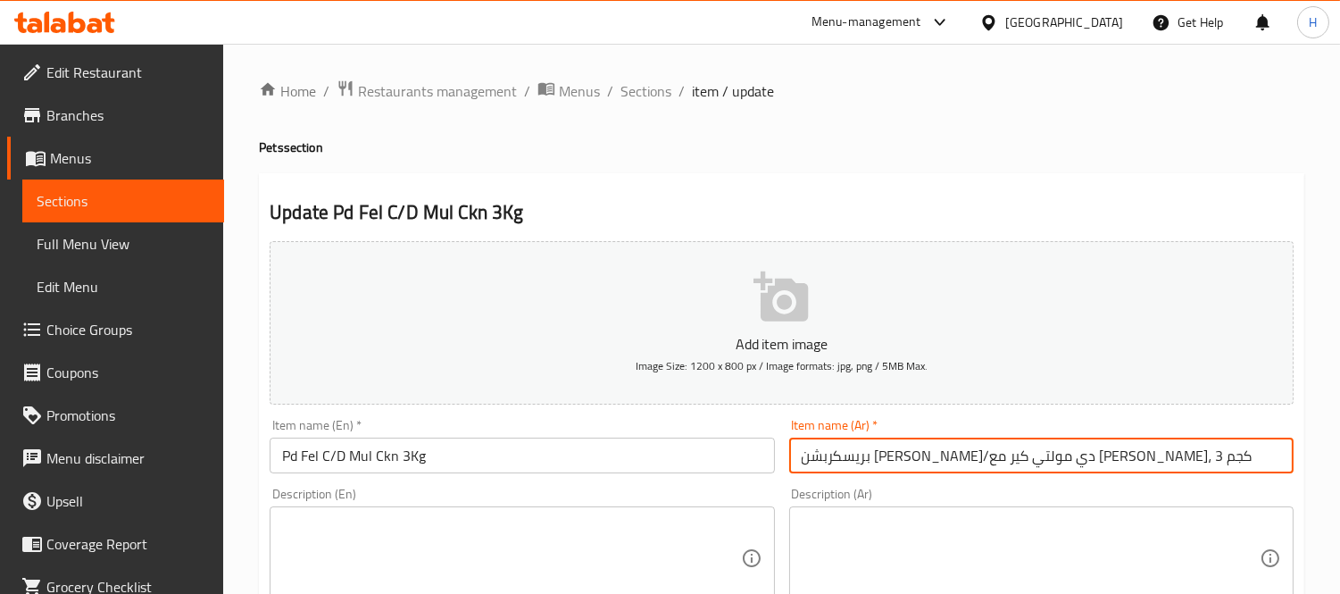
click at [920, 447] on input "بريسكربشن [PERSON_NAME]دي مولتي كير مع الدجاج، 3 كجم" at bounding box center [1041, 456] width 504 height 36
click at [917, 460] on input "بريسكربشن [PERSON_NAME]دي مولتي كير مع الدجاج، 3 كجم" at bounding box center [1041, 456] width 504 height 36
click at [938, 459] on input "بريسكربشن [PERSON_NAME]دي مولتي كير مع الدجاج، 3 كجم" at bounding box center [1041, 456] width 504 height 36
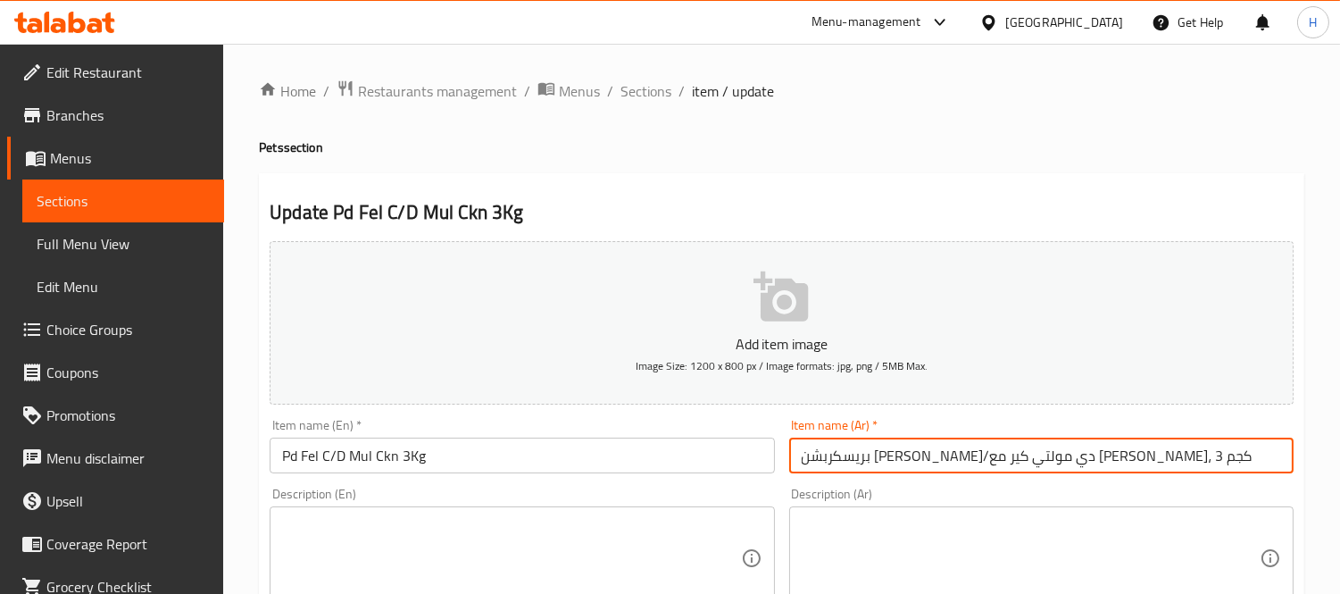
click at [877, 461] on input "بريسكربشن [PERSON_NAME]دي مولتي كير مع الدجاج، 3 كجم" at bounding box center [1041, 456] width 504 height 36
click at [844, 460] on input "بريسكربشن [PERSON_NAME]دي مولتي كير مع الدجاج، 3 كجم" at bounding box center [1041, 456] width 504 height 36
click at [534, 470] on input "Pd Fel C/D Mul Ckn 3Kg" at bounding box center [522, 456] width 504 height 36
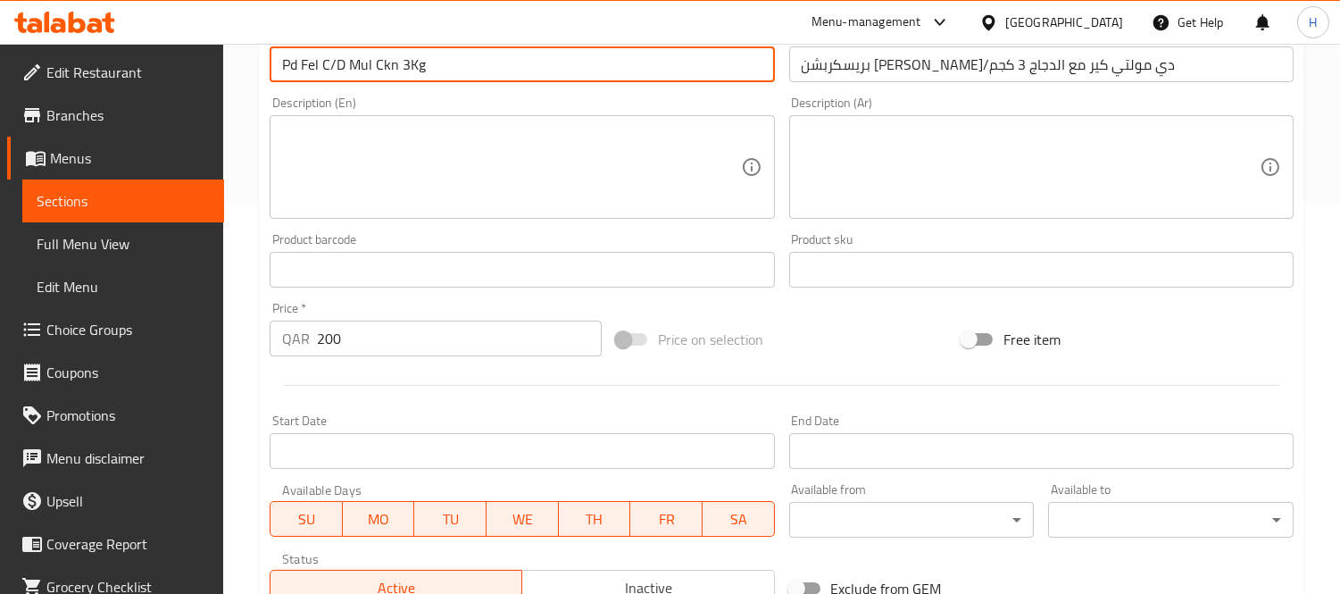
scroll to position [297, 0]
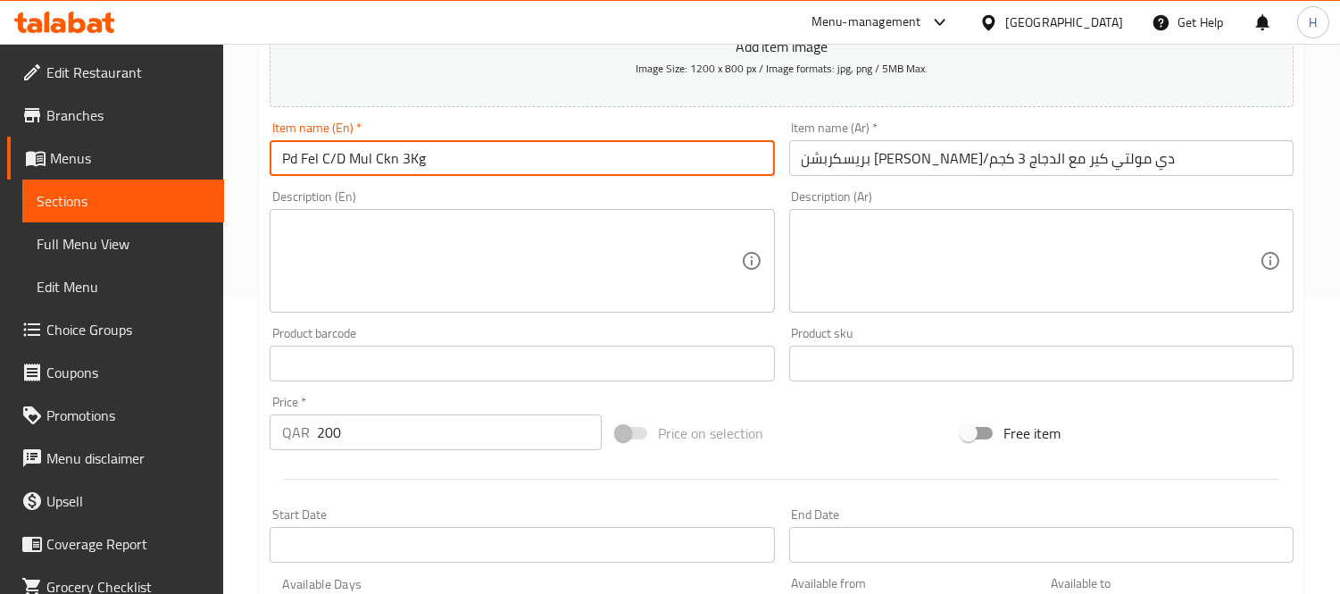
click at [913, 162] on input "بريسكربشن [PERSON_NAME]دي مولتي كير مع الدجاج 3 كجم" at bounding box center [1041, 158] width 504 height 36
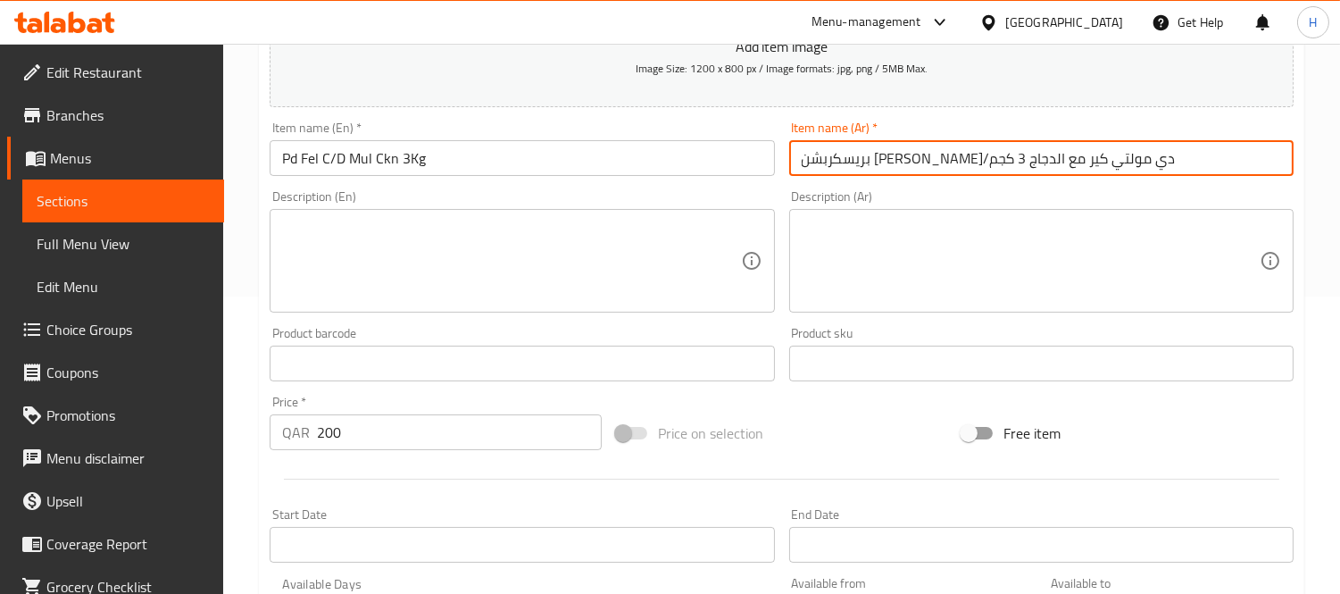
click at [913, 162] on input "بريسكربشن [PERSON_NAME]دي مولتي كير مع الدجاج 3 كجم" at bounding box center [1041, 158] width 504 height 36
click at [1037, 149] on input "بريسكربشن [PERSON_NAME]دي مولتي كير مع الدجاج 3 كجم" at bounding box center [1041, 158] width 504 height 36
click at [1007, 167] on input "بريسكربشن [PERSON_NAME]دي مولتي كير مع الدجاج 3 كجم" at bounding box center [1041, 158] width 504 height 36
drag, startPoint x: 971, startPoint y: 155, endPoint x: 1239, endPoint y: 171, distance: 268.3
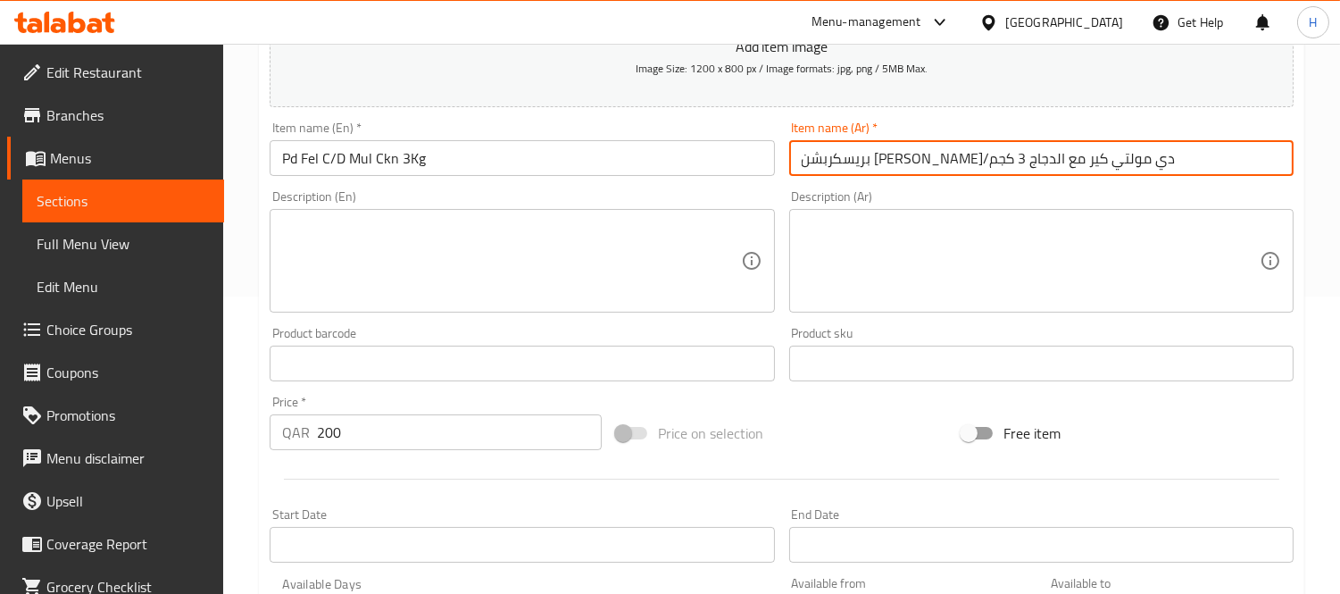
click at [1239, 171] on input "بريسكربشن [PERSON_NAME]دي مولتي كير مع الدجاج 3 كجم" at bounding box center [1041, 158] width 504 height 36
click at [948, 163] on input "بريسكربشن [PERSON_NAME]دي مولتي كير مع الدجاج 3 كجم" at bounding box center [1041, 158] width 504 height 36
click at [950, 163] on input "بريسكربشن [PERSON_NAME]دي مولتي كير مع الدجاج 3 كجم" at bounding box center [1041, 158] width 504 height 36
click at [954, 163] on input "بريسكربشن [PERSON_NAME]دي مولتي كير مع الدجاج 3 كجم" at bounding box center [1041, 158] width 504 height 36
click at [950, 162] on input "بريسكربشن [PERSON_NAME]دي مولتي كير مع الدجاج 3 كجم" at bounding box center [1041, 158] width 504 height 36
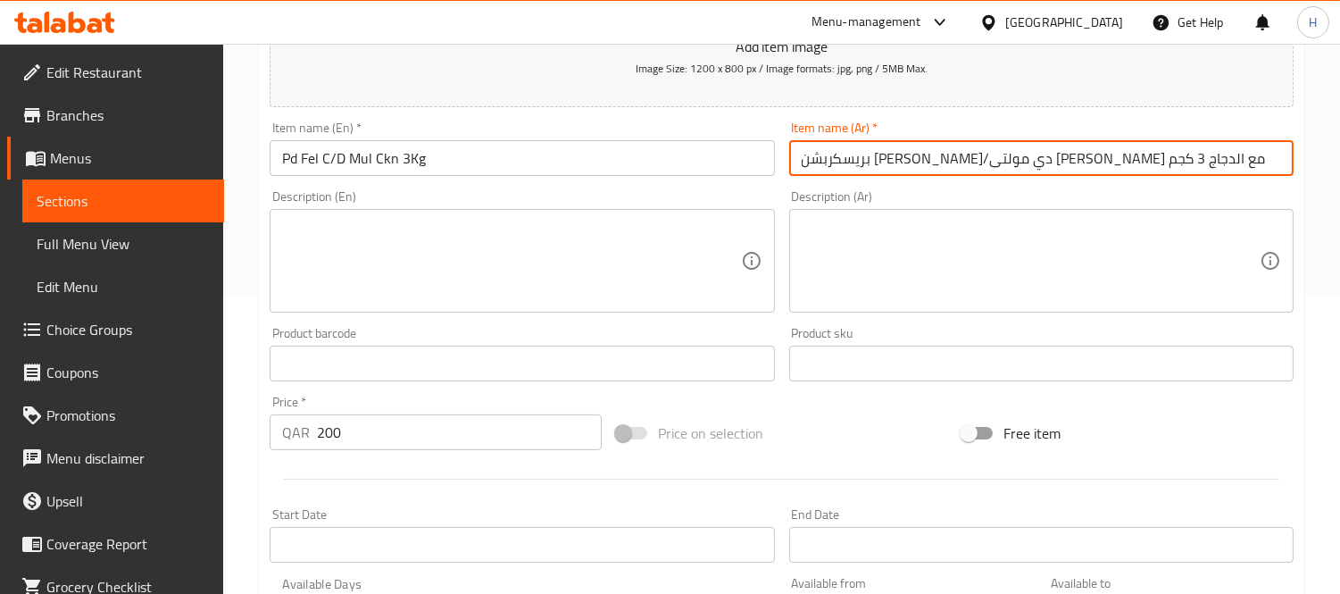
click at [920, 162] on input "بريسكربشن [PERSON_NAME]دي مولتى [PERSON_NAME] مع الدجاج 3 كجم" at bounding box center [1041, 158] width 504 height 36
click at [907, 164] on input "بريسكربشن [PERSON_NAME]دي مولتى كير مع الدجاج 3 كجم" at bounding box center [1041, 158] width 504 height 36
drag, startPoint x: 907, startPoint y: 164, endPoint x: 952, endPoint y: 165, distance: 44.7
click at [952, 165] on input "بريسكربشن [PERSON_NAME]دي مولتى كير مع الدجاج 3 كجم" at bounding box center [1041, 158] width 504 height 36
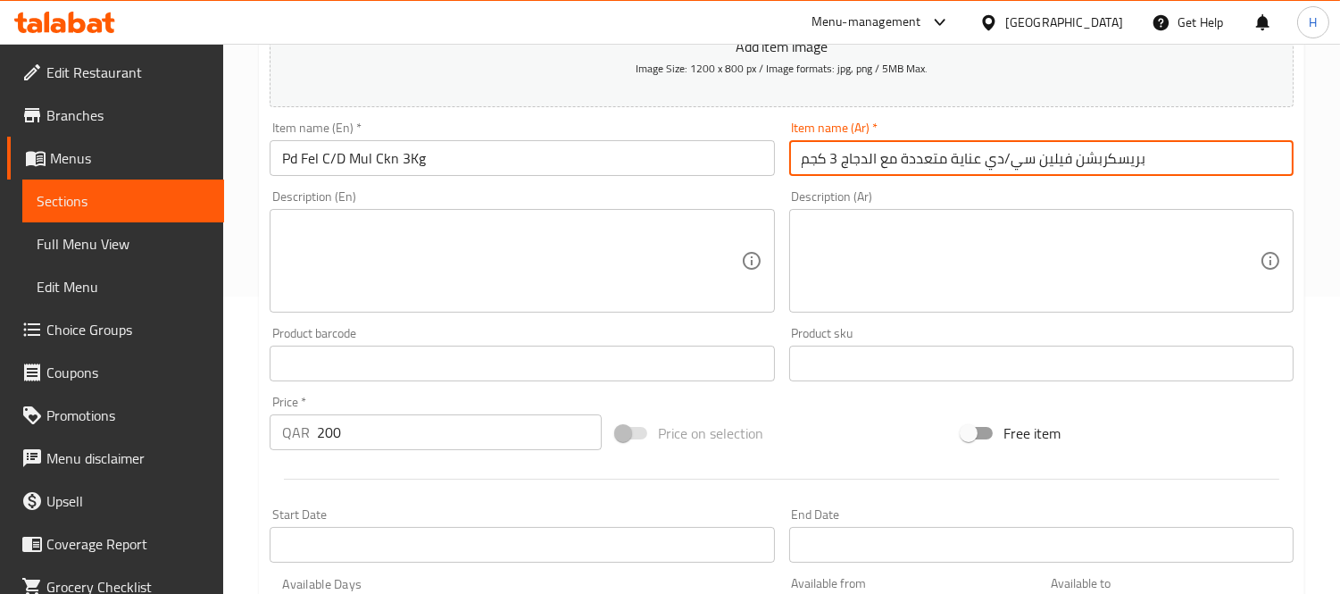
type input "بريسكربشن فيلين سي/دي عناية متعددة مع الدجاج 3 كجم"
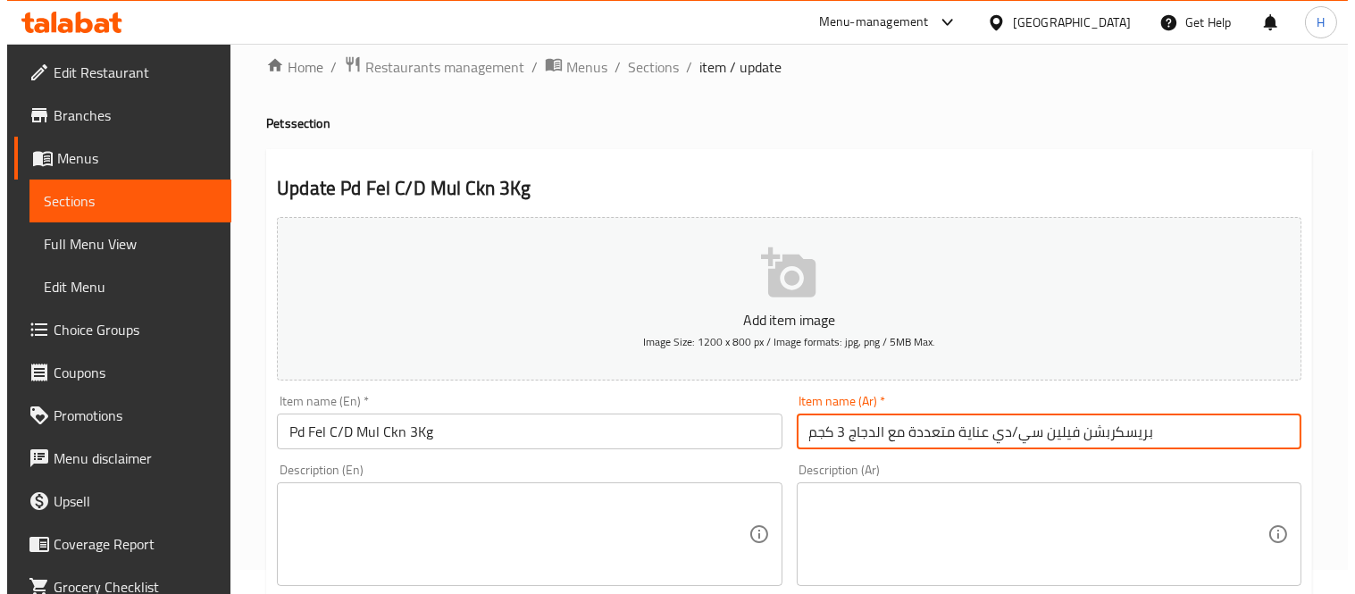
scroll to position [0, 0]
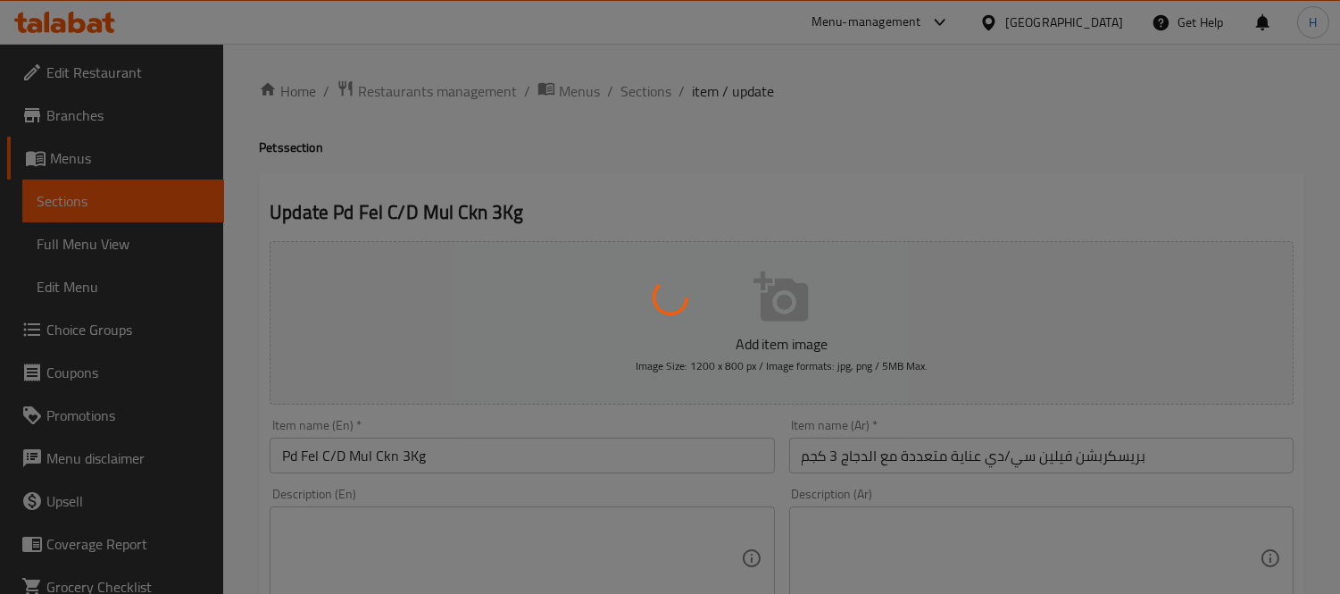
click at [867, 451] on div at bounding box center [670, 297] width 1340 height 594
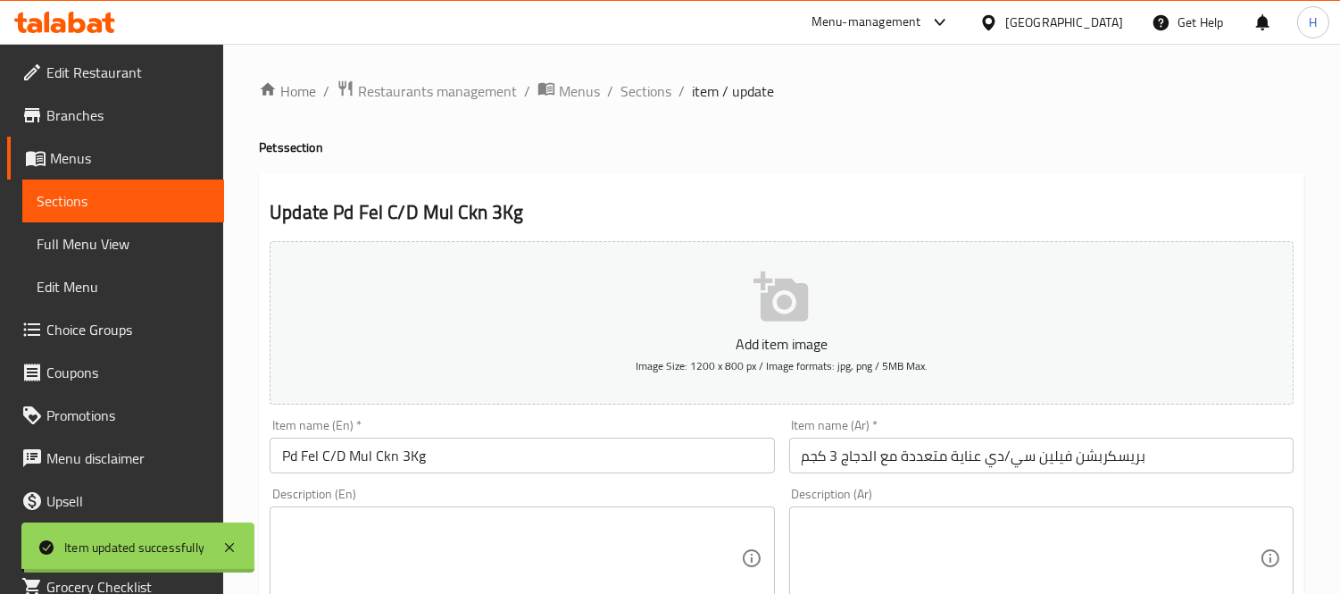
click at [867, 451] on input "بريسكربشن فيلين سي/دي عناية متعددة مع الدجاج 3 كجم" at bounding box center [1041, 456] width 504 height 36
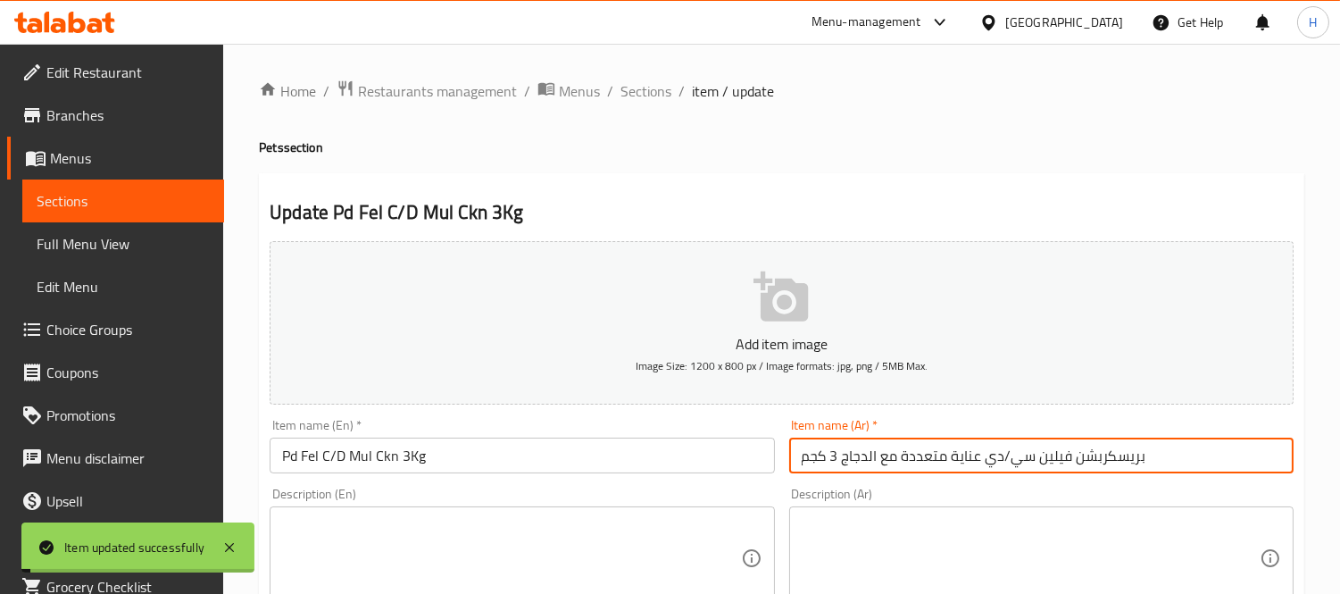
click at [867, 451] on input "بريسكربشن فيلين سي/دي عناية متعددة مع الدجاج 3 كجم" at bounding box center [1041, 456] width 504 height 36
click at [625, 93] on span "Sections" at bounding box center [646, 90] width 51 height 21
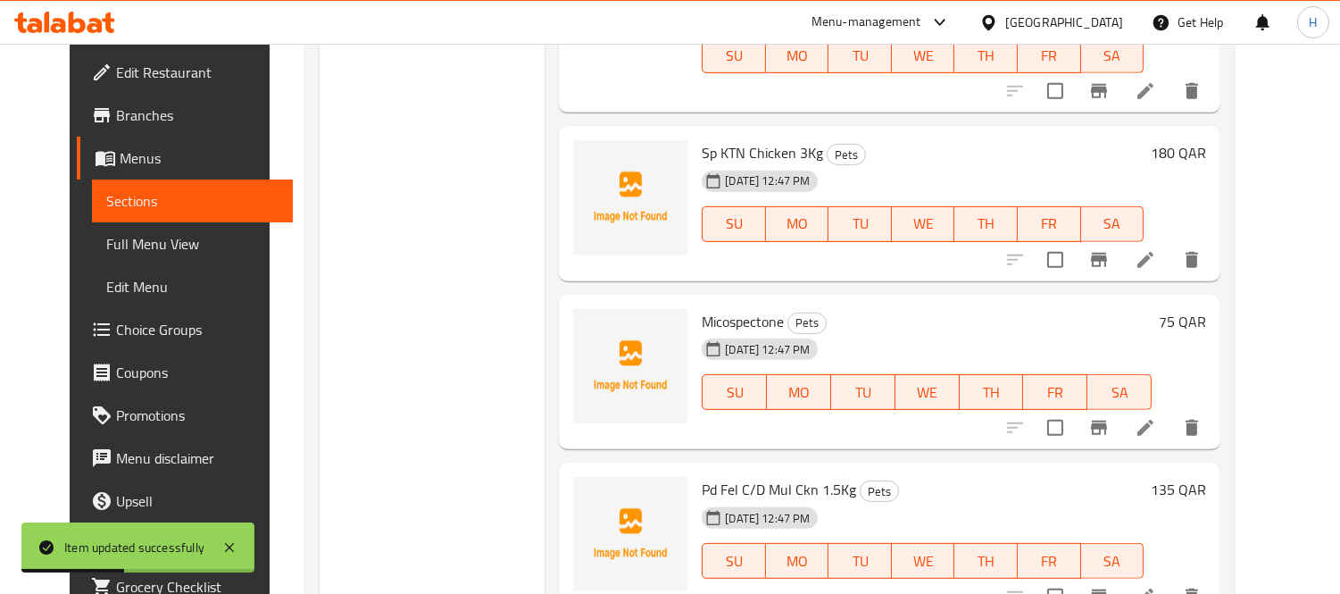
scroll to position [36157, 0]
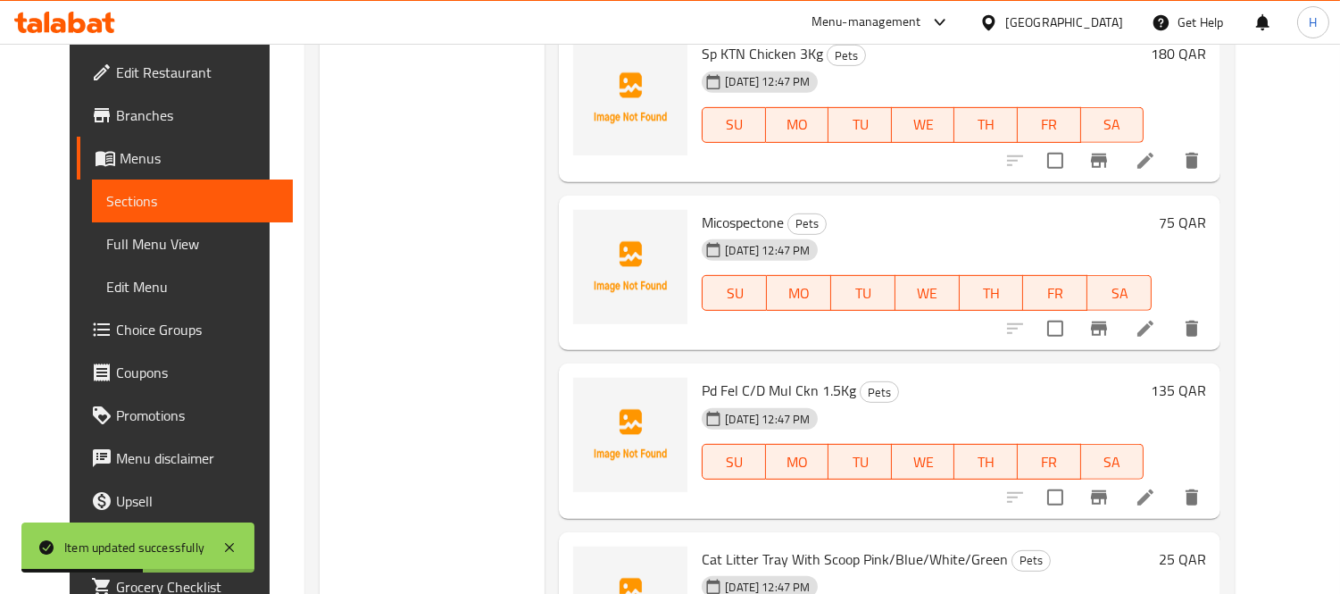
click at [1171, 481] on li at bounding box center [1146, 497] width 50 height 32
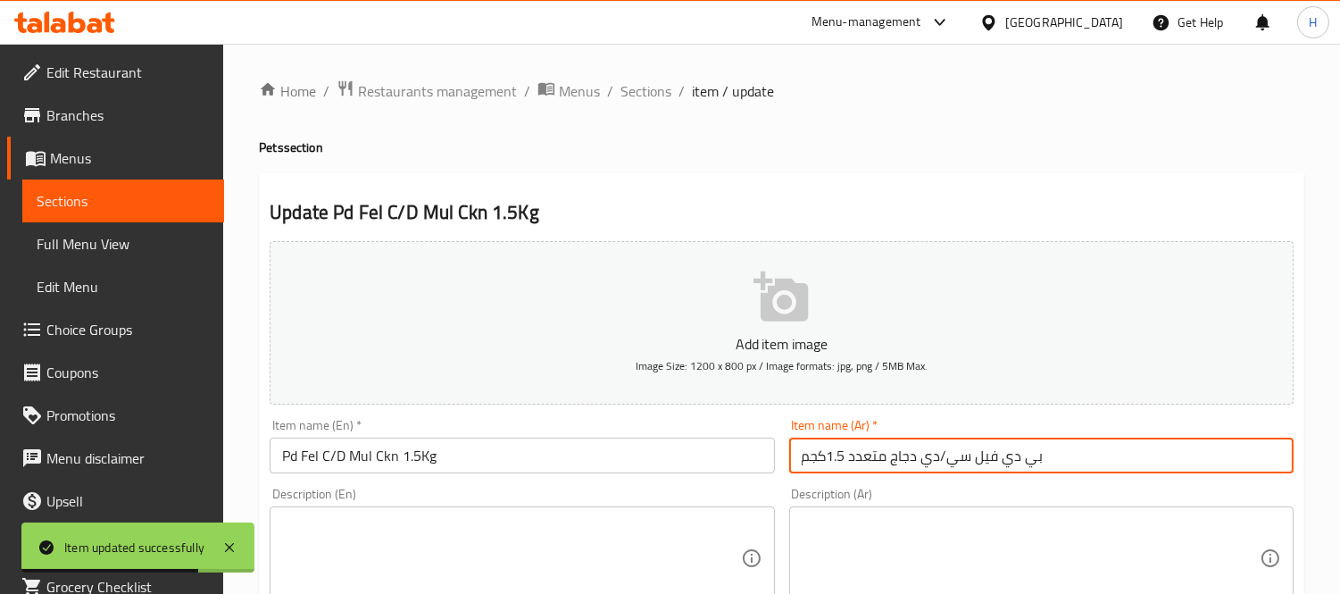
drag, startPoint x: 852, startPoint y: 462, endPoint x: 1096, endPoint y: 469, distance: 243.9
click at [1096, 469] on input "بي دي فيل سي/دي دجاج متعدد 1.5كجم" at bounding box center [1041, 456] width 504 height 36
paste input "بريسكربشن فيلين سي/دي عناية متعددة مع الدجاج 3 كجم"
click at [869, 458] on input "بريسكربشن فيلين سي/دي عناية متعددة مع الدجاج 3 كجم 1.5كجم" at bounding box center [1041, 456] width 504 height 36
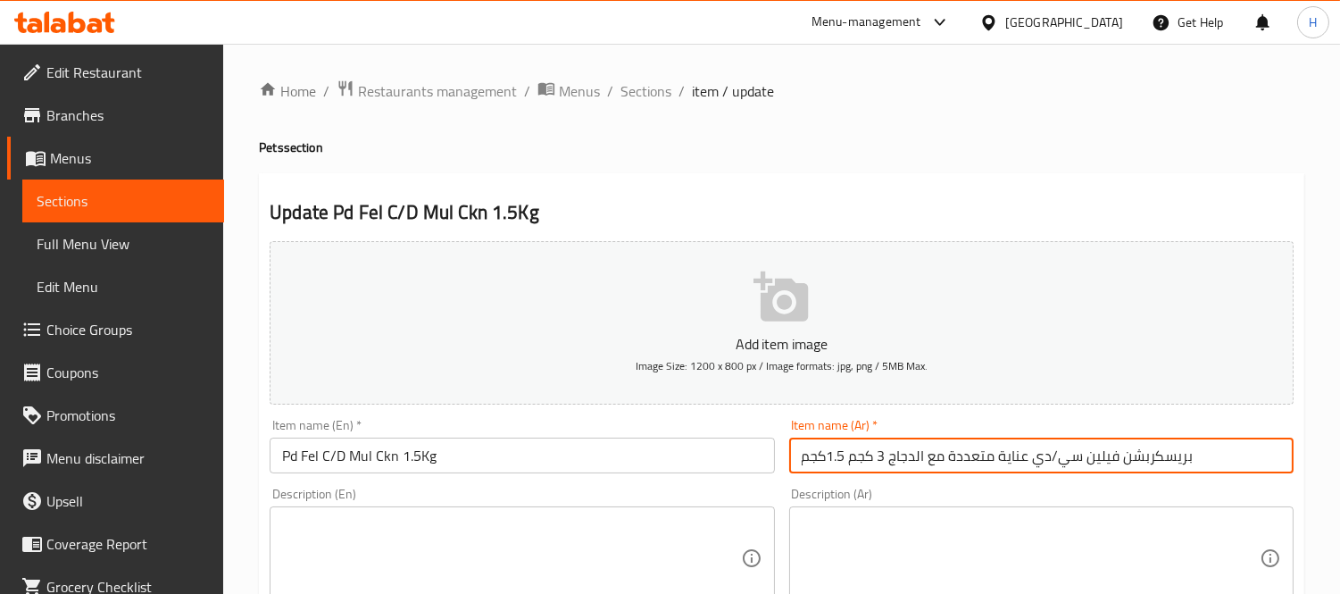
click at [863, 457] on input "بريسكربشن فيلين سي/دي عناية متعددة مع الدجاج 3 كجم 1.5كجم" at bounding box center [1041, 456] width 504 height 36
drag, startPoint x: 863, startPoint y: 457, endPoint x: 885, endPoint y: 457, distance: 21.4
click at [885, 457] on input "بريسكربشن فيلين سي/دي عناية متعددة مع الدجاج 3 كجم 1.5كجم" at bounding box center [1041, 456] width 504 height 36
type input "بريسكربشن فيلين سي/دي عناية متعددة مع الدجاج 1.5كجم"
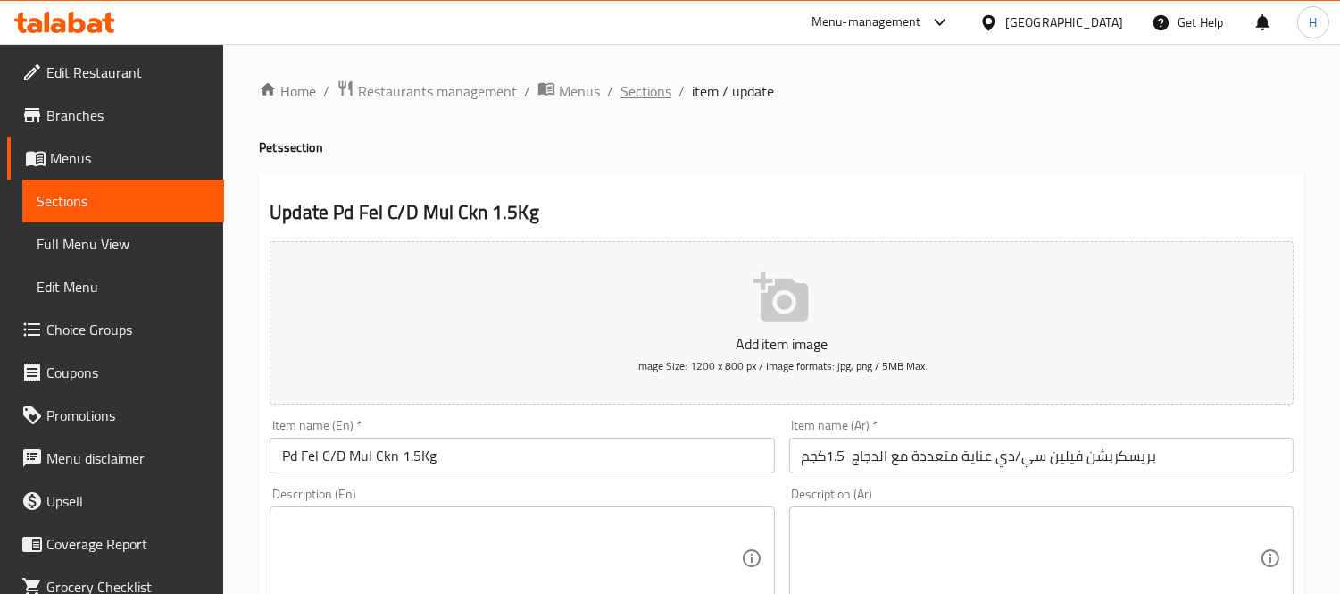
click at [628, 94] on span "Sections" at bounding box center [646, 90] width 51 height 21
